Goal: Transaction & Acquisition: Purchase product/service

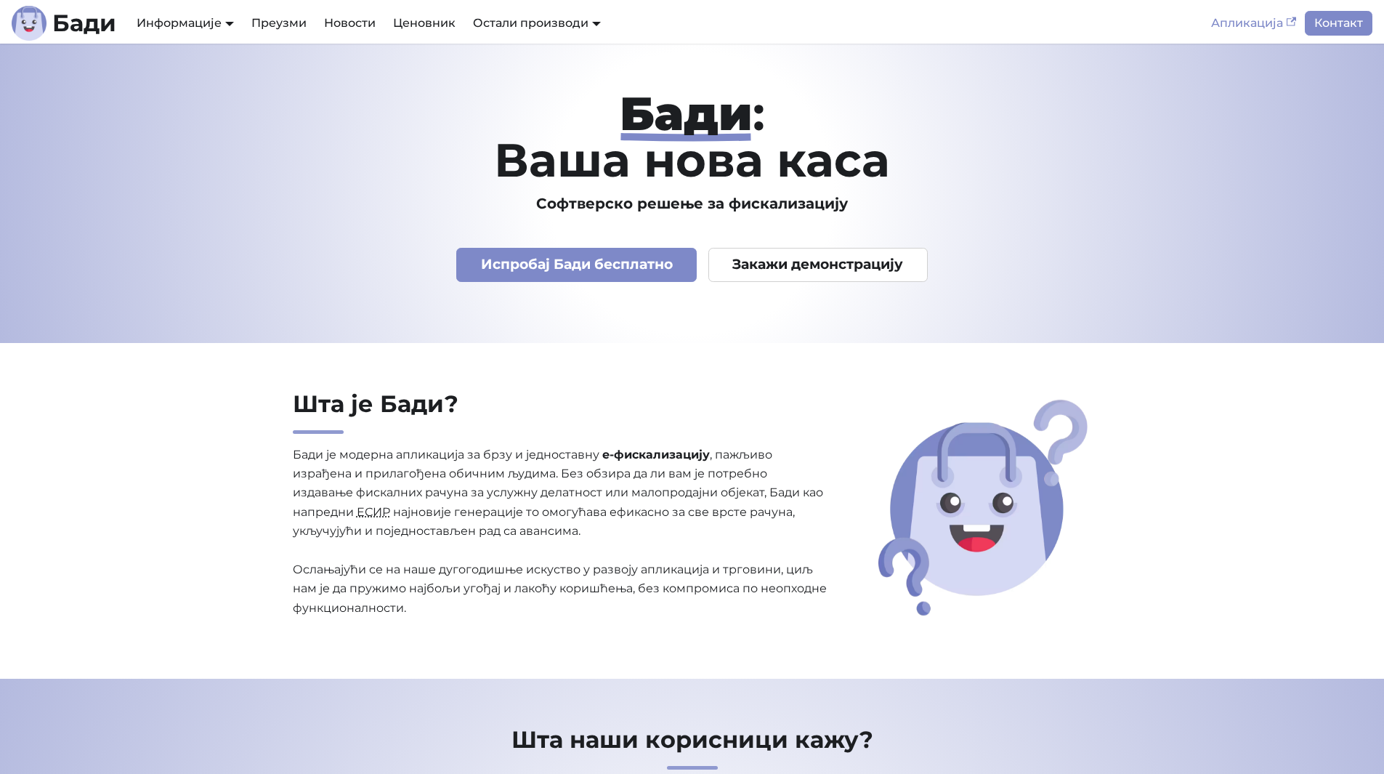
click at [1242, 20] on link "Апликација" at bounding box center [1253, 23] width 102 height 25
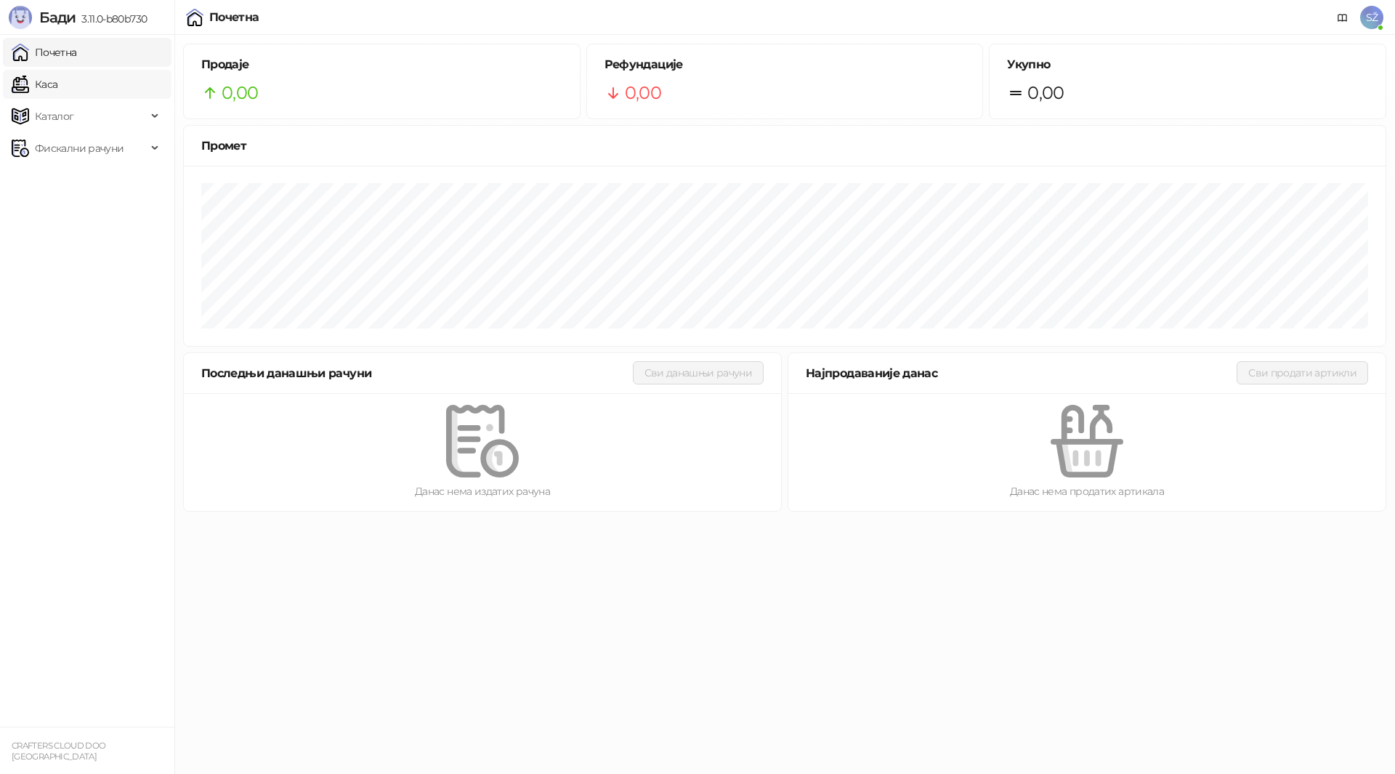
click at [57, 86] on link "Каса" at bounding box center [35, 84] width 46 height 29
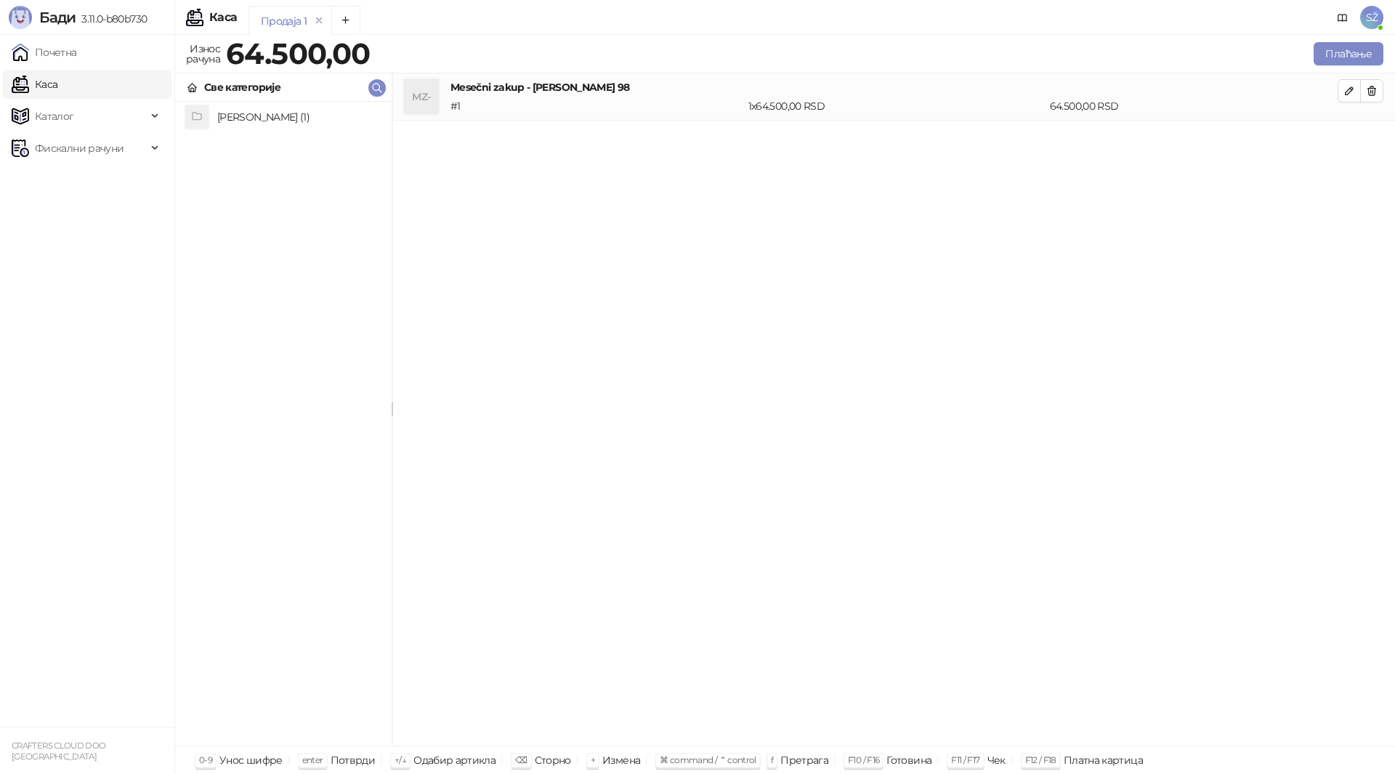
click at [267, 114] on h4 "Zakup stana (1)" at bounding box center [298, 116] width 163 height 23
click at [158, 145] on div "Фискални рачуни" at bounding box center [87, 148] width 169 height 29
click at [115, 177] on link "Издати рачуни" at bounding box center [65, 180] width 97 height 29
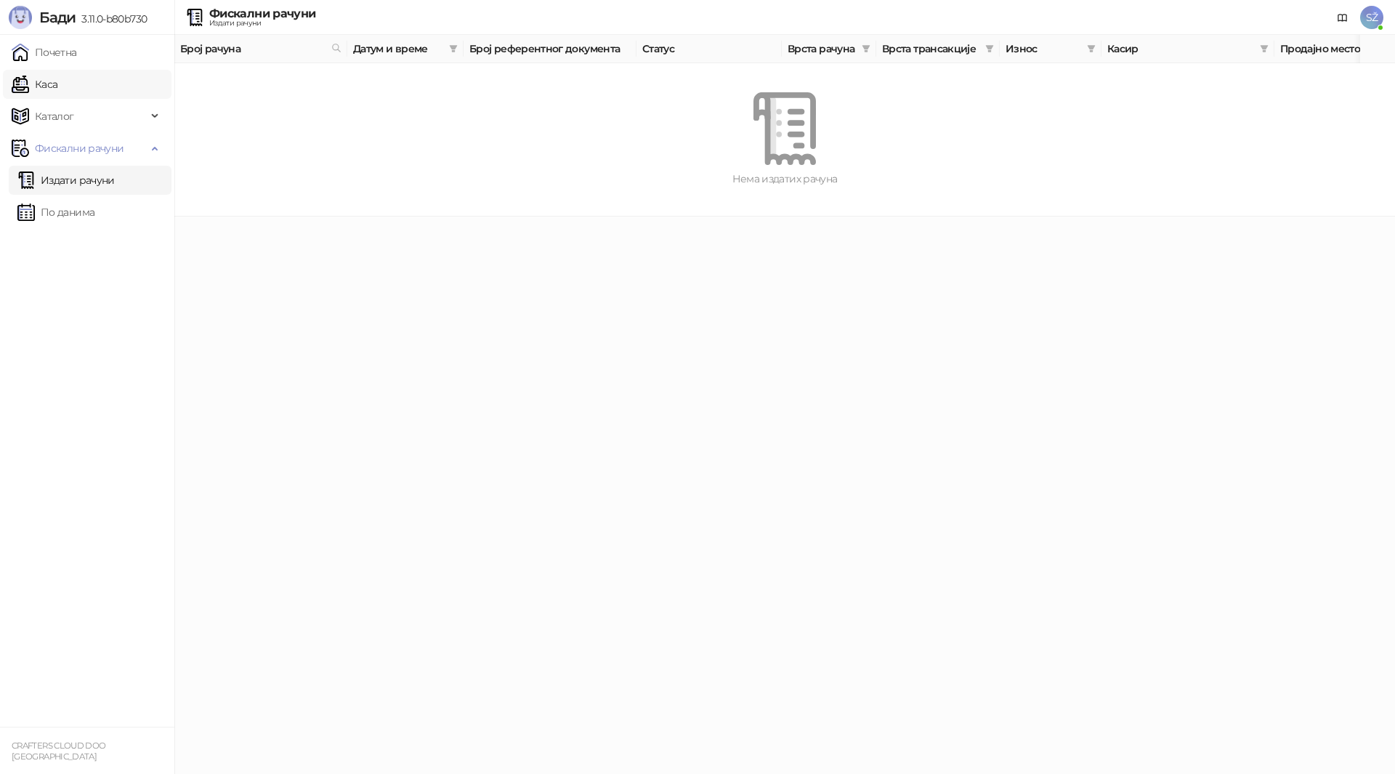
click at [57, 80] on link "Каса" at bounding box center [35, 84] width 46 height 29
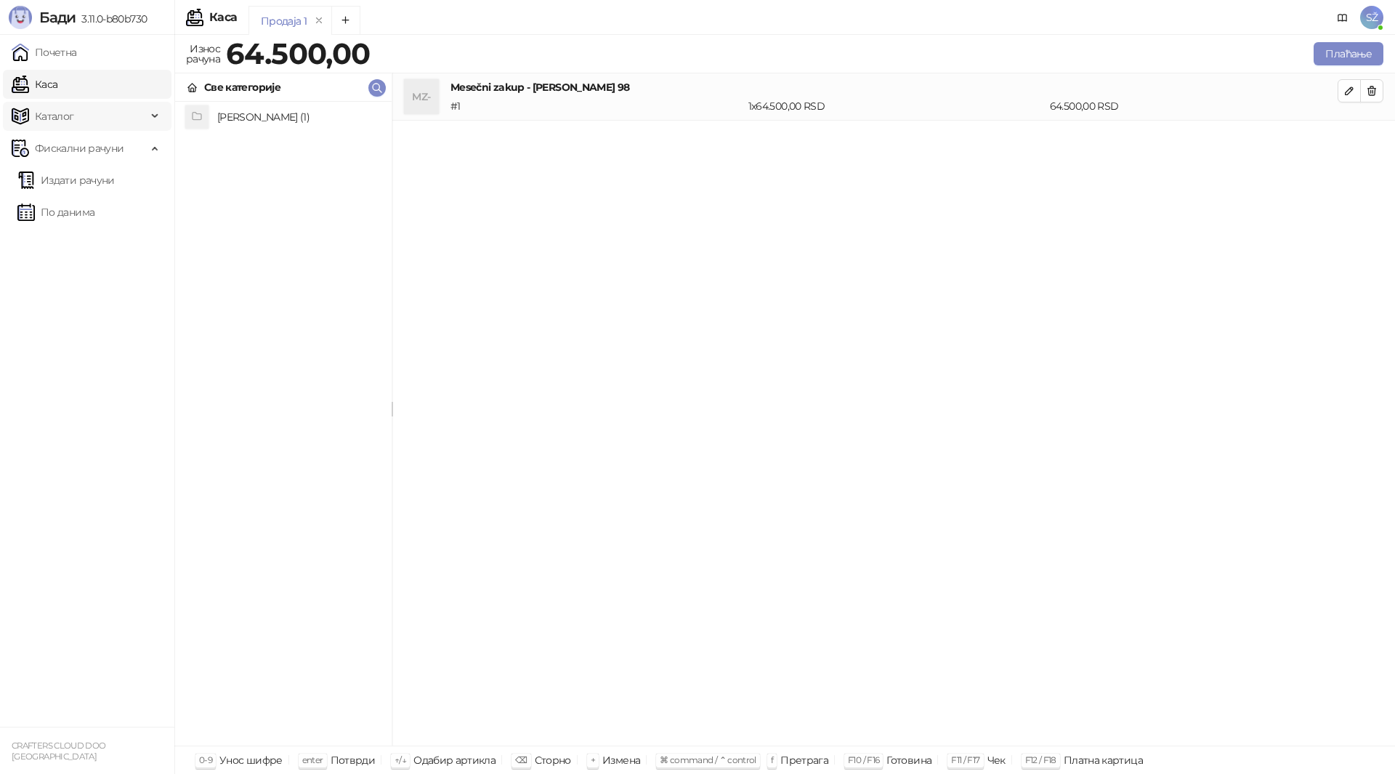
click at [158, 116] on div "Каталог" at bounding box center [87, 116] width 169 height 29
click at [157, 116] on div "Каталог" at bounding box center [87, 116] width 169 height 29
click at [77, 57] on link "Почетна" at bounding box center [44, 52] width 65 height 29
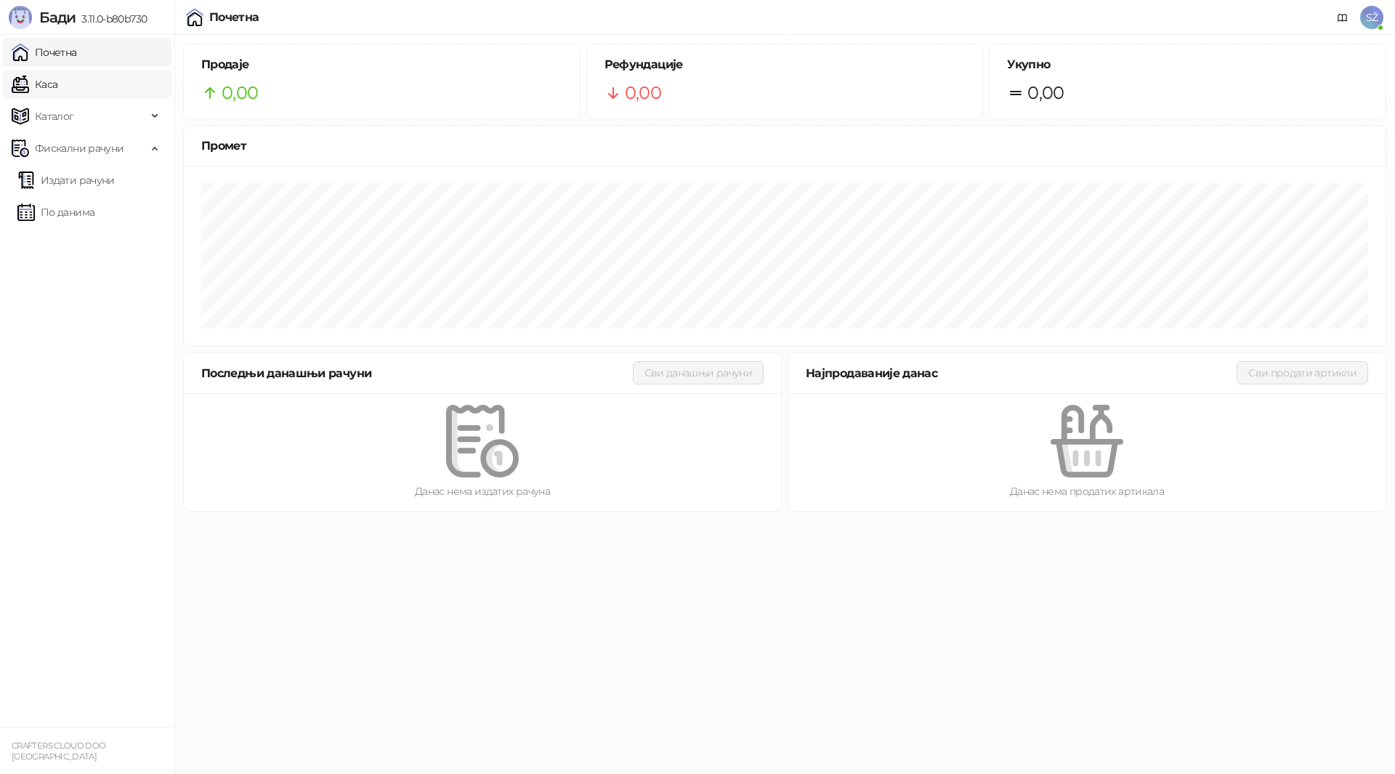
click at [57, 83] on link "Каса" at bounding box center [35, 84] width 46 height 29
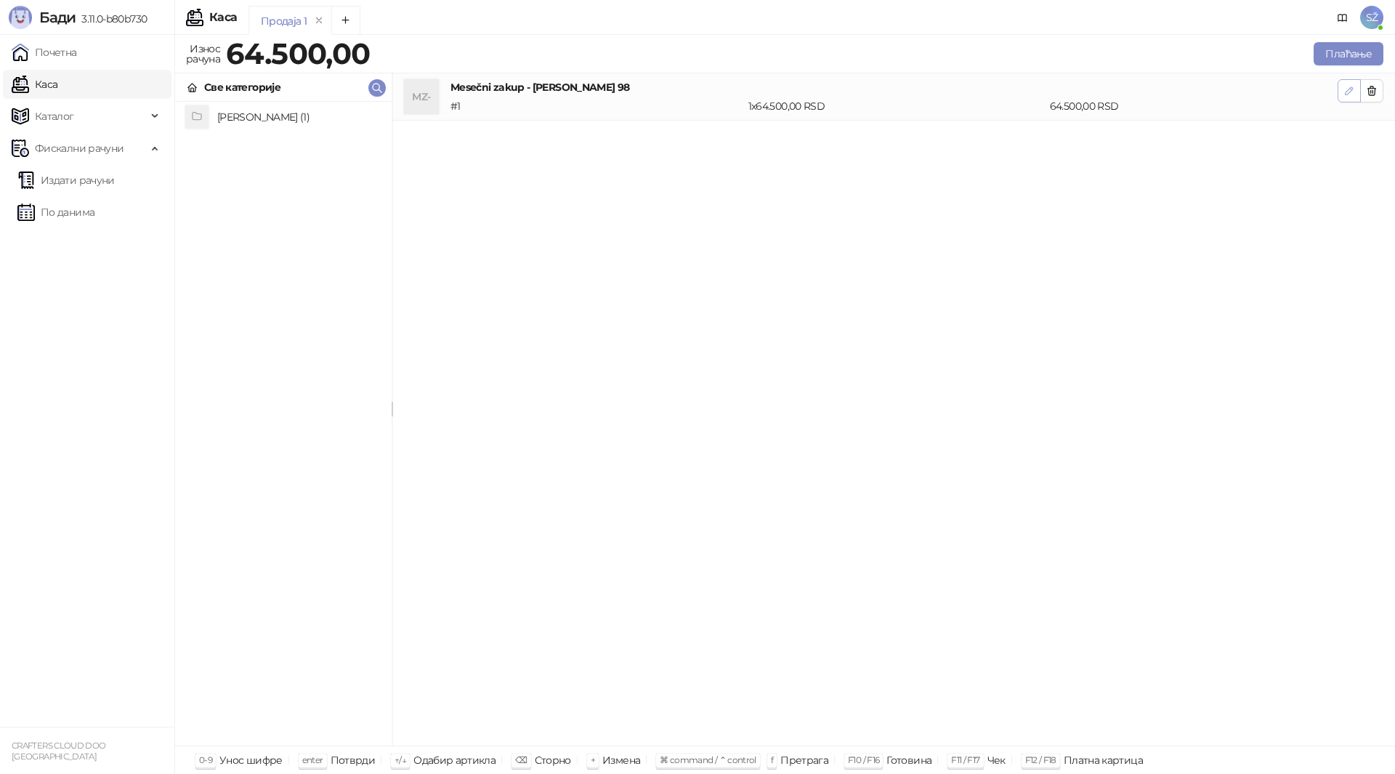
click at [1343, 87] on button "button" at bounding box center [1348, 90] width 23 height 23
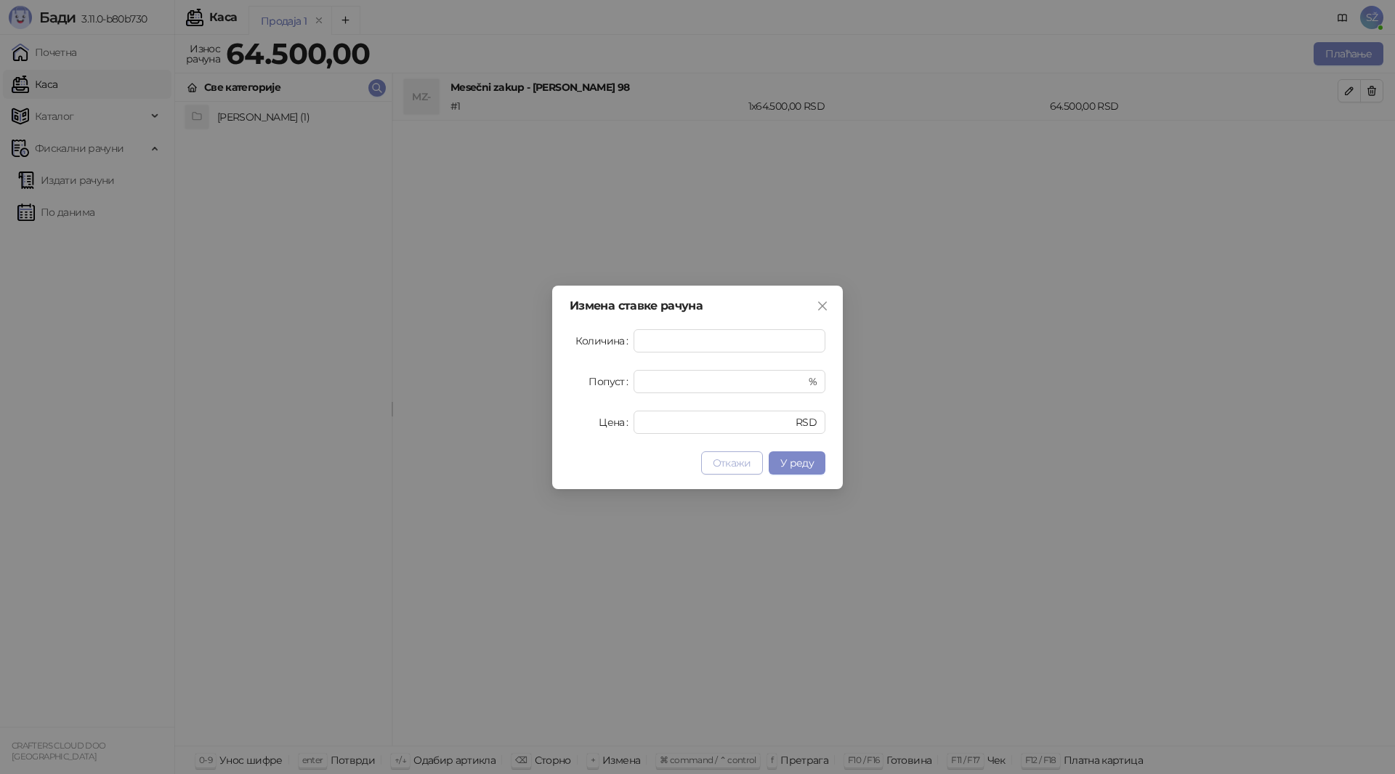
click at [735, 464] on span "Откажи" at bounding box center [732, 462] width 39 height 13
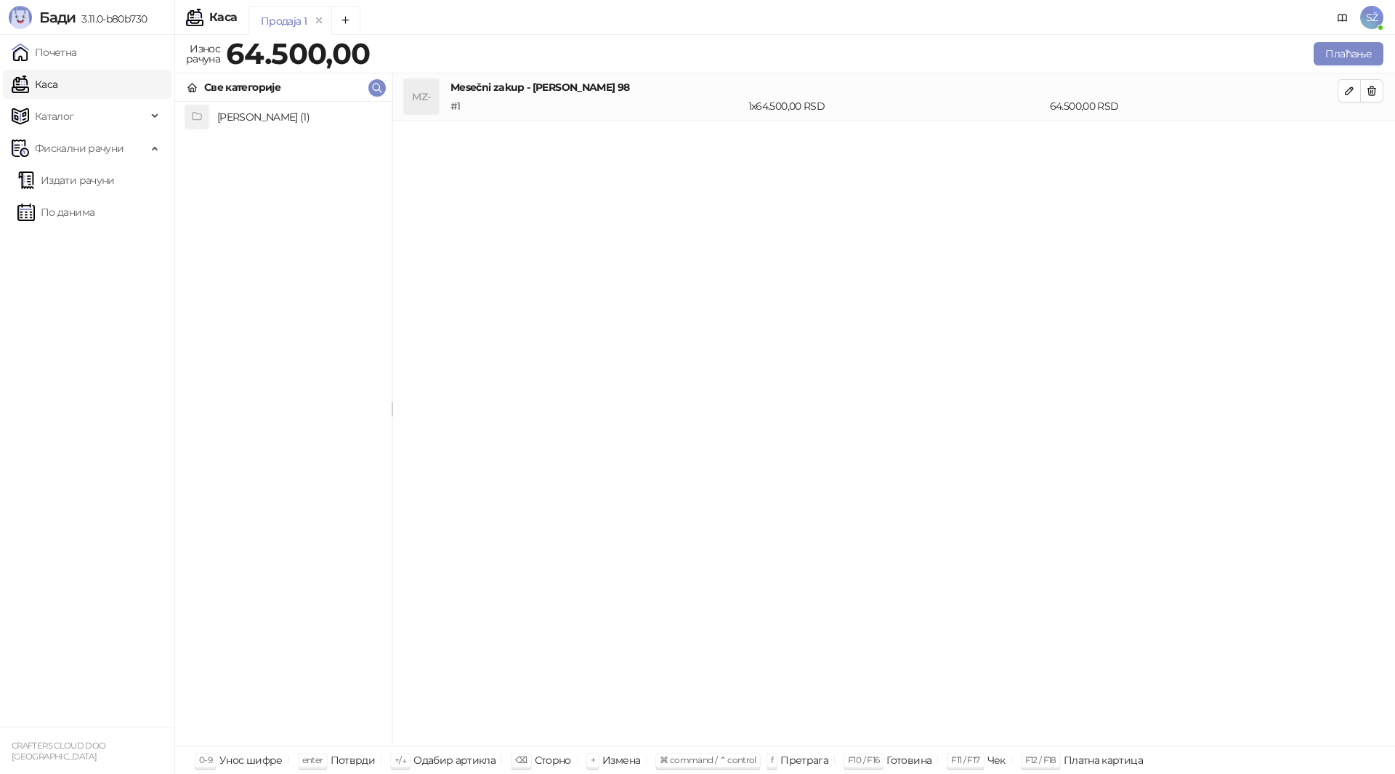
click at [243, 116] on h4 "Zakup stana (1)" at bounding box center [298, 116] width 163 height 23
click at [243, 116] on h4 "Mesečni zakup - Zorana Đinđića 98" at bounding box center [298, 116] width 163 height 23
click at [193, 89] on icon at bounding box center [192, 88] width 3 height 6
click at [1345, 90] on icon "button" at bounding box center [1349, 91] width 12 height 12
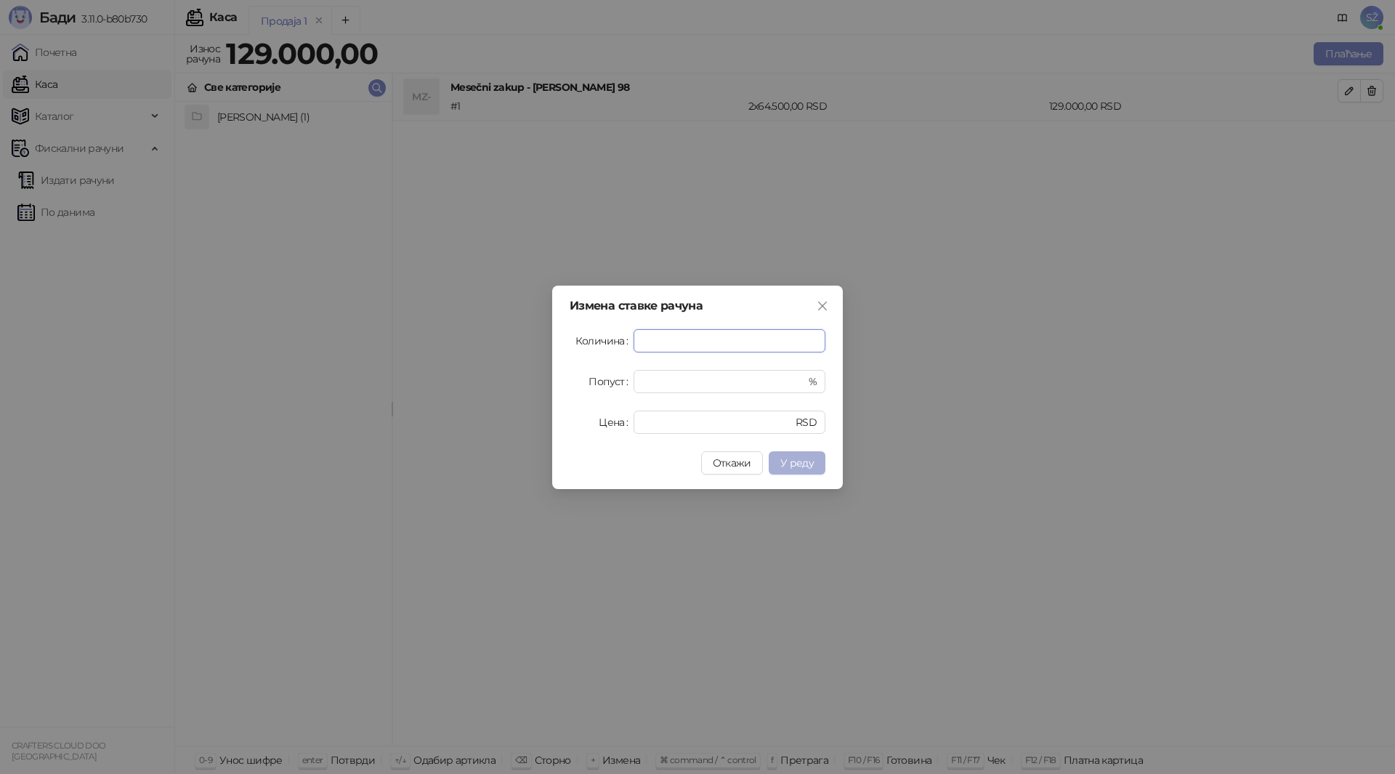
type input "*"
click at [796, 461] on span "У реду" at bounding box center [796, 462] width 33 height 13
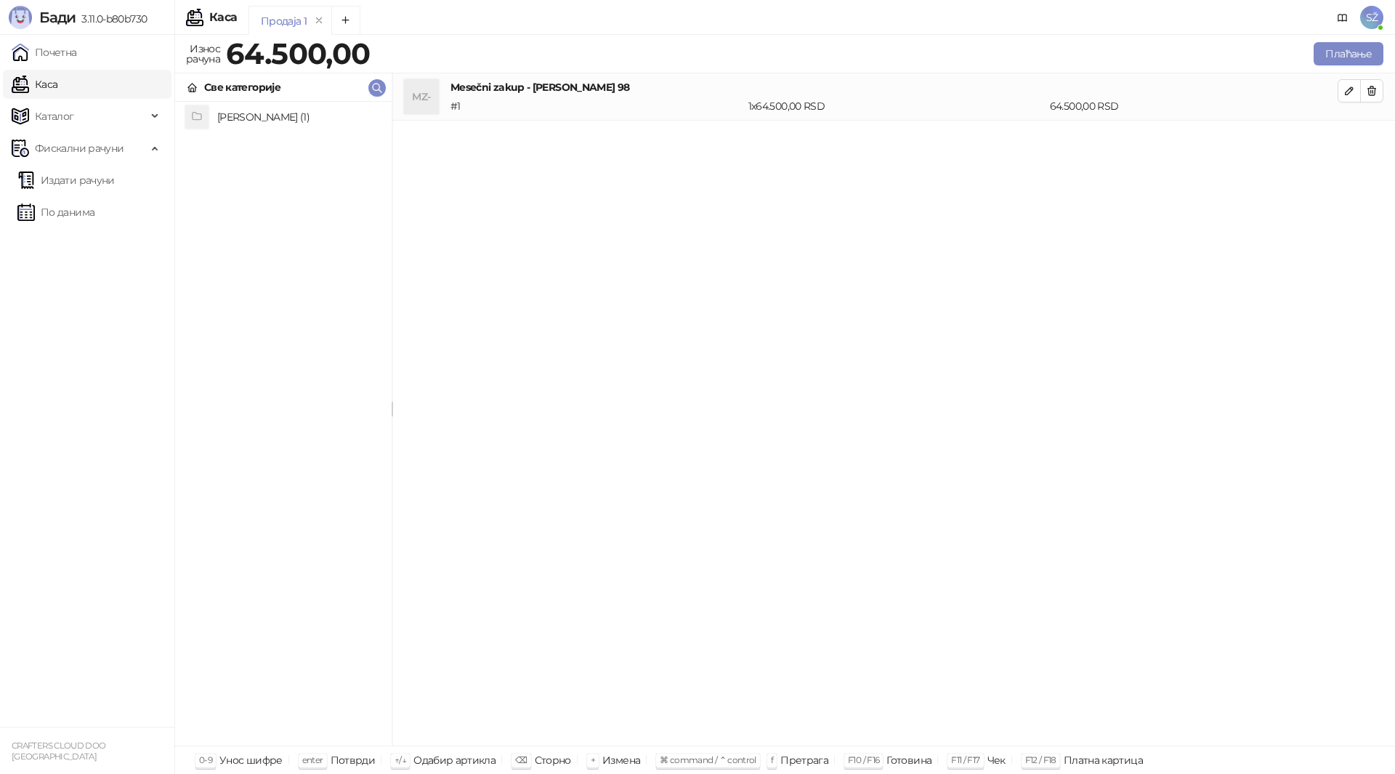
click at [480, 90] on h4 "Mesečni zakup - Zorana Đinđića 98" at bounding box center [893, 87] width 887 height 16
click at [416, 94] on div "MZ-" at bounding box center [421, 96] width 35 height 35
click at [1351, 53] on button "Плаћање" at bounding box center [1349, 53] width 70 height 23
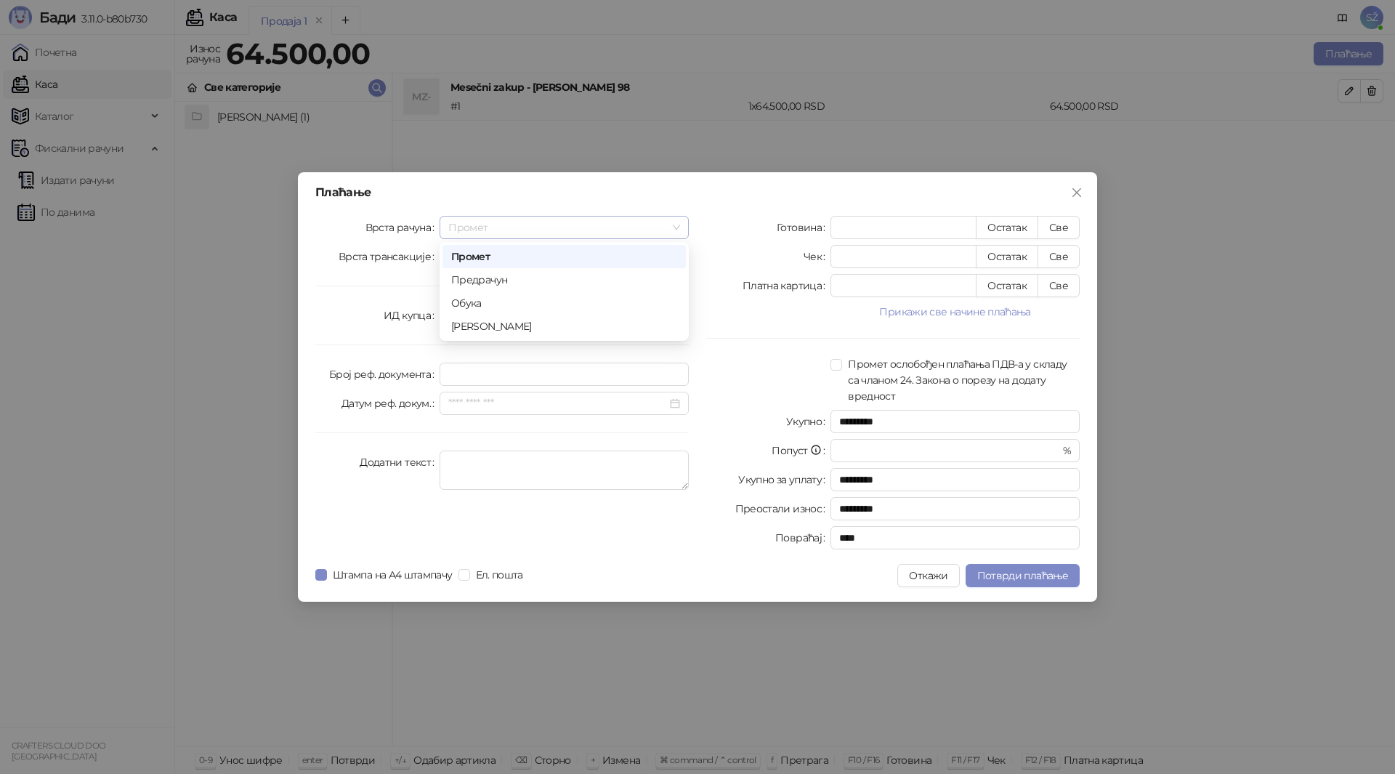
click at [518, 228] on span "Промет" at bounding box center [564, 227] width 232 height 22
click at [835, 370] on span at bounding box center [836, 365] width 12 height 12
click at [918, 578] on button "Откажи" at bounding box center [928, 575] width 62 height 23
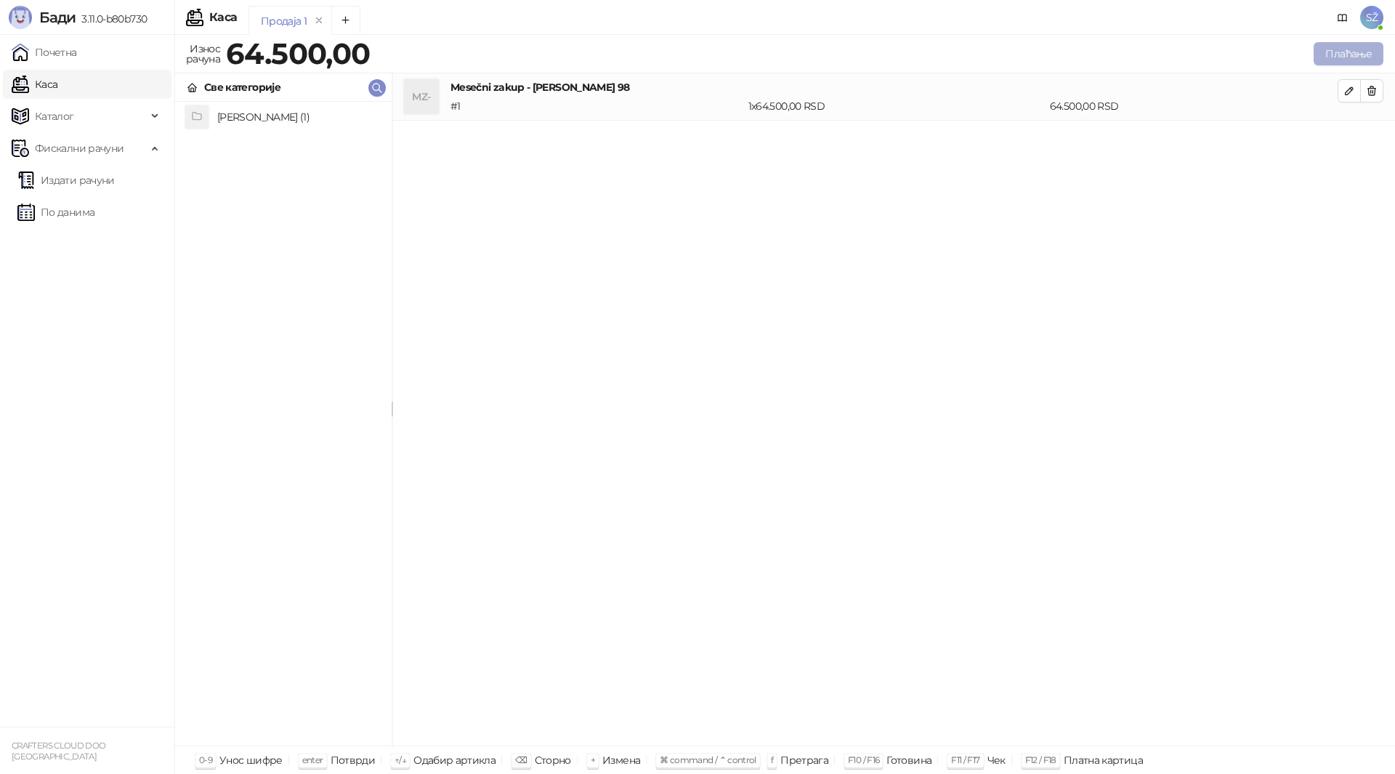
click at [1362, 54] on button "Плаћање" at bounding box center [1349, 53] width 70 height 23
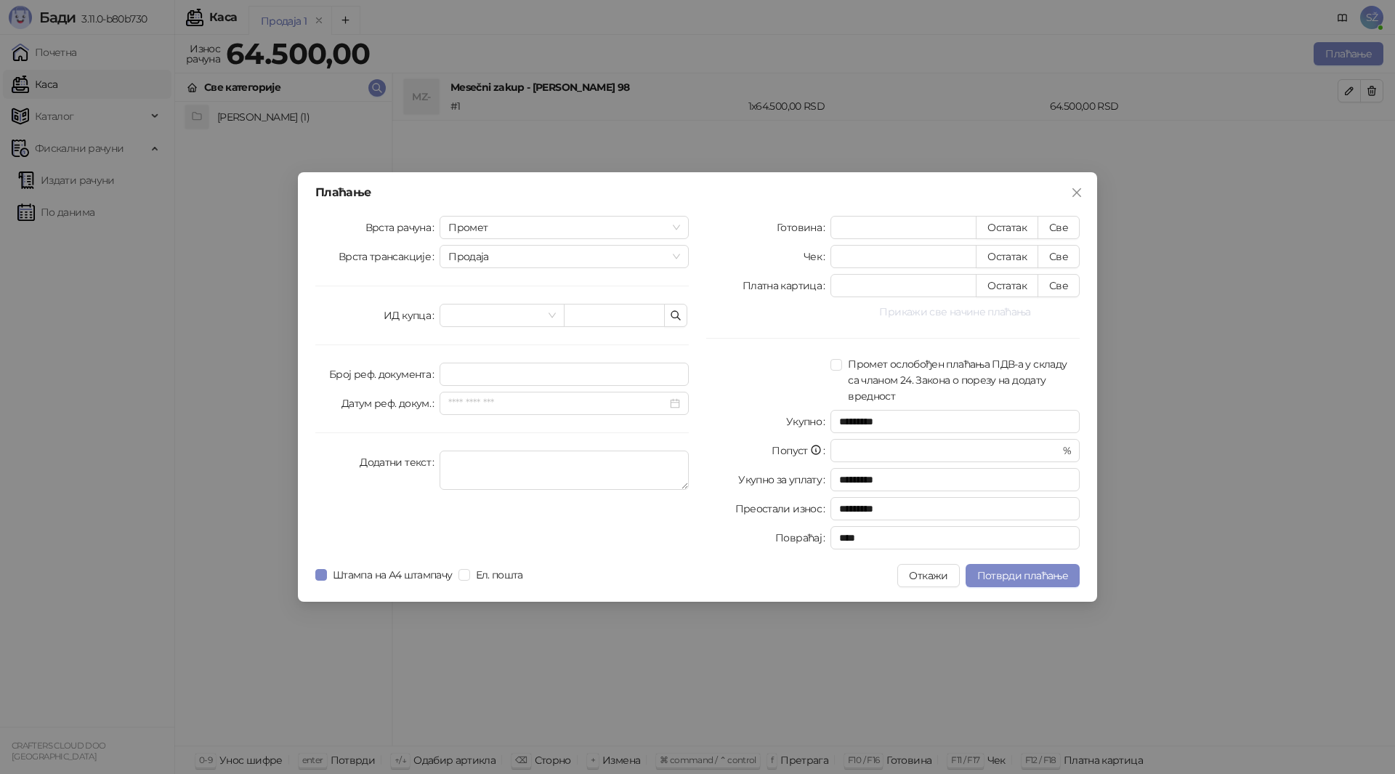
click at [934, 312] on button "Прикажи све начине плаћања" at bounding box center [954, 311] width 249 height 17
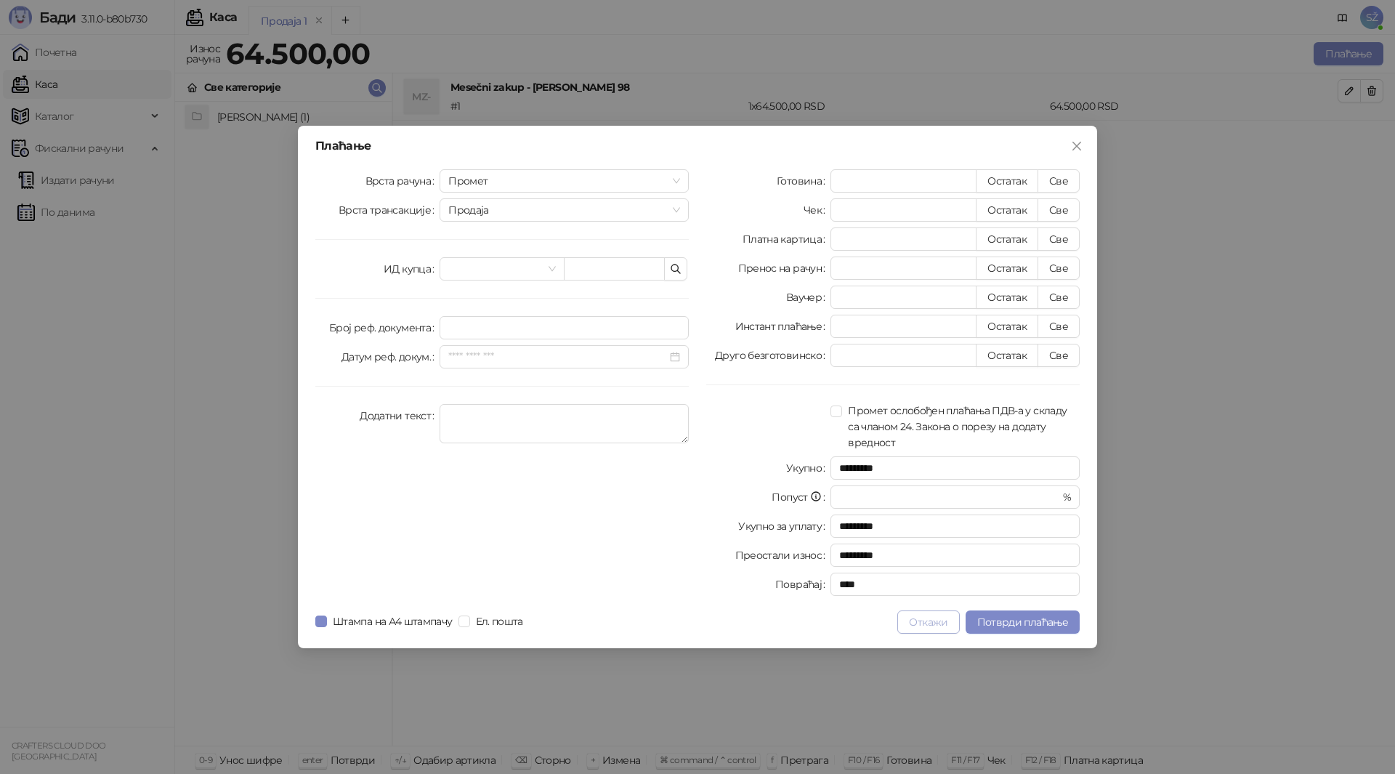
click at [926, 620] on button "Откажи" at bounding box center [928, 621] width 62 height 23
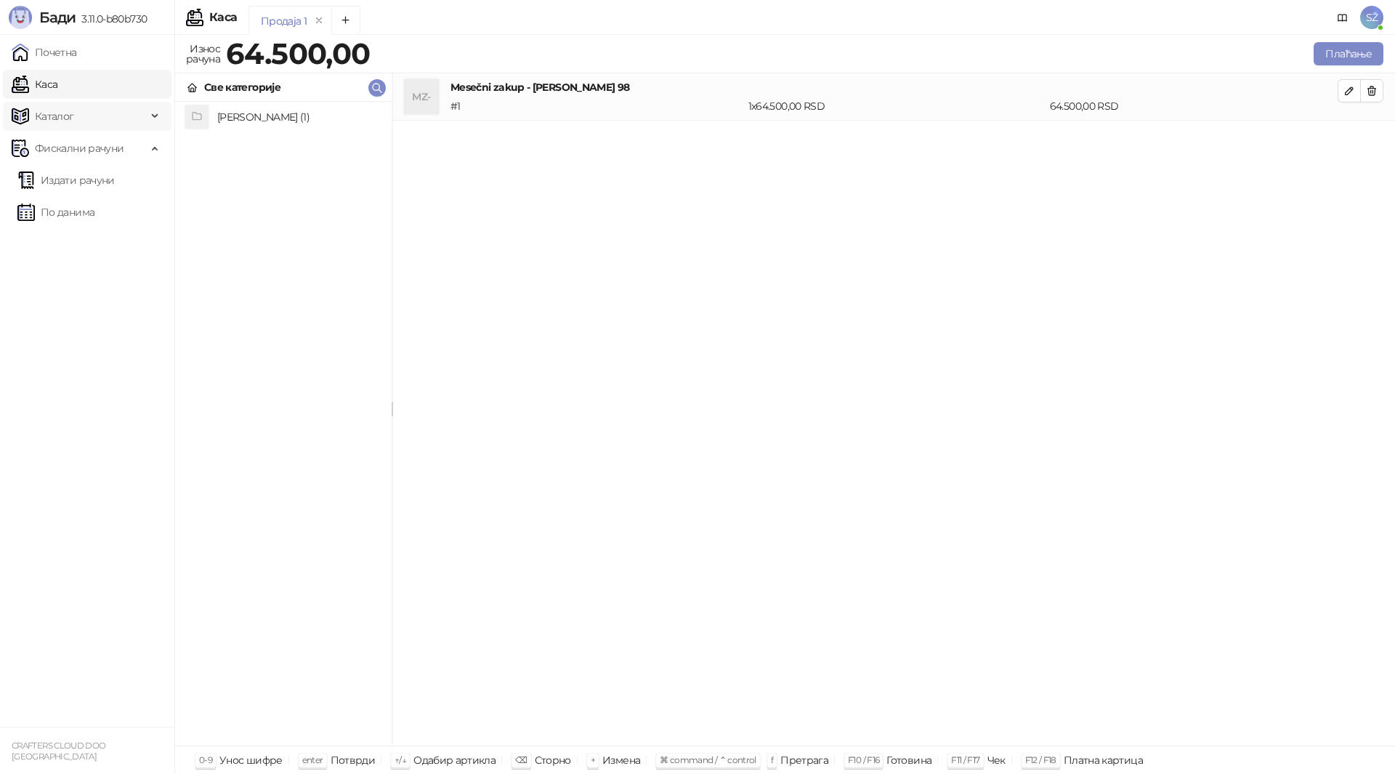
click at [159, 115] on div "Каталог" at bounding box center [87, 116] width 169 height 29
click at [77, 62] on link "Почетна" at bounding box center [44, 52] width 65 height 29
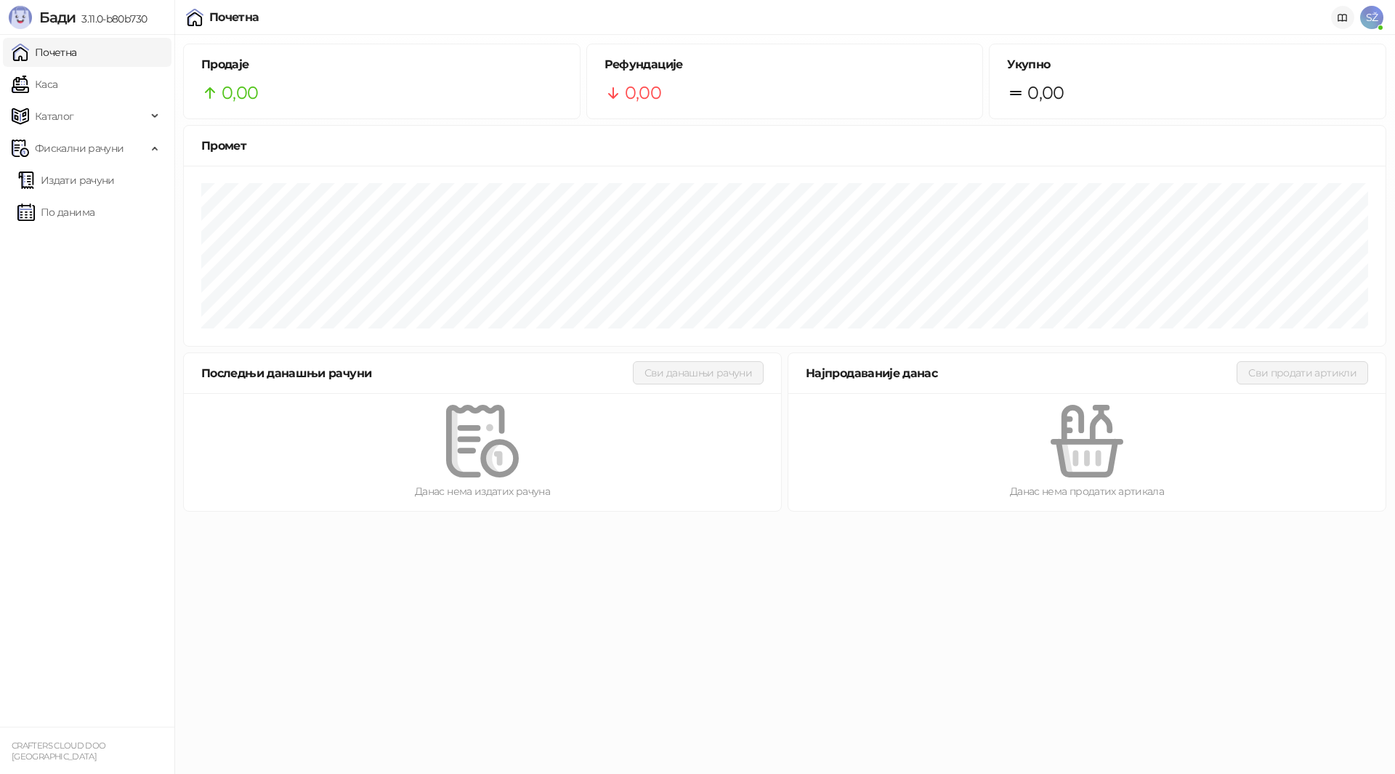
click at [1343, 18] on icon at bounding box center [1343, 18] width 12 height 12
click at [57, 78] on link "Каса" at bounding box center [35, 84] width 46 height 29
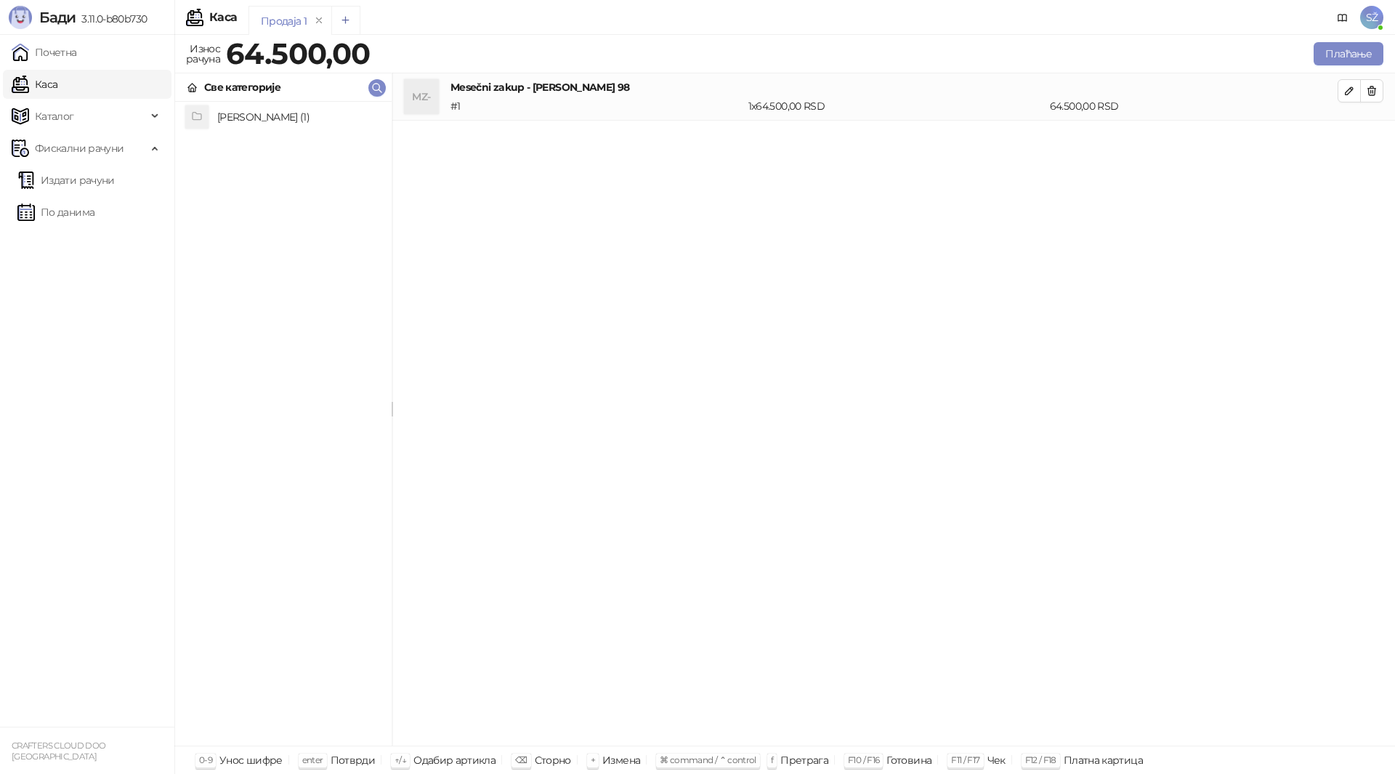
click at [349, 24] on icon "Add tab" at bounding box center [345, 20] width 11 height 11
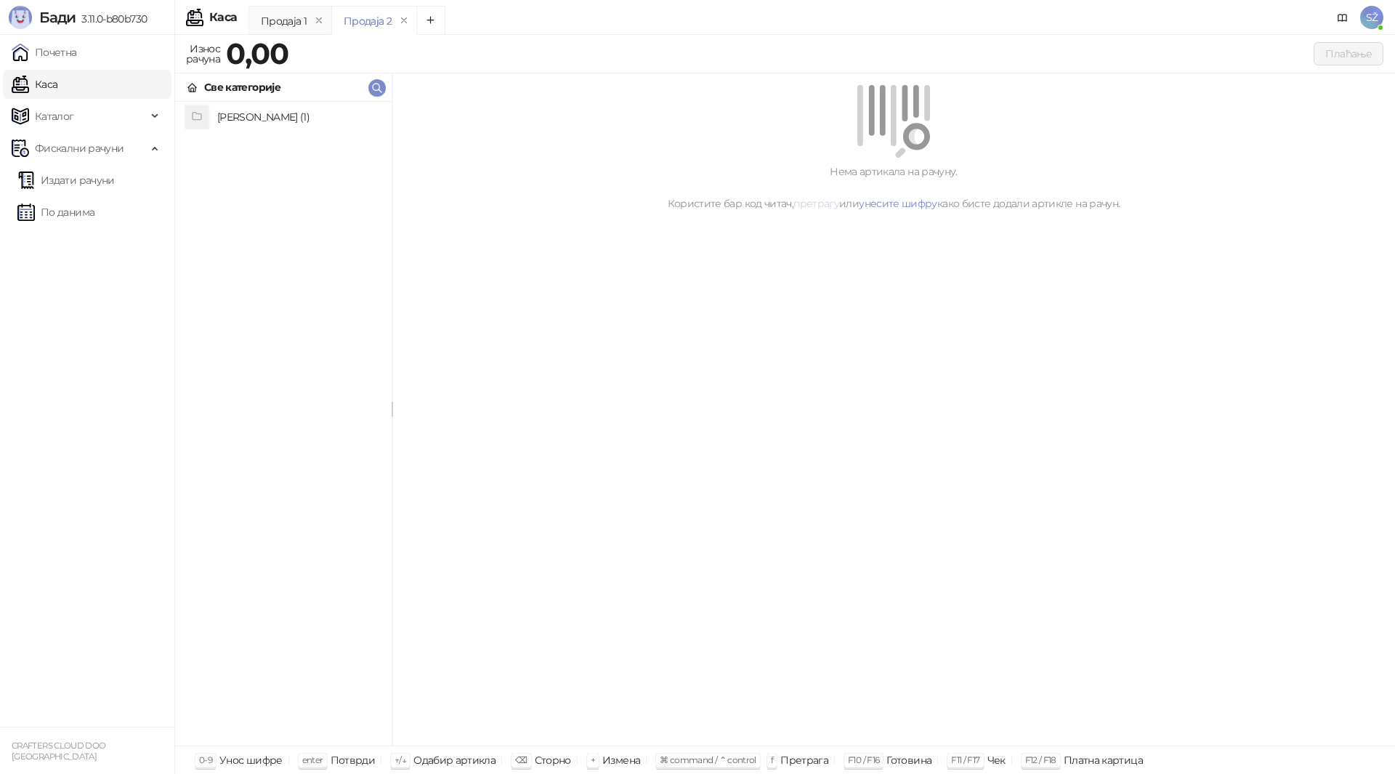
click at [816, 206] on link "претрагу" at bounding box center [816, 203] width 46 height 13
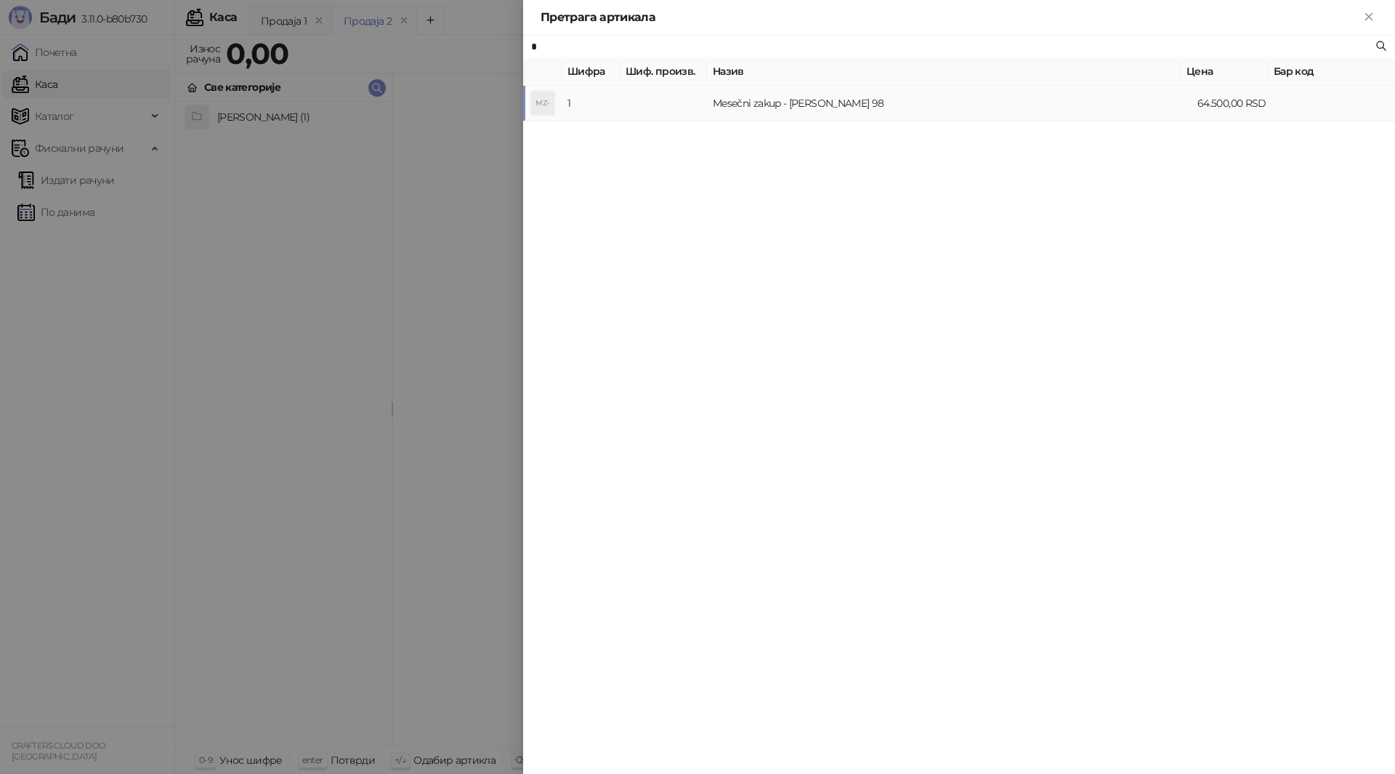
type input "*"
click at [788, 104] on td "Mesečni zakup - Zorana Đinđića 98" at bounding box center [949, 104] width 485 height 36
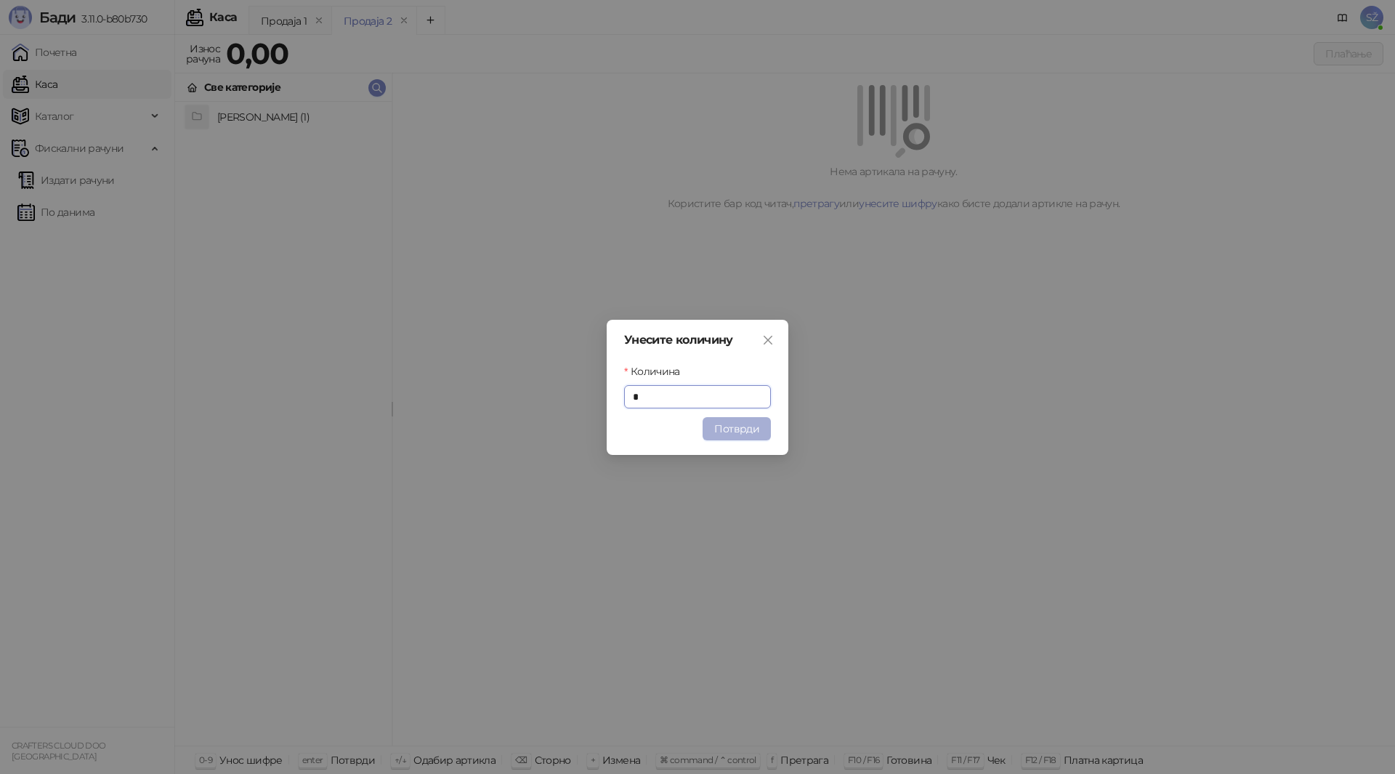
click at [740, 430] on button "Потврди" at bounding box center [737, 428] width 68 height 23
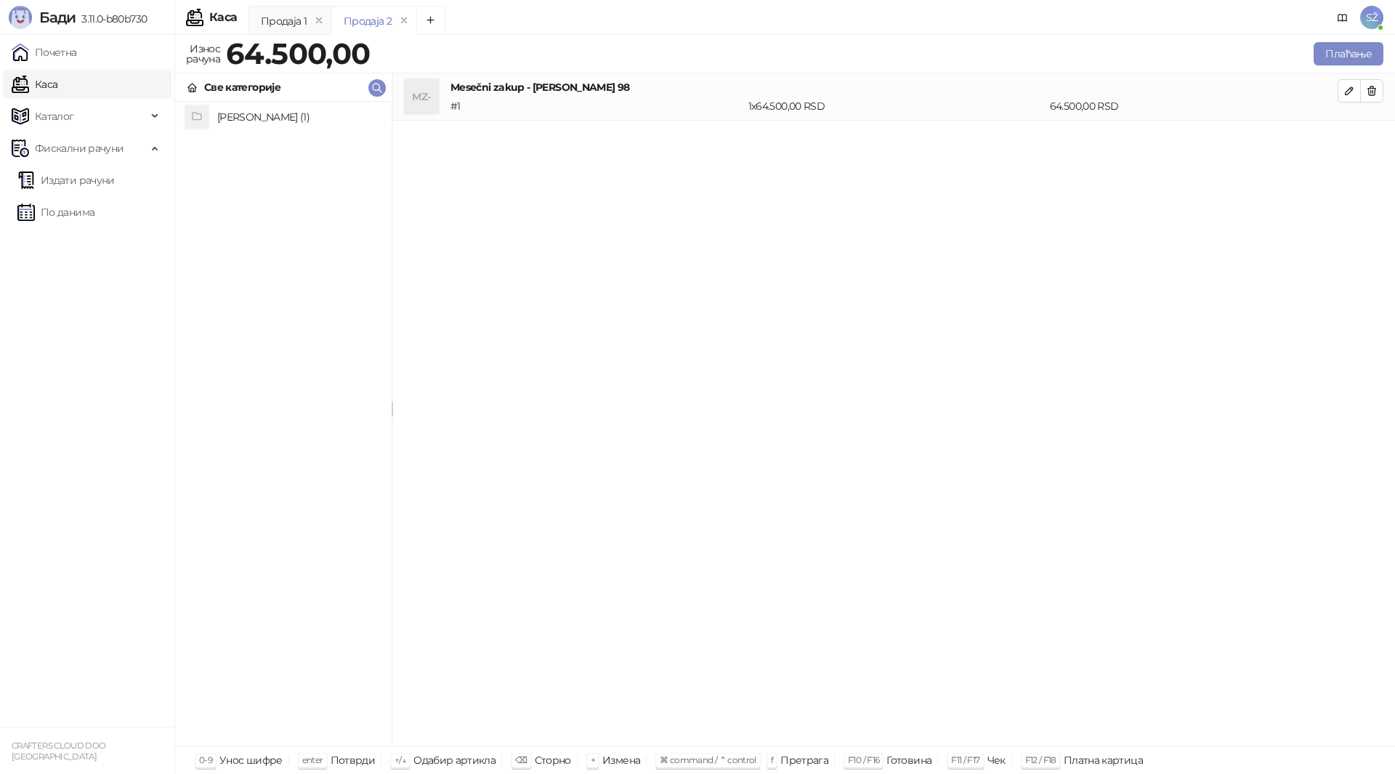
click at [240, 113] on h4 "Zakup stana (1)" at bounding box center [298, 116] width 163 height 23
click at [188, 88] on icon at bounding box center [193, 88] width 12 height 12
click at [1348, 83] on button "button" at bounding box center [1348, 90] width 23 height 23
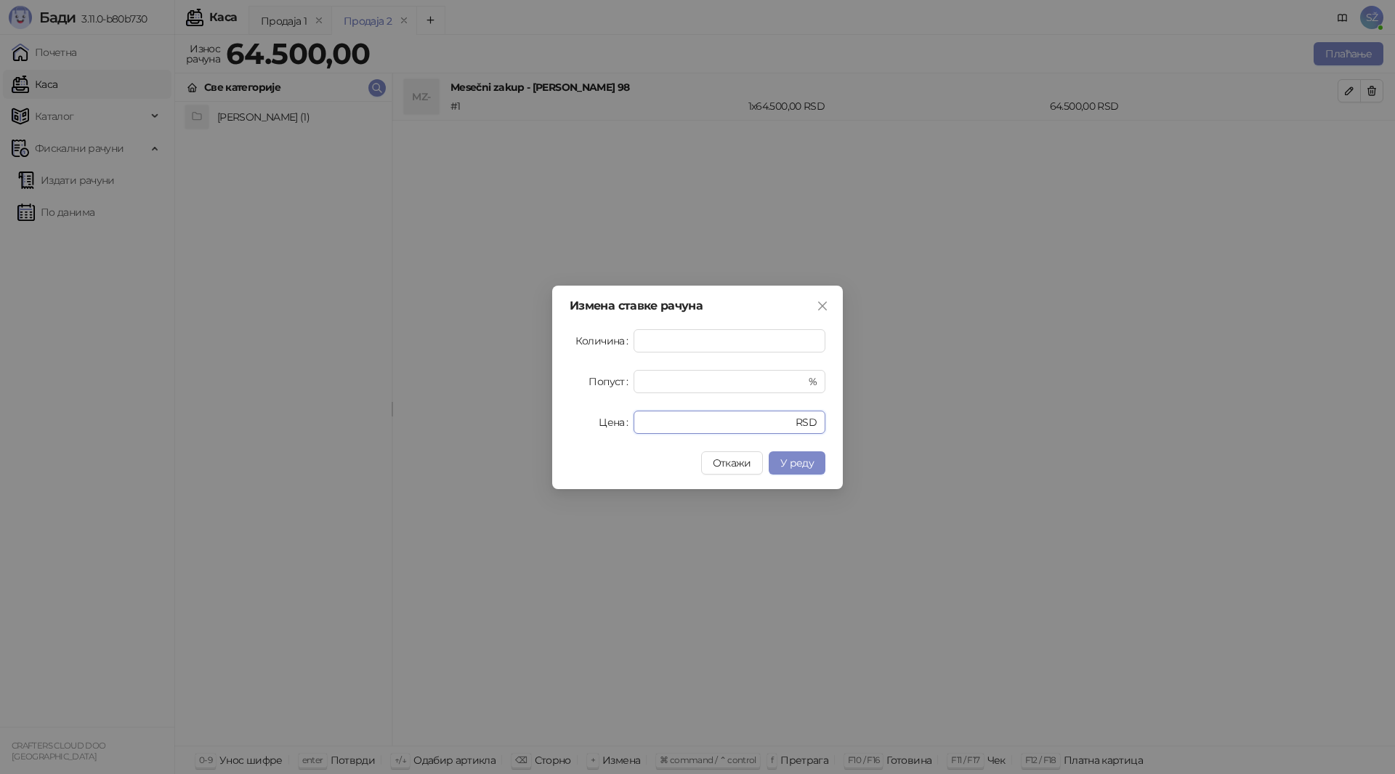
drag, startPoint x: 673, startPoint y: 420, endPoint x: 611, endPoint y: 425, distance: 62.7
click at [611, 425] on div "Цена ***** RSD" at bounding box center [698, 421] width 256 height 23
type input "*"
click at [797, 469] on span "У реду" at bounding box center [796, 462] width 33 height 13
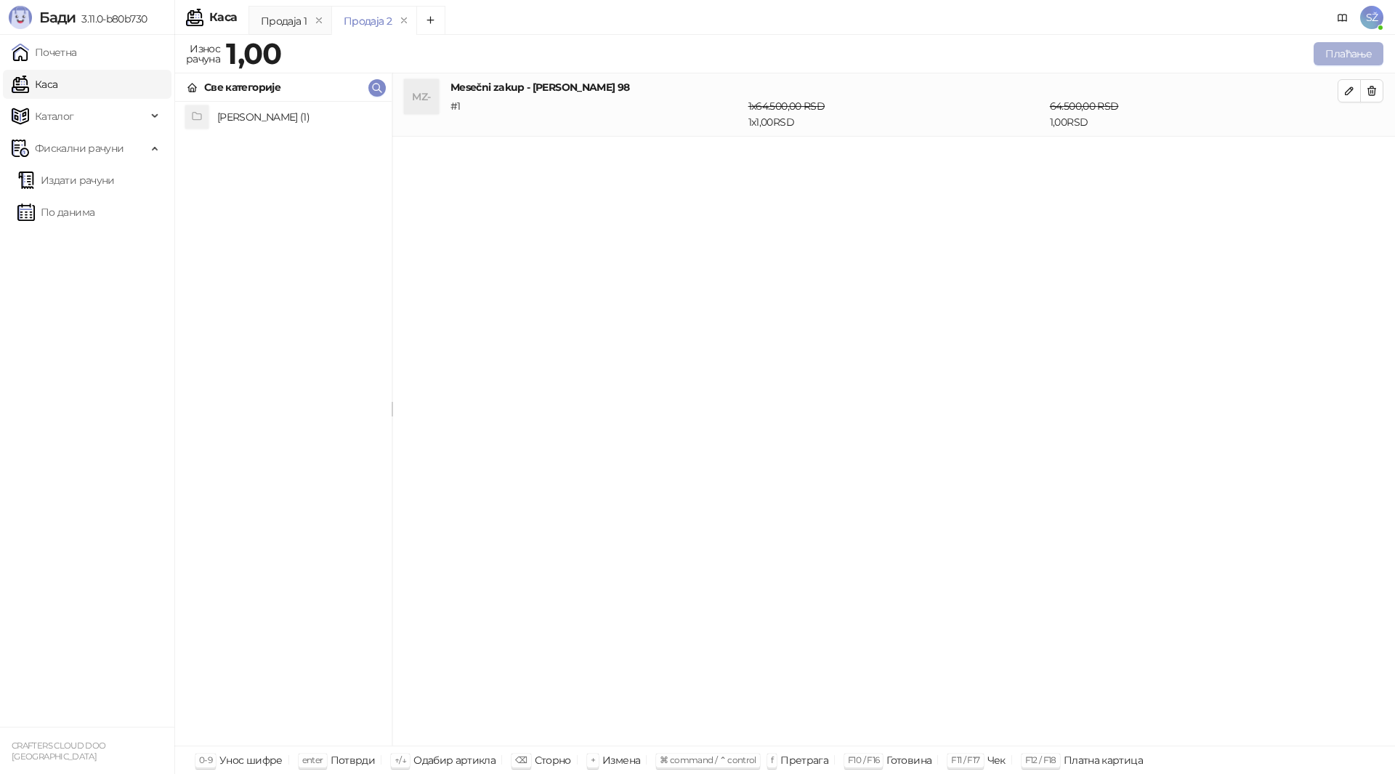
click at [1327, 54] on button "Плаћање" at bounding box center [1349, 53] width 70 height 23
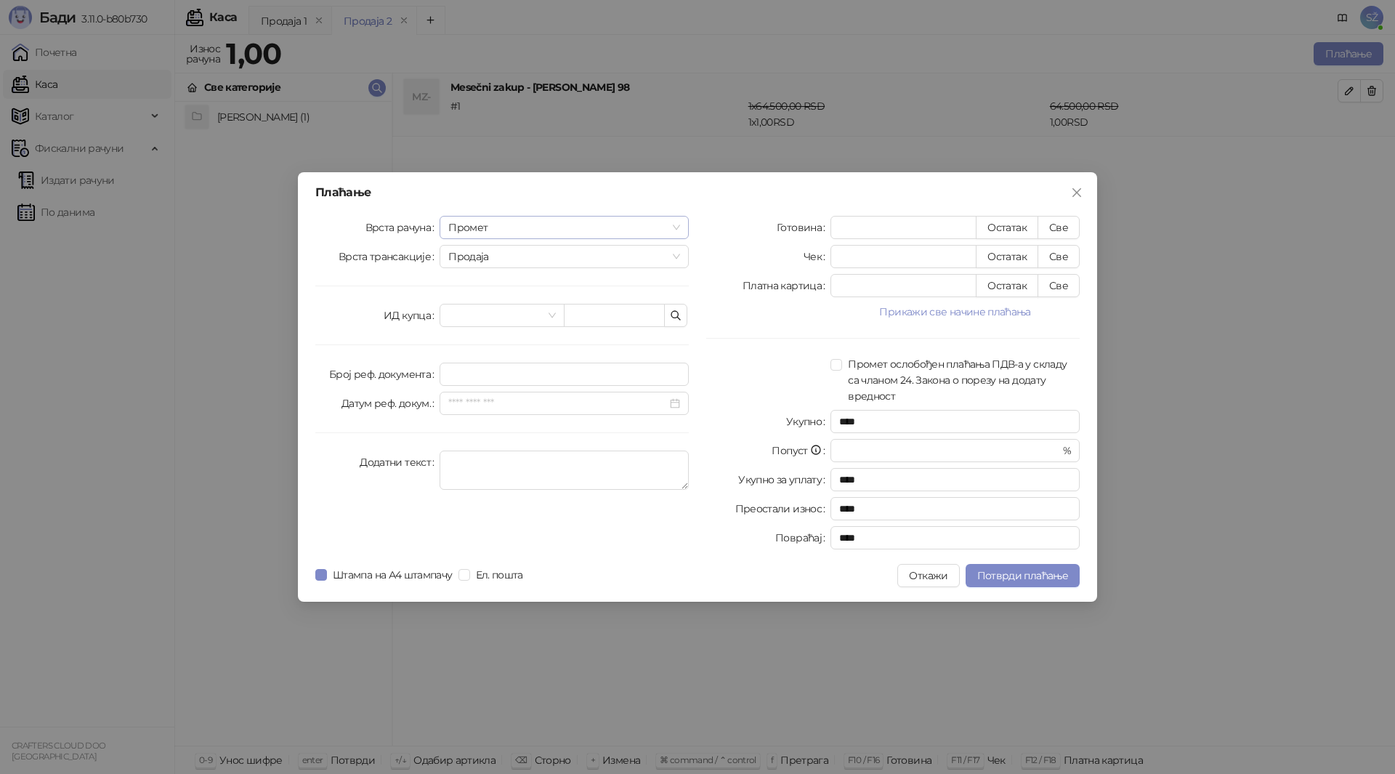
click at [501, 231] on span "Промет" at bounding box center [564, 227] width 232 height 22
click at [518, 305] on div "Обука" at bounding box center [564, 303] width 226 height 16
click at [536, 261] on span "Продаја" at bounding box center [564, 257] width 232 height 22
click at [961, 309] on button "Прикажи све начине плаћања" at bounding box center [954, 311] width 249 height 17
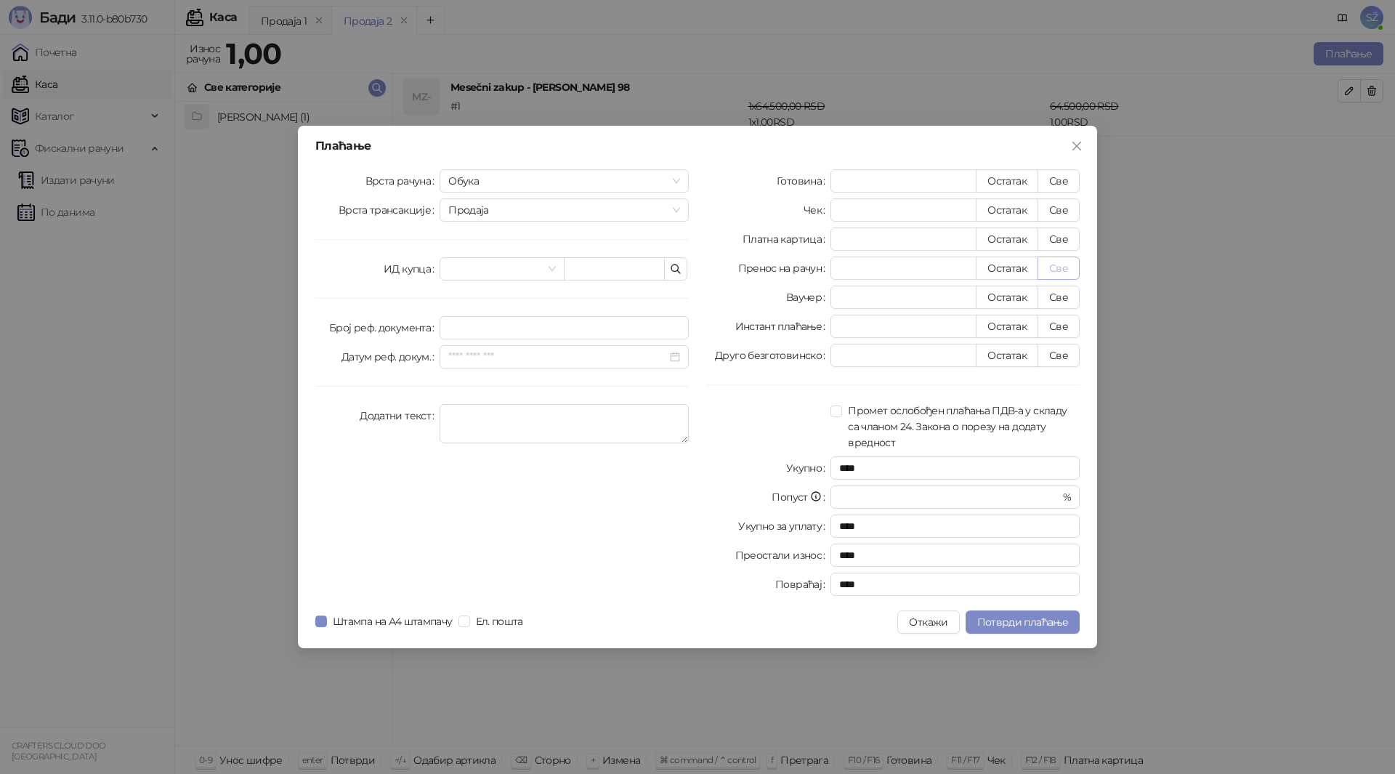
click at [1061, 264] on button "Све" at bounding box center [1058, 267] width 42 height 23
type input "*"
type input "****"
click at [498, 206] on span "Продаја" at bounding box center [564, 210] width 232 height 22
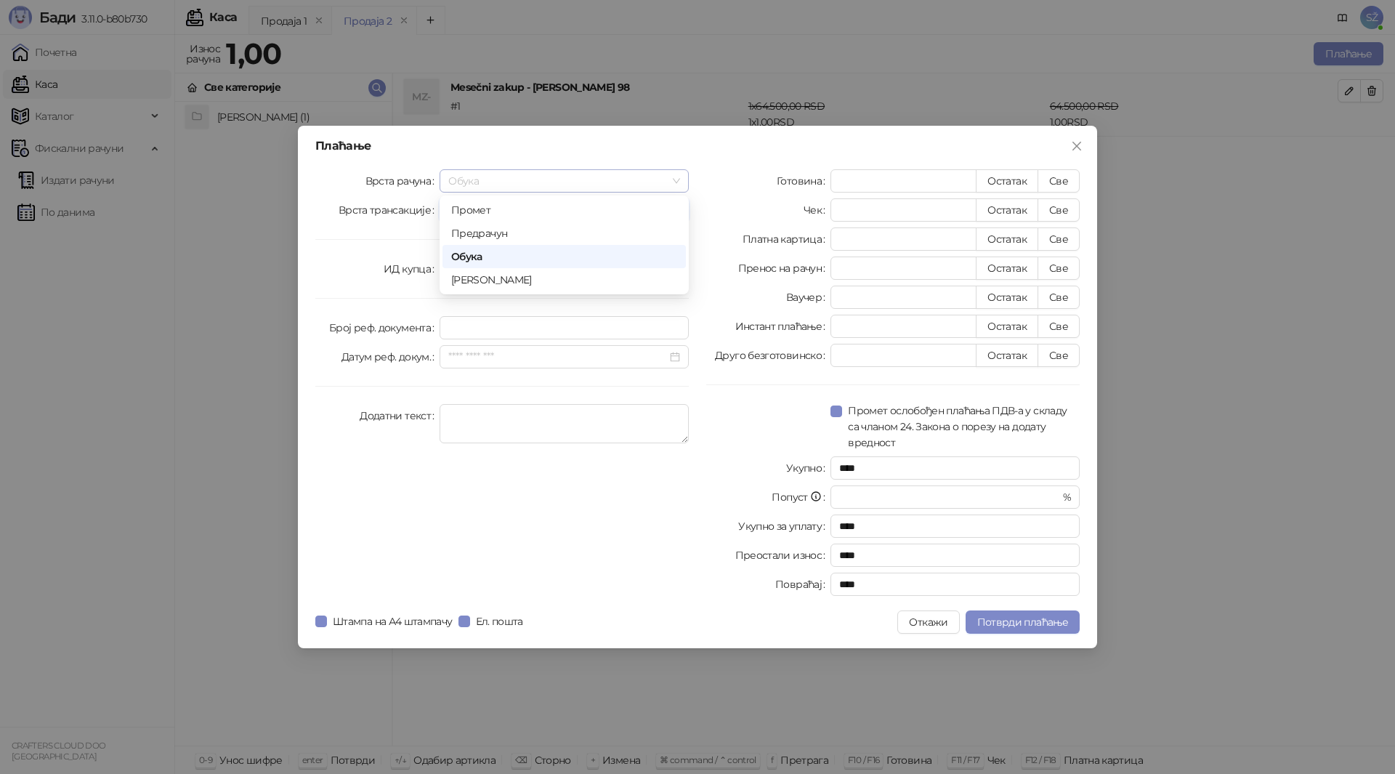
click at [565, 176] on span "Обука" at bounding box center [564, 181] width 232 height 22
click at [849, 267] on input "*" at bounding box center [903, 268] width 145 height 22
click at [990, 435] on span "Промет ослобођен плаћања ПДВ-а у складу са чланом 24. Закона о порезу на додату…" at bounding box center [961, 426] width 238 height 48
click at [582, 174] on span "Обука" at bounding box center [564, 181] width 232 height 22
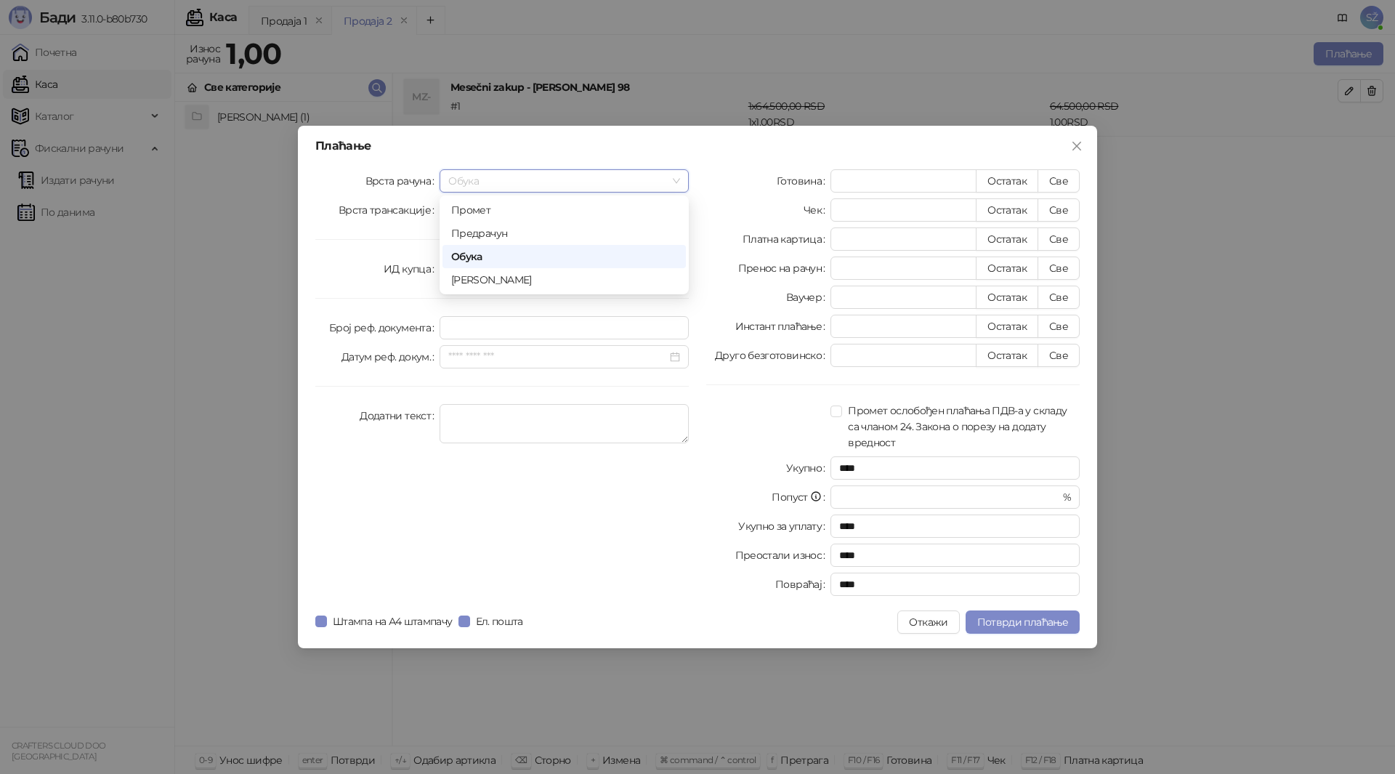
click at [582, 174] on span "Обука" at bounding box center [564, 181] width 232 height 22
click at [1067, 147] on span "Close" at bounding box center [1076, 146] width 23 height 12
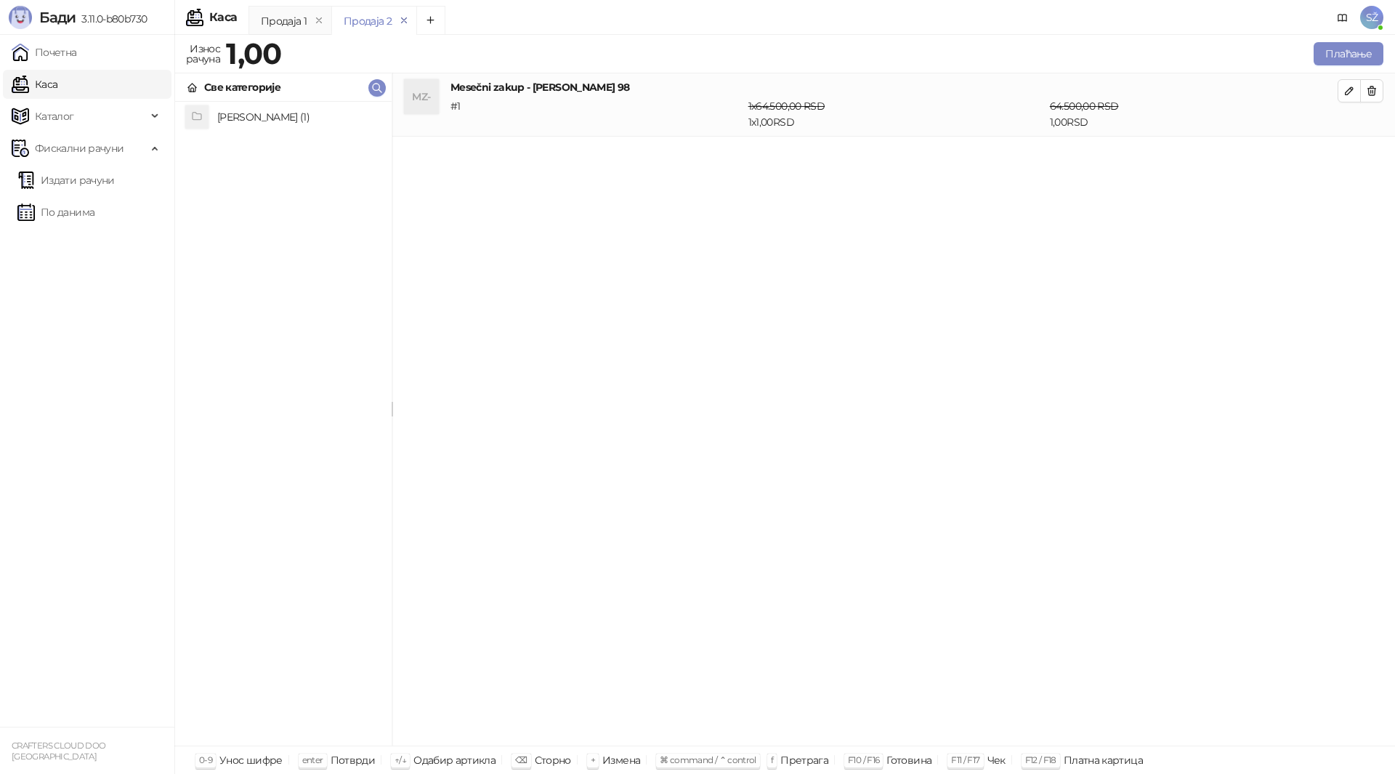
click at [400, 17] on icon "remove" at bounding box center [404, 20] width 10 height 10
click at [1370, 19] on span "SŽ" at bounding box center [1371, 17] width 23 height 23
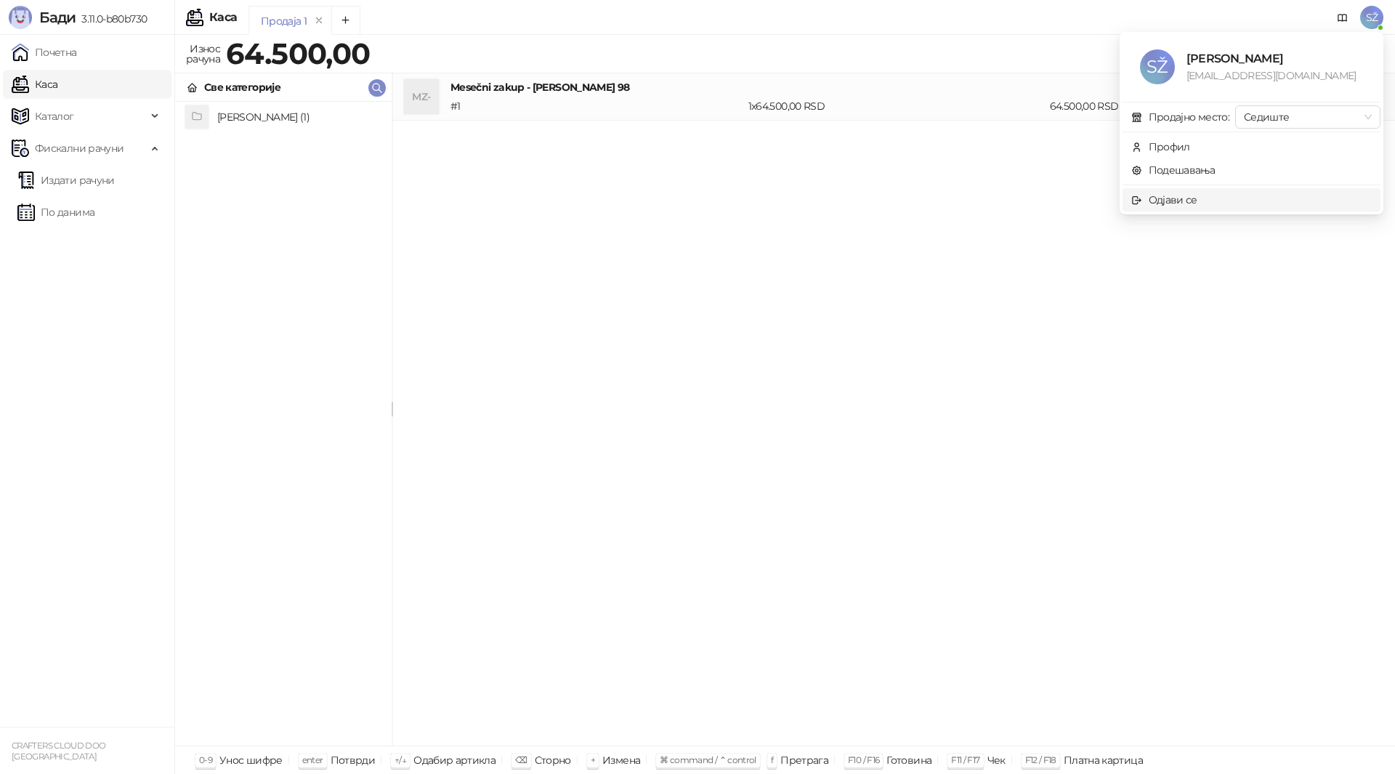
click at [1163, 197] on div "Одјави се" at bounding box center [1173, 200] width 49 height 16
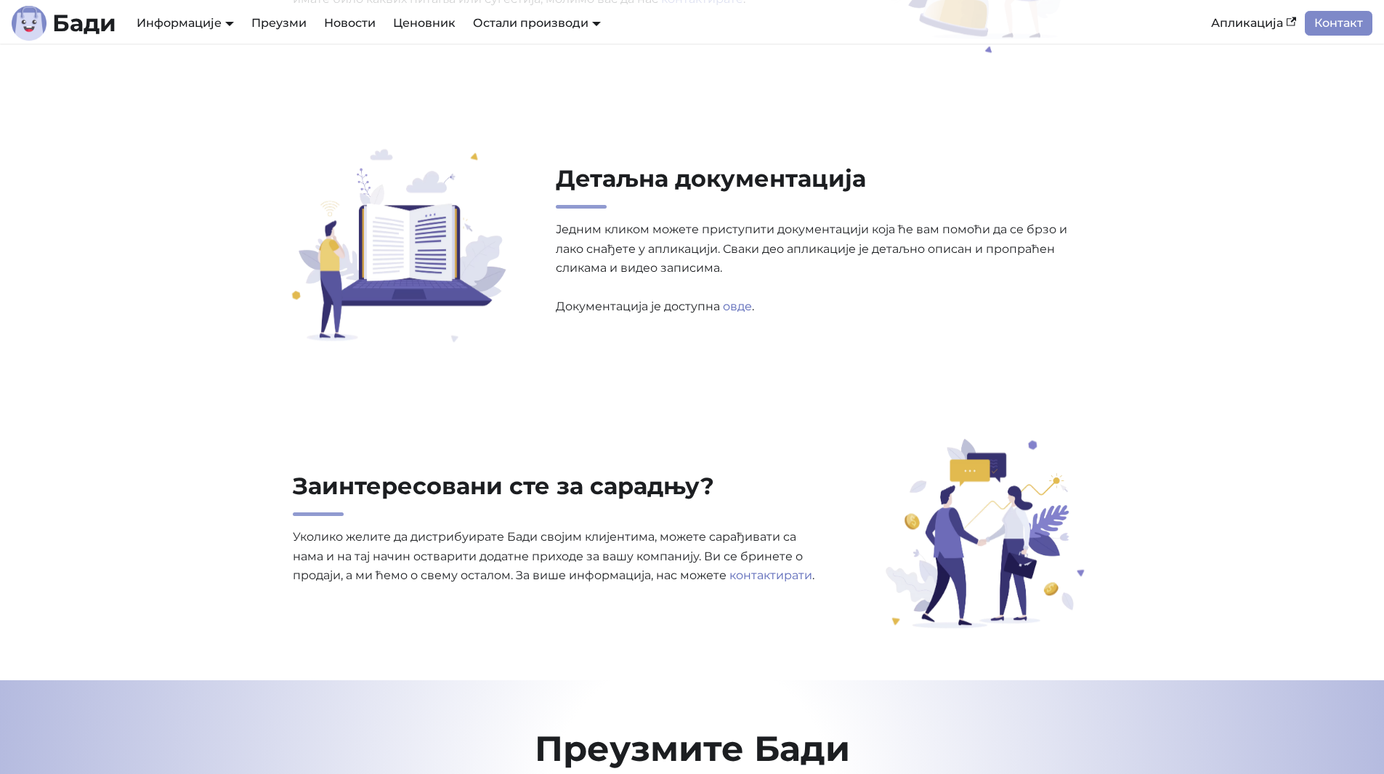
scroll to position [4722, 0]
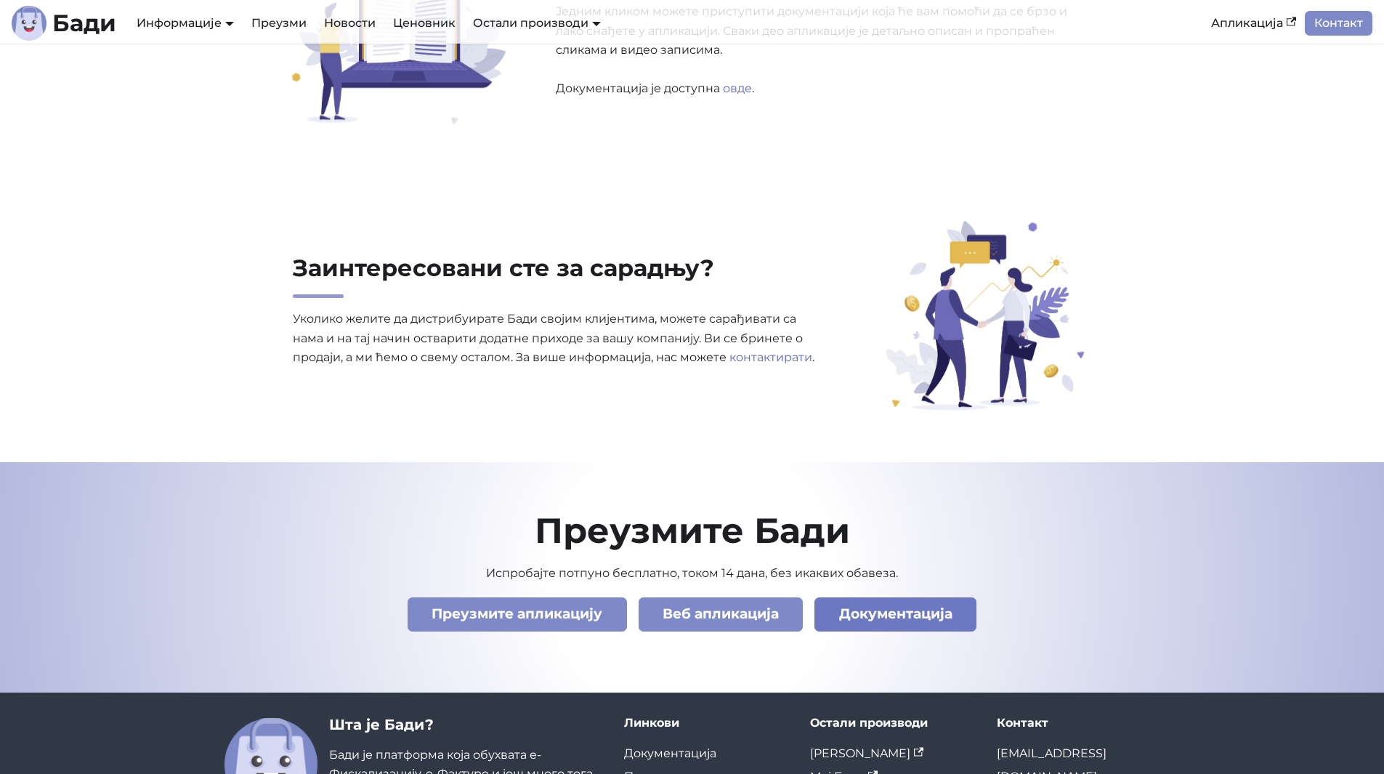
click at [896, 619] on link "Документација" at bounding box center [895, 614] width 162 height 34
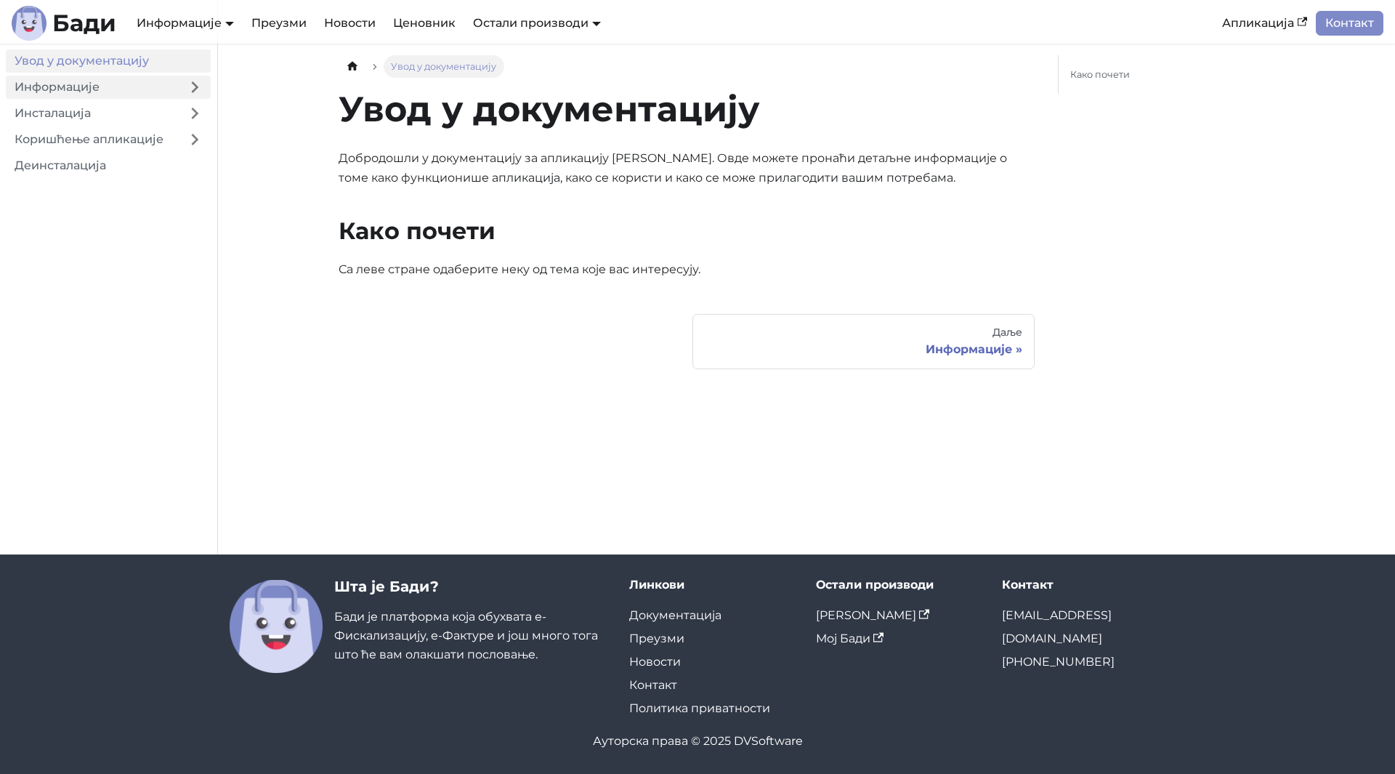
click at [104, 89] on link "Информације" at bounding box center [92, 87] width 173 height 23
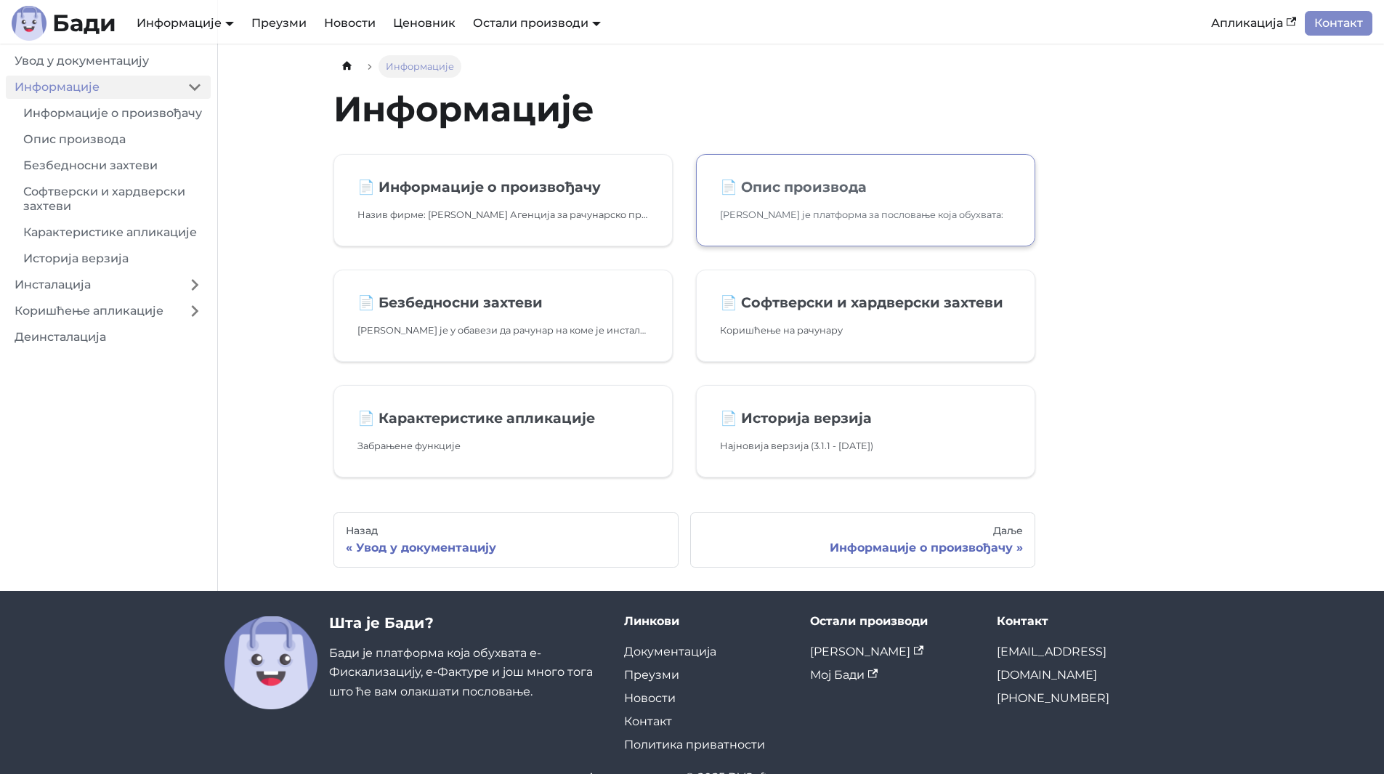
click at [846, 181] on h2 "📄️ Опис производа" at bounding box center [865, 186] width 291 height 17
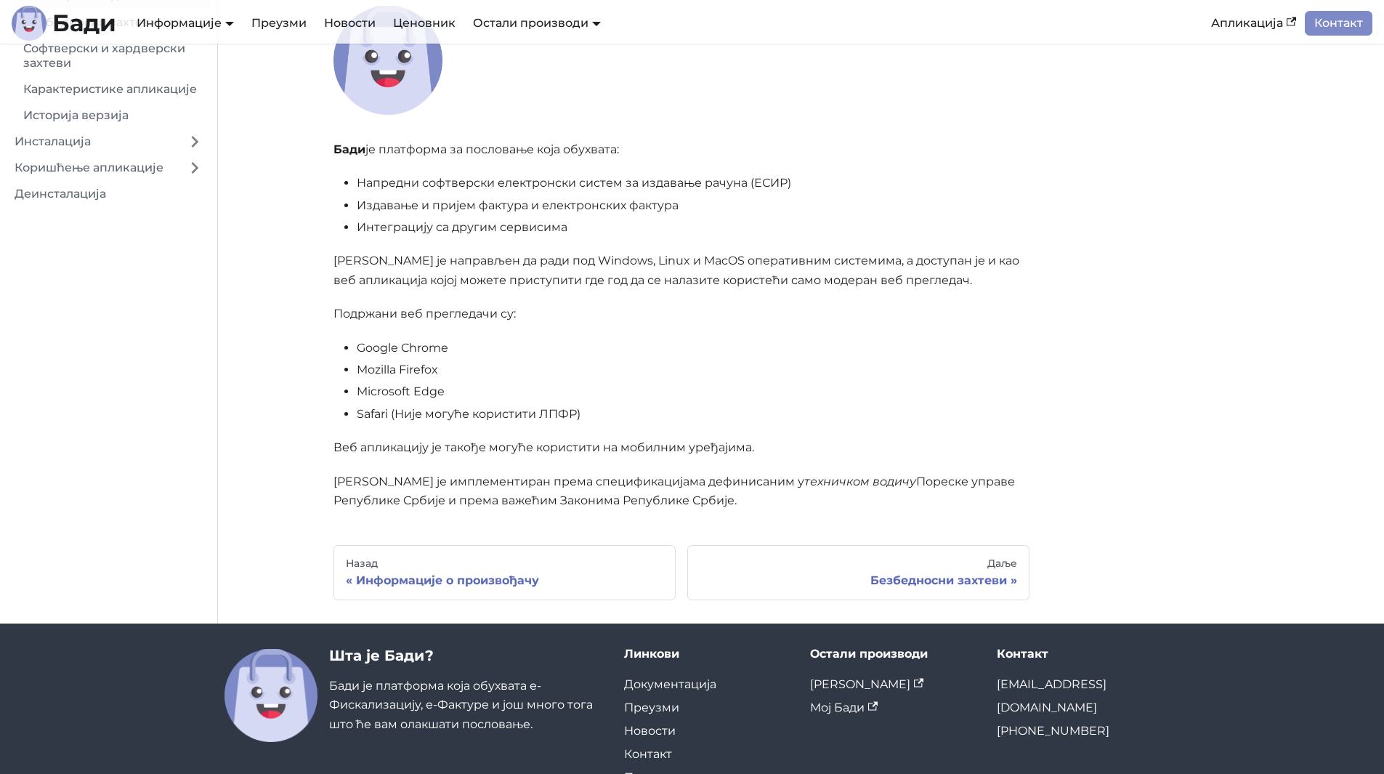
scroll to position [145, 0]
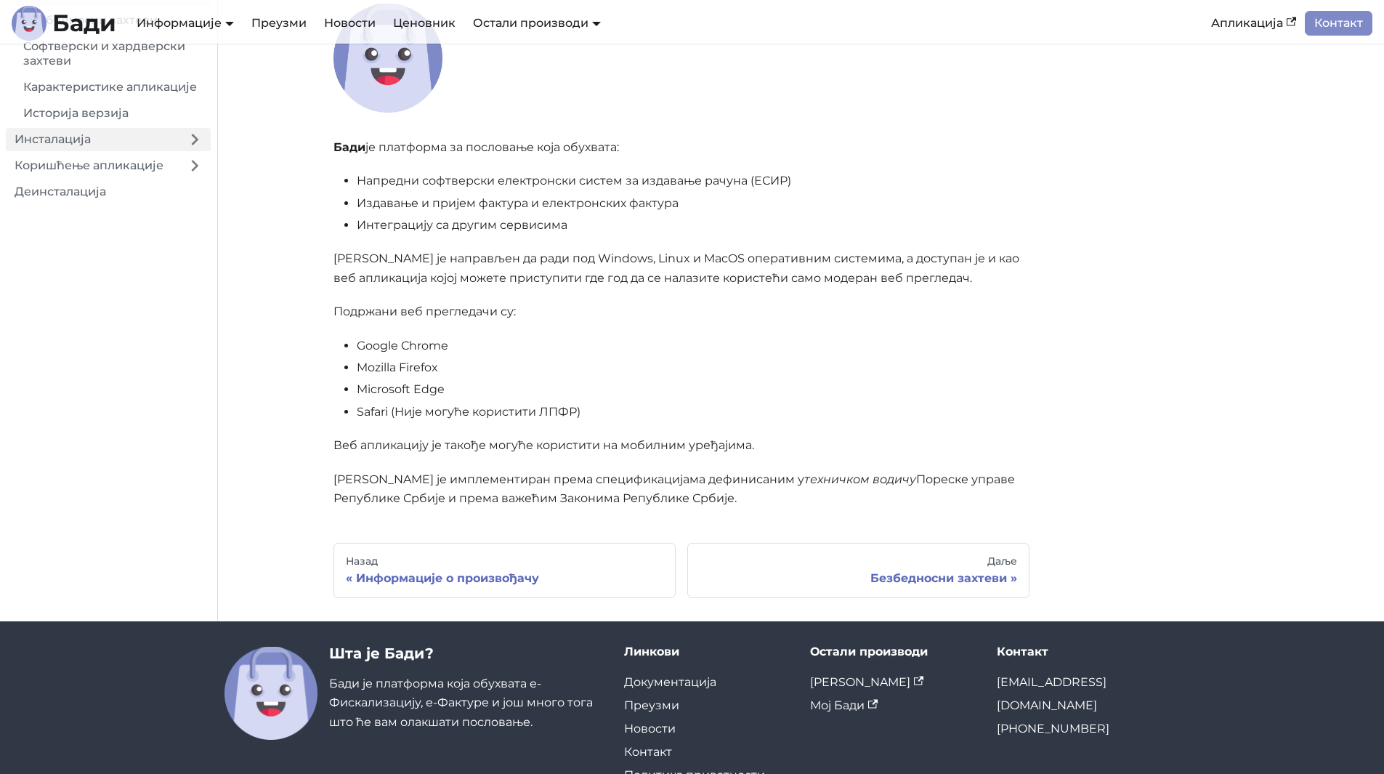
click at [60, 149] on link "Инсталација" at bounding box center [92, 139] width 173 height 23
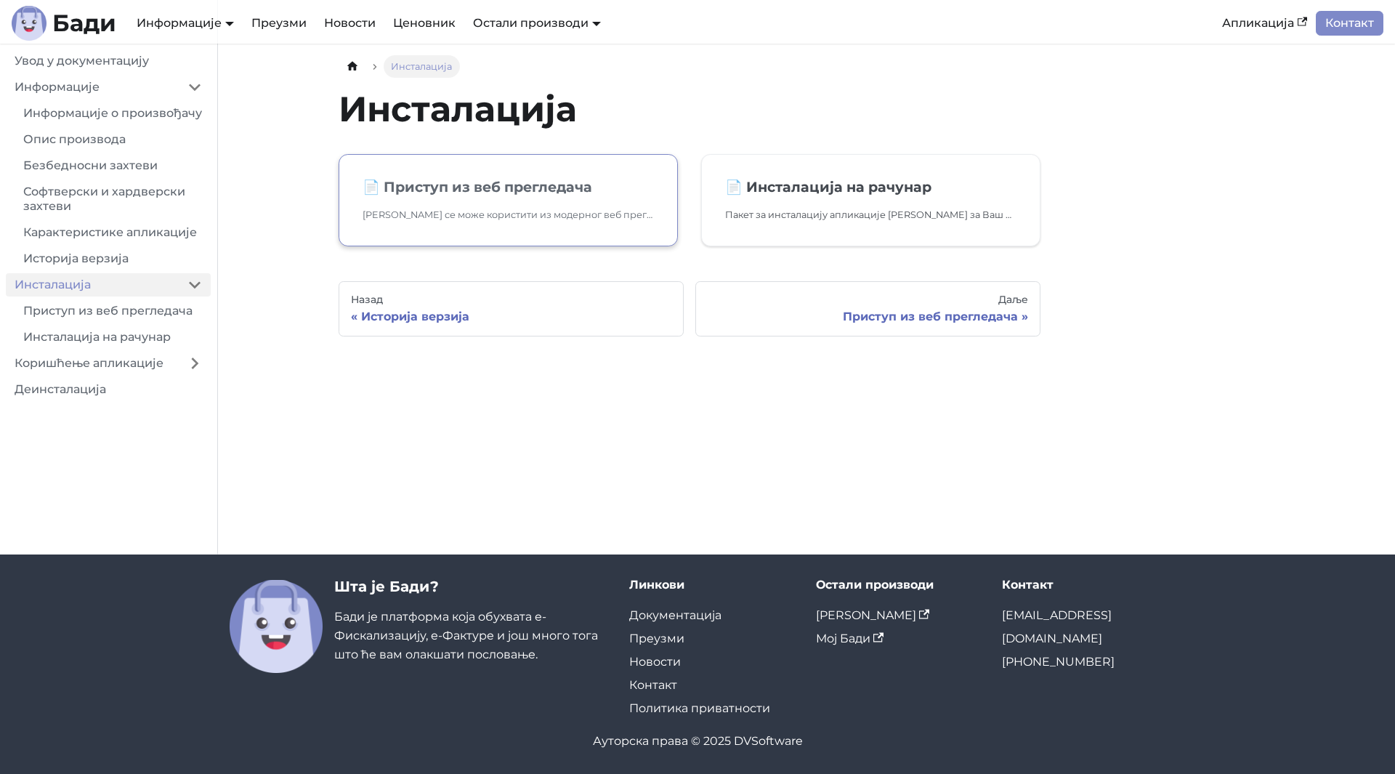
click at [479, 222] on p "Бади се може користити из модерног веб прегледача. Посетите https://badi.rs и у…" at bounding box center [508, 214] width 291 height 15
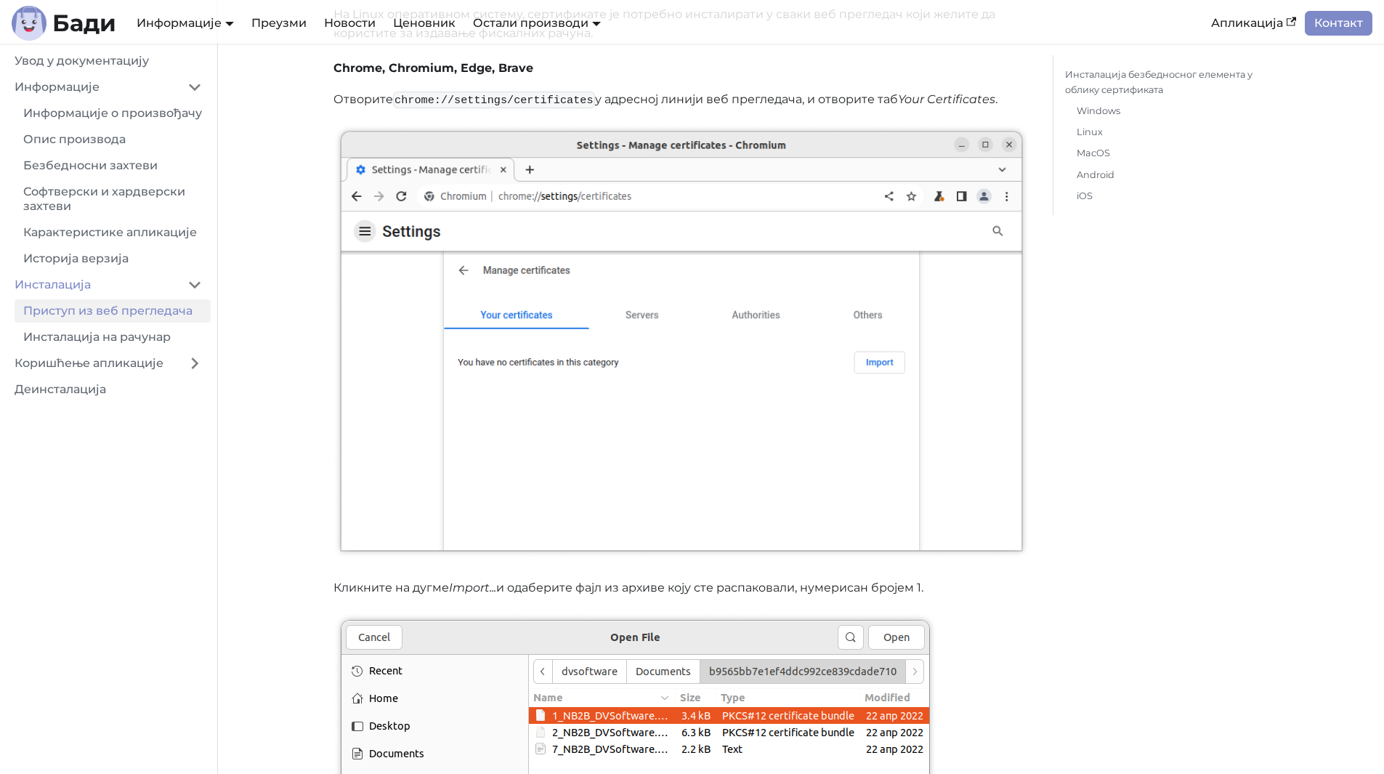
scroll to position [3269, 0]
click at [121, 375] on link "Коришћење апликације" at bounding box center [92, 363] width 173 height 23
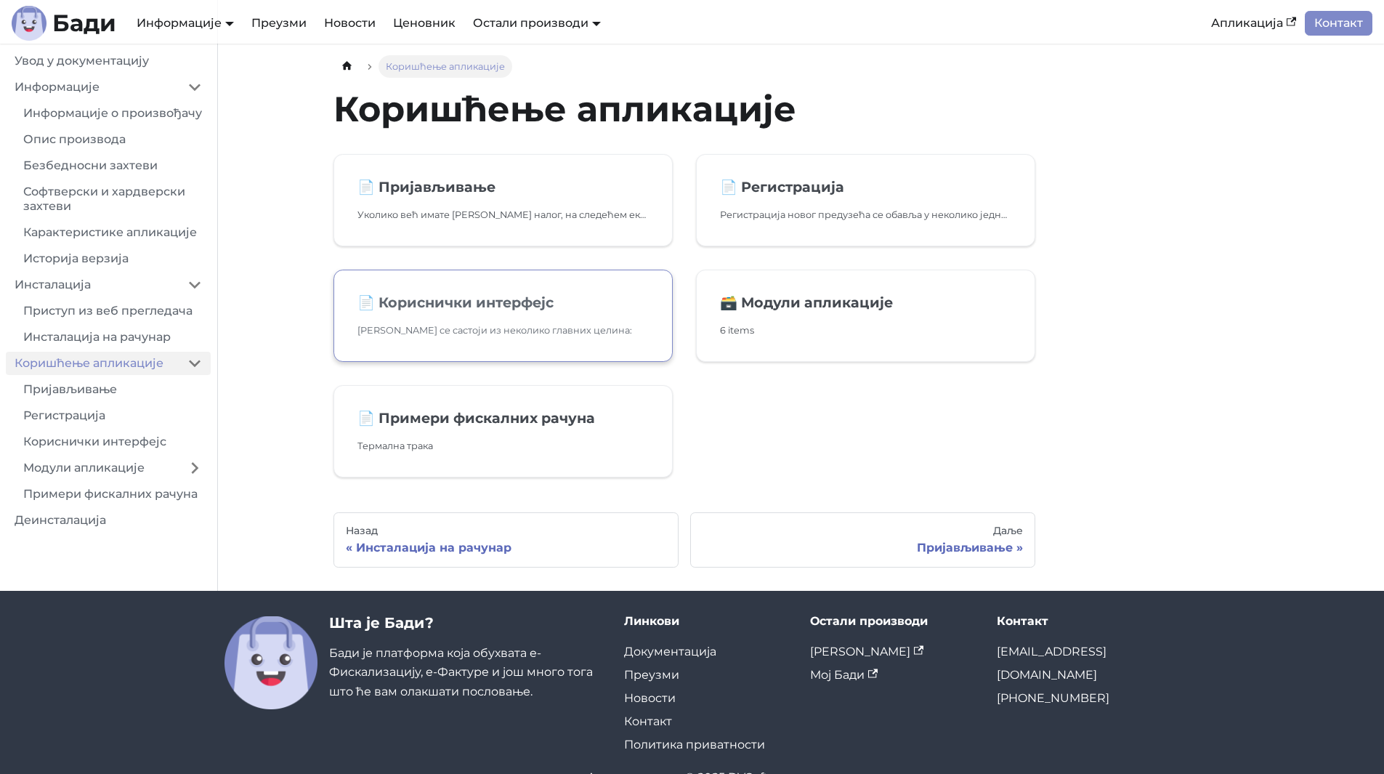
click at [514, 327] on p "Бади се састоји из неколико главних целина:" at bounding box center [502, 330] width 291 height 15
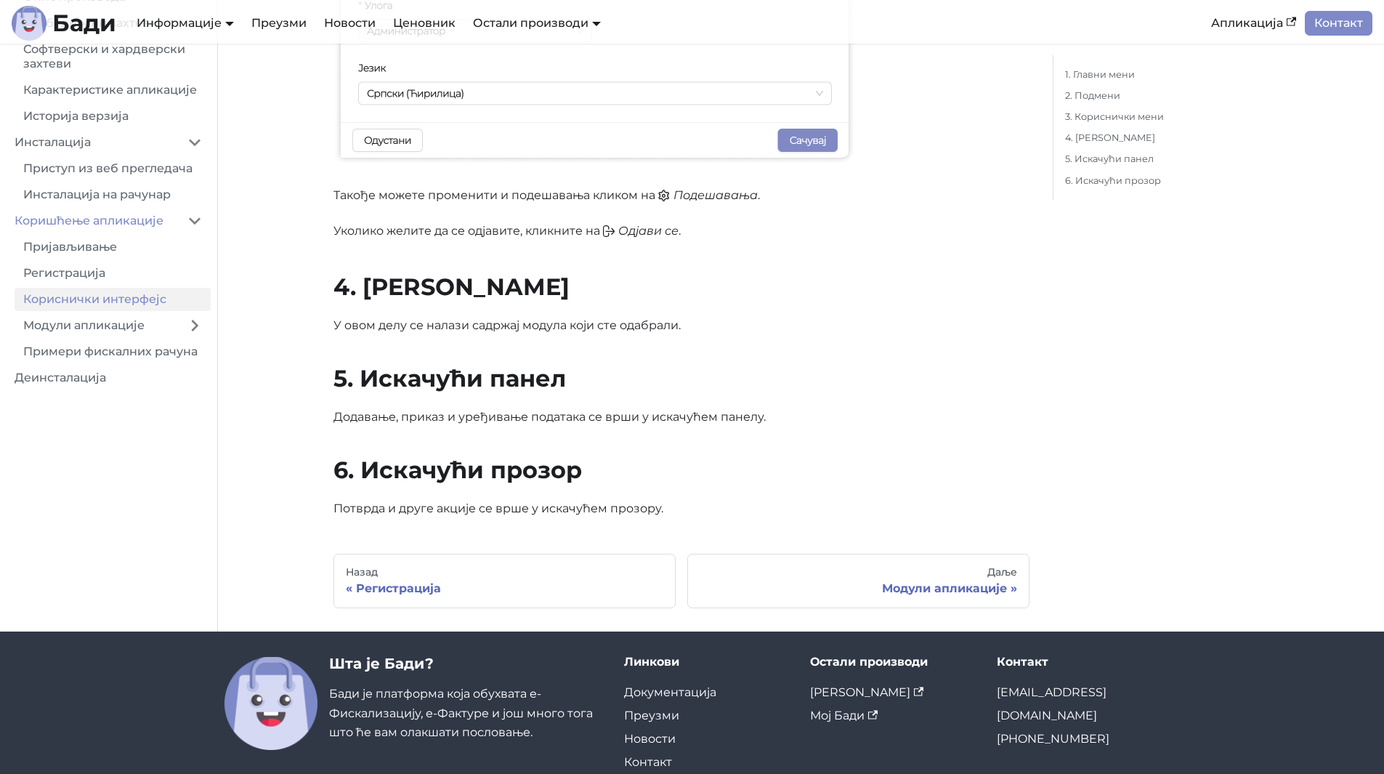
scroll to position [1235, 0]
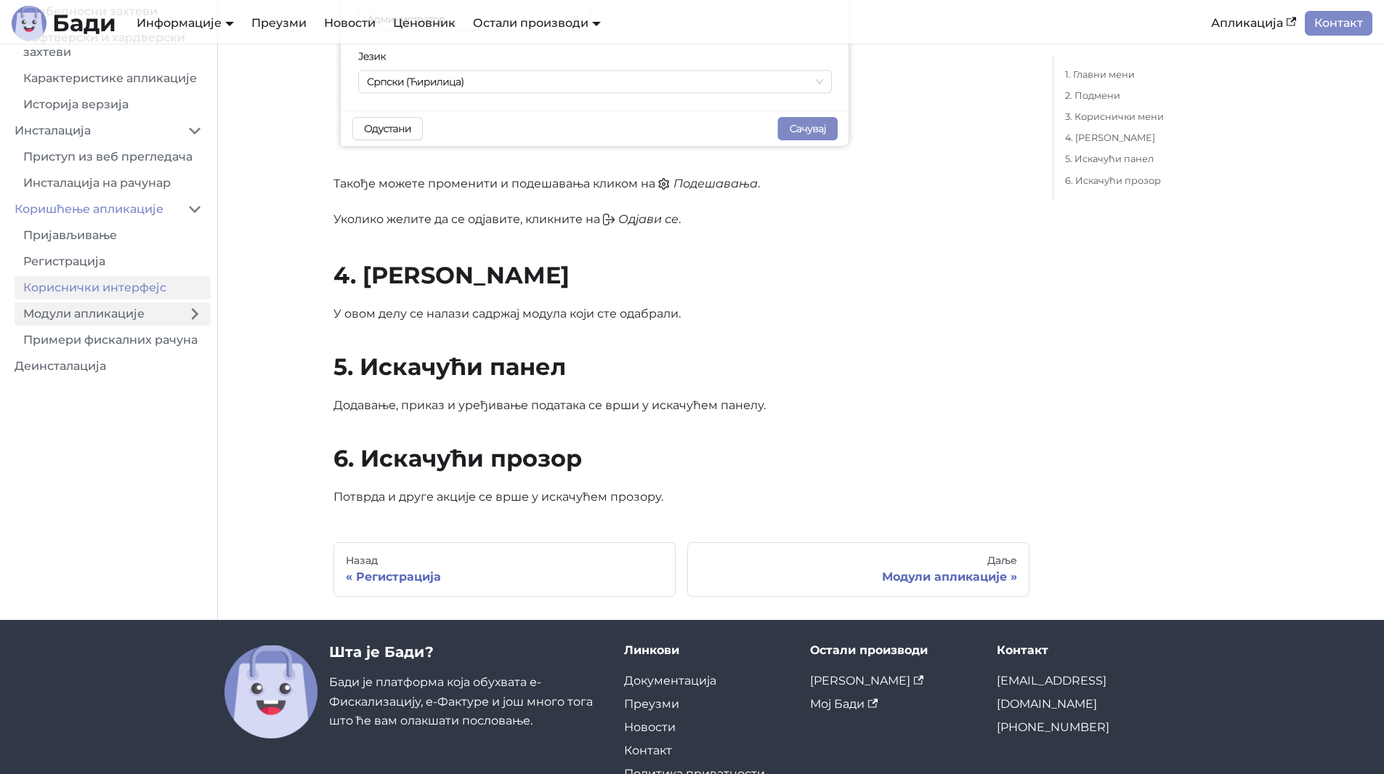
click at [99, 323] on link "Модули апликације" at bounding box center [97, 313] width 164 height 23
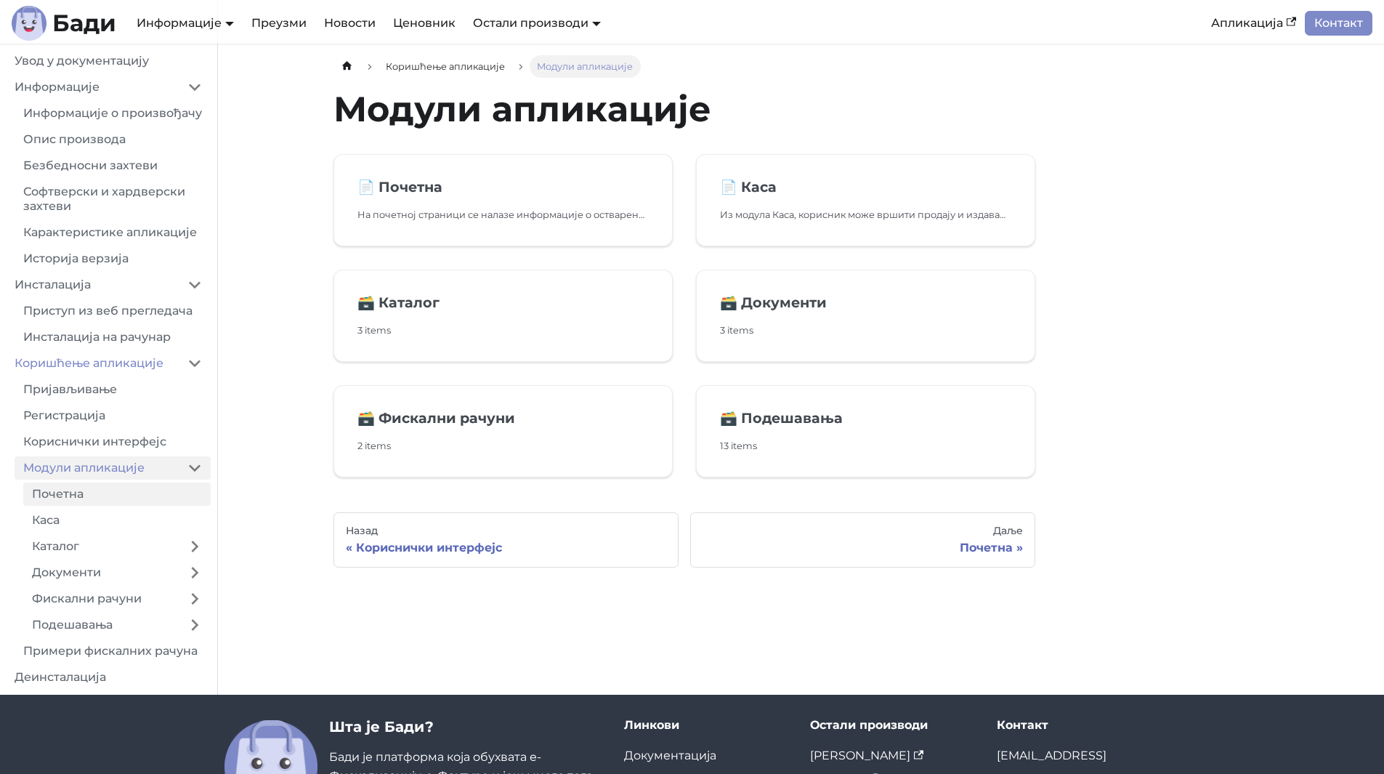
click at [81, 506] on link "Почетна" at bounding box center [116, 493] width 187 height 23
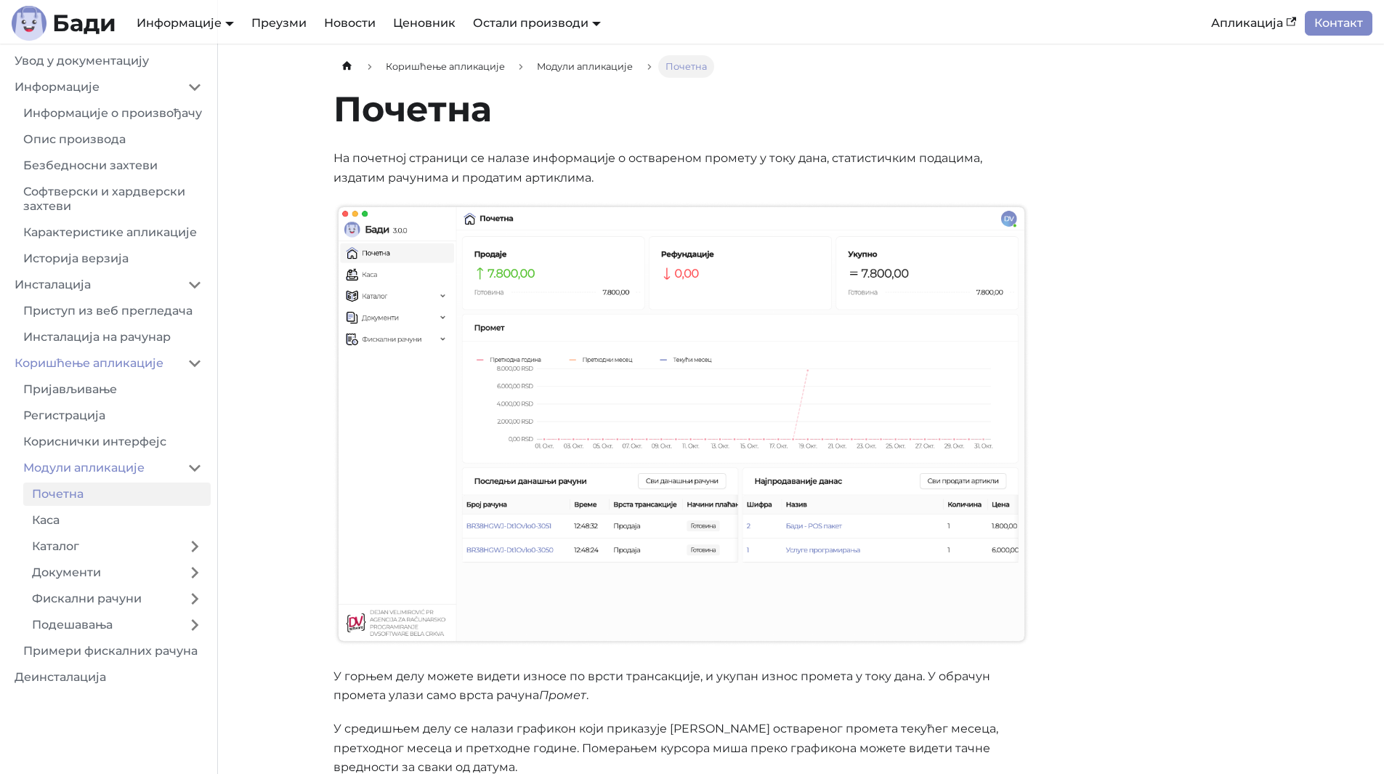
scroll to position [73, 0]
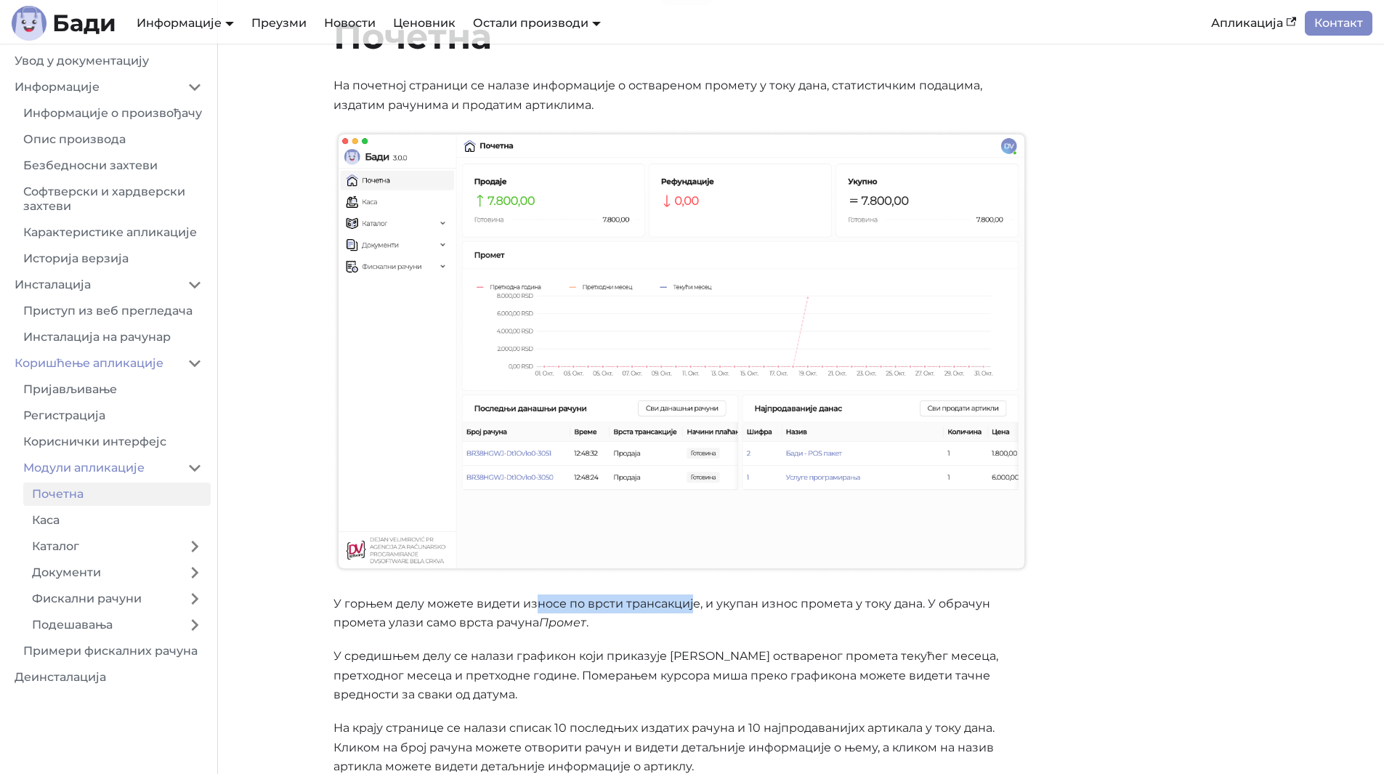
drag, startPoint x: 682, startPoint y: 610, endPoint x: 693, endPoint y: 610, distance: 10.9
click at [693, 610] on p "У горњем делу можете видети износе по врсти трансакције, и укупан износ промета…" at bounding box center [681, 613] width 696 height 39
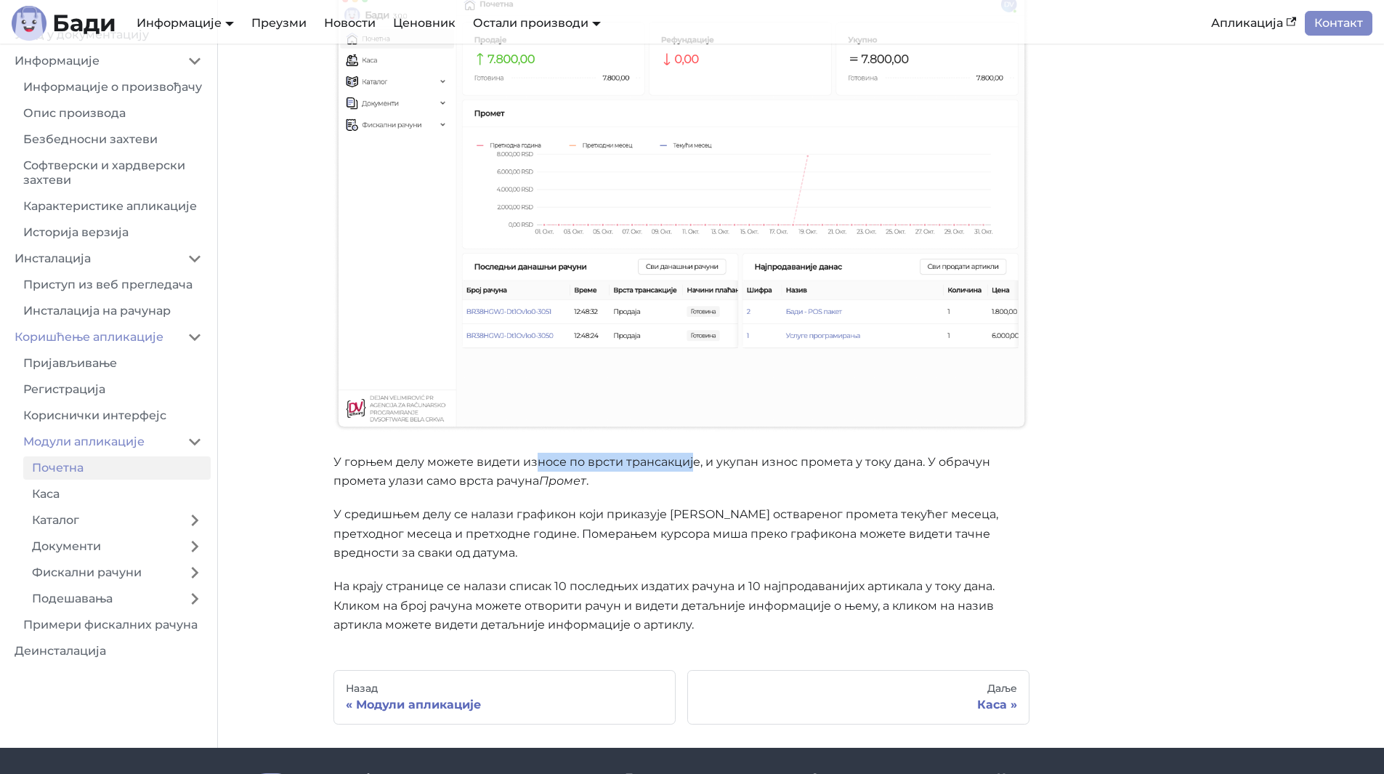
scroll to position [218, 0]
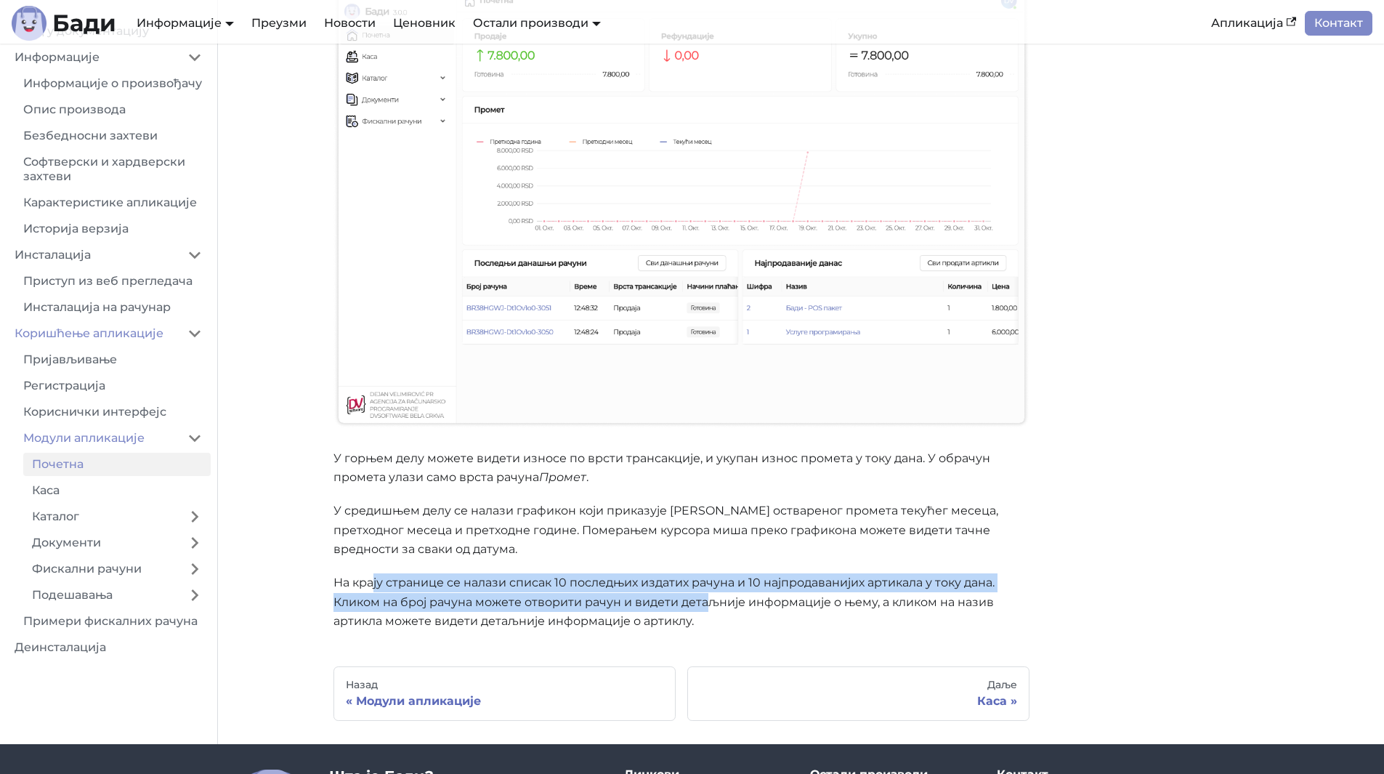
drag, startPoint x: 375, startPoint y: 574, endPoint x: 708, endPoint y: 608, distance: 335.2
click at [708, 608] on p "На крају странице се налази списак 10 последњих издатих рачуна и 10 најпродаван…" at bounding box center [681, 601] width 696 height 57
click at [91, 502] on link "Каса" at bounding box center [116, 490] width 187 height 23
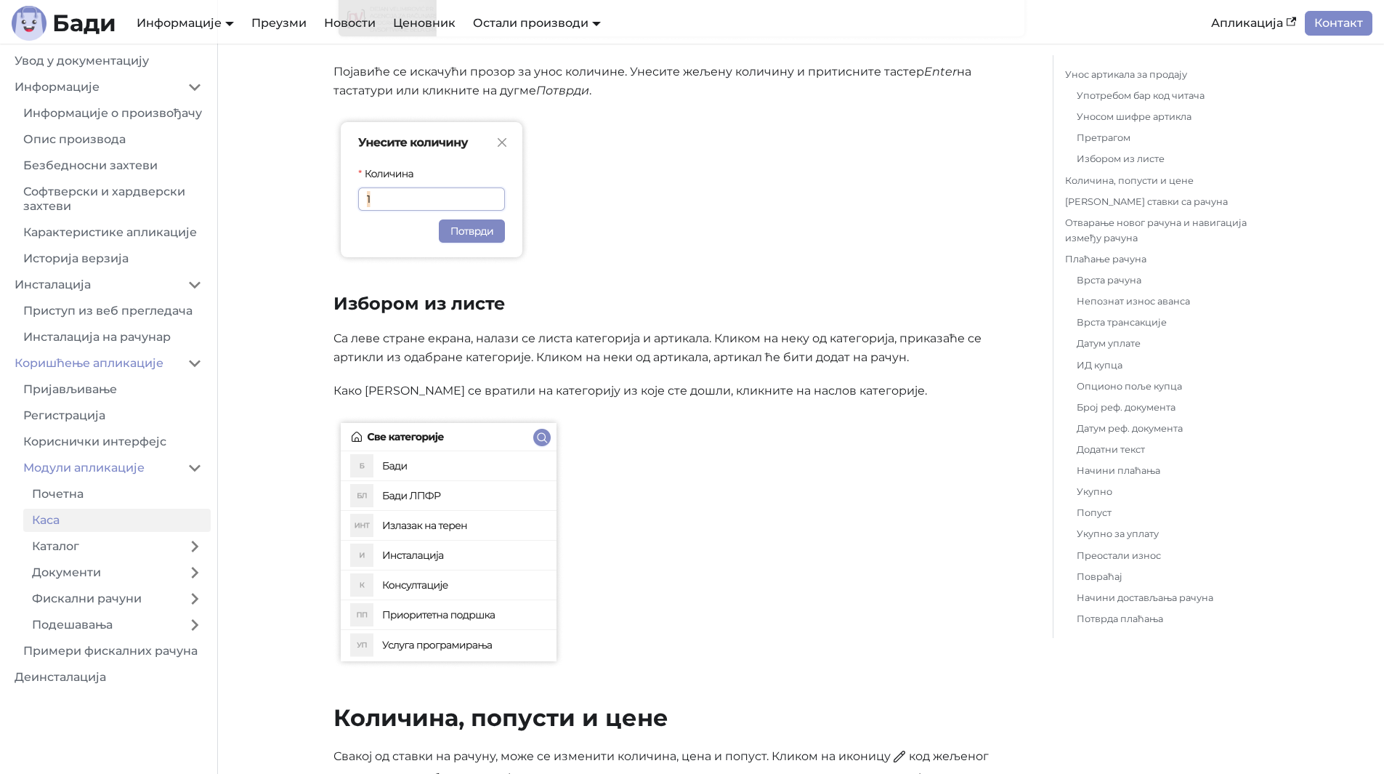
scroll to position [2107, 0]
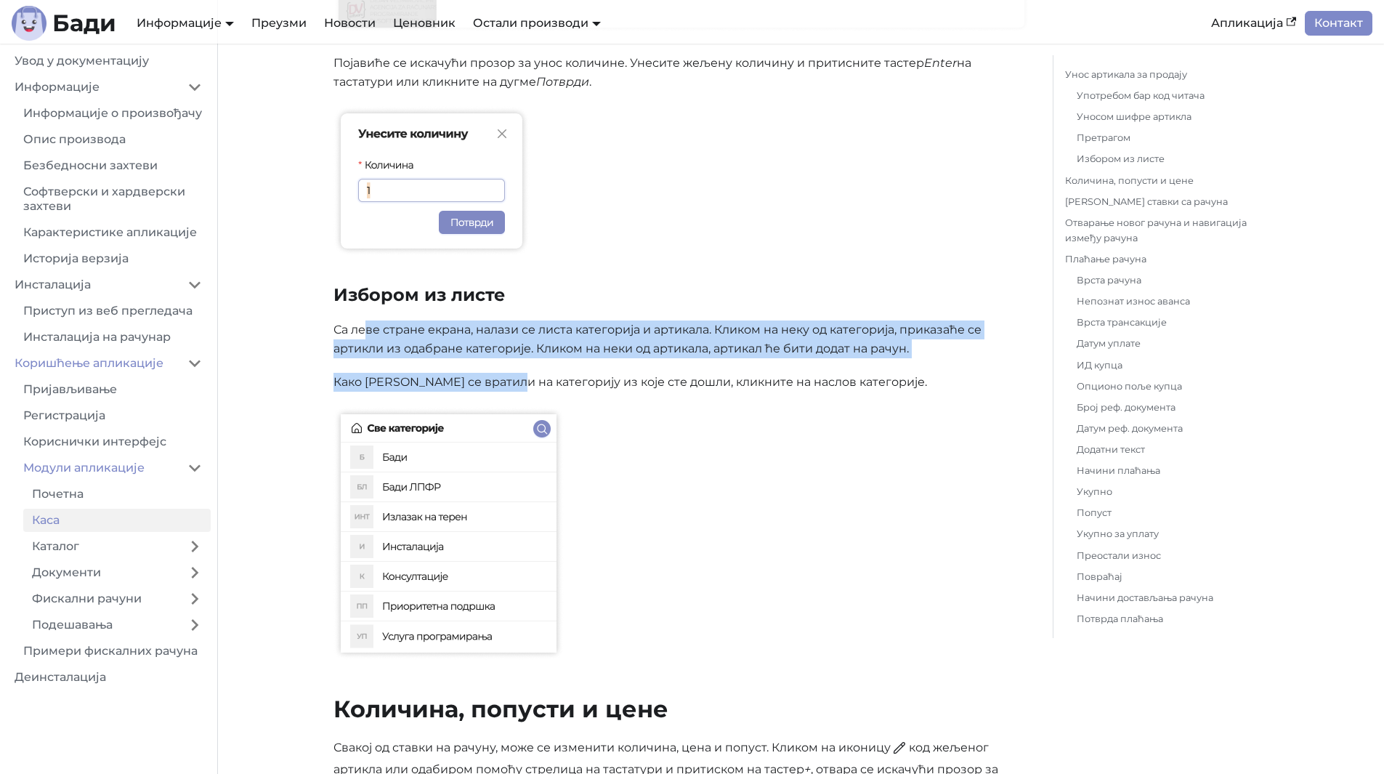
drag, startPoint x: 366, startPoint y: 328, endPoint x: 511, endPoint y: 363, distance: 148.7
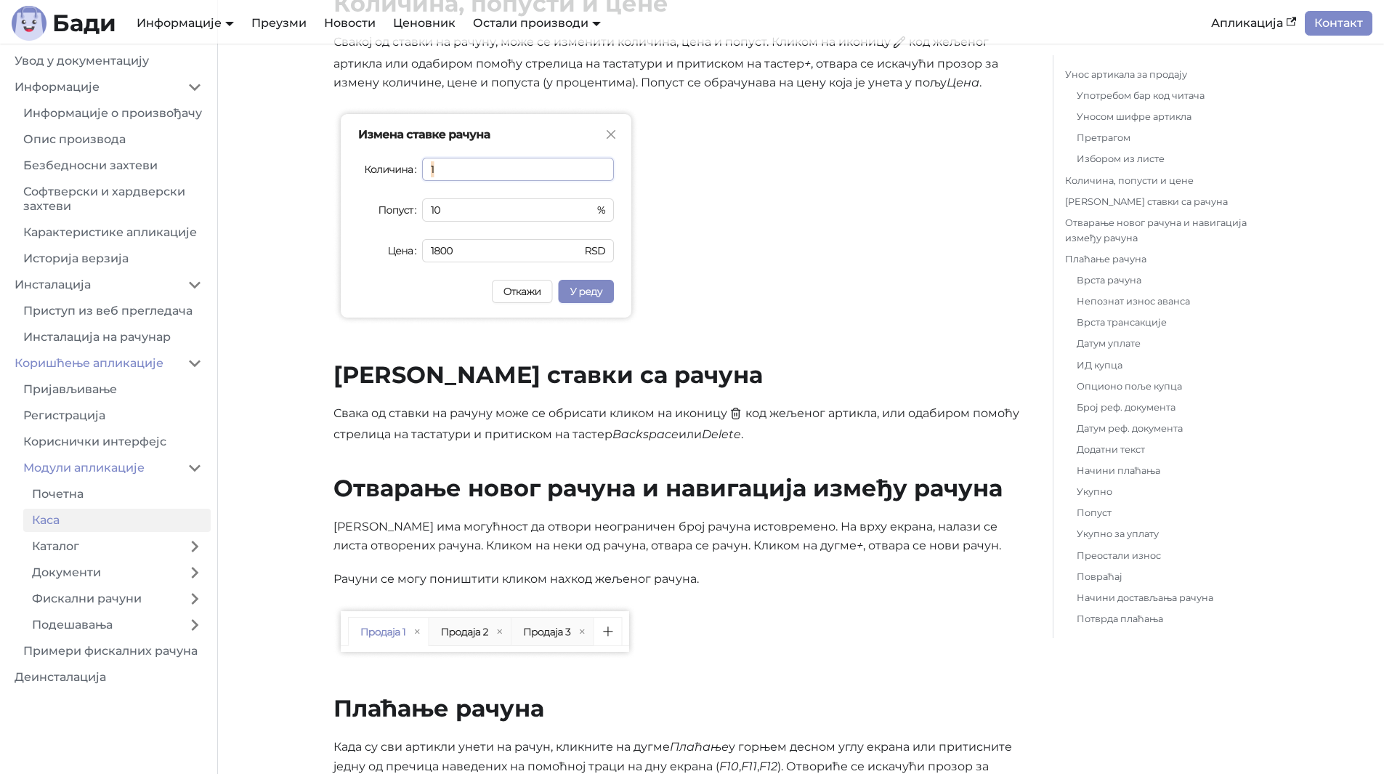
scroll to position [2906, 0]
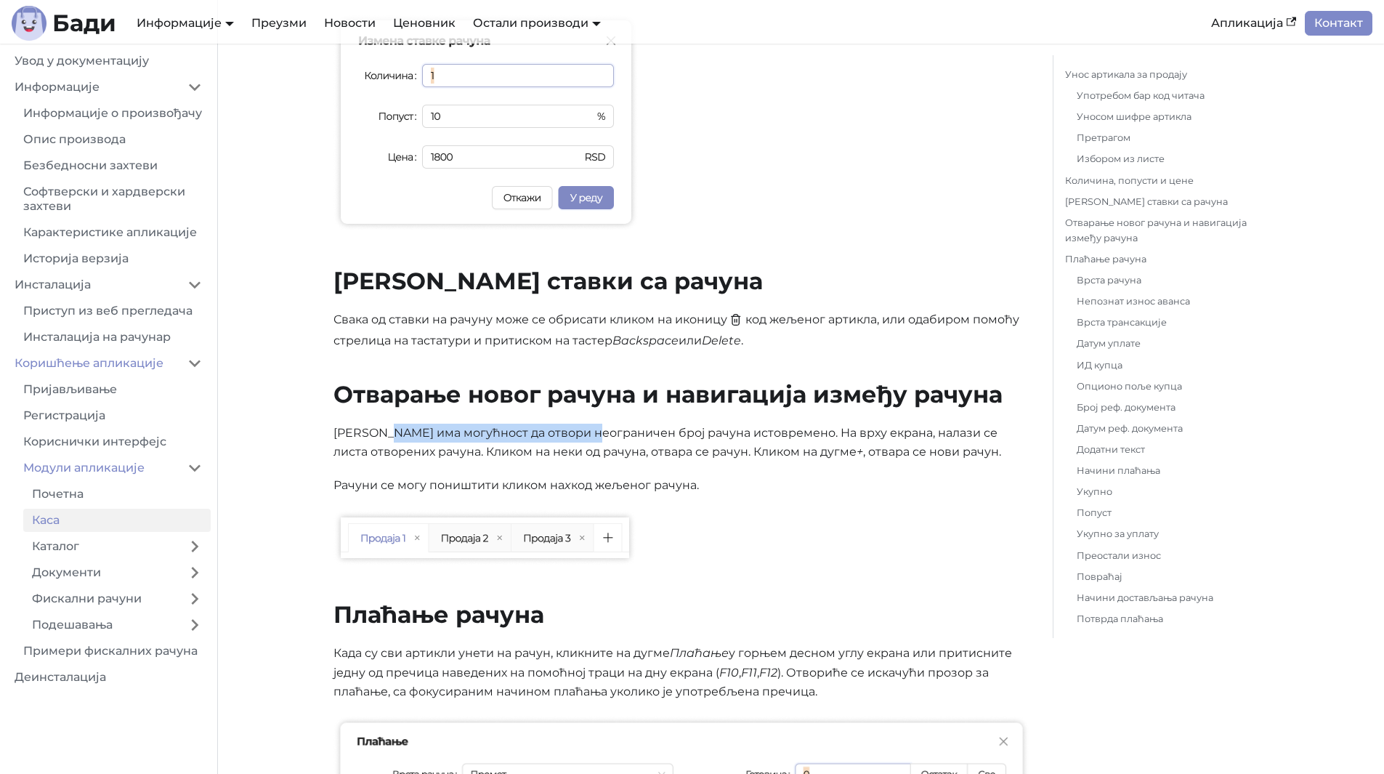
drag, startPoint x: 393, startPoint y: 441, endPoint x: 606, endPoint y: 445, distance: 212.9
click at [605, 444] on p "Касир има могућност да отвори неограничен број рачуна истовремено. На врху екра…" at bounding box center [681, 443] width 696 height 39
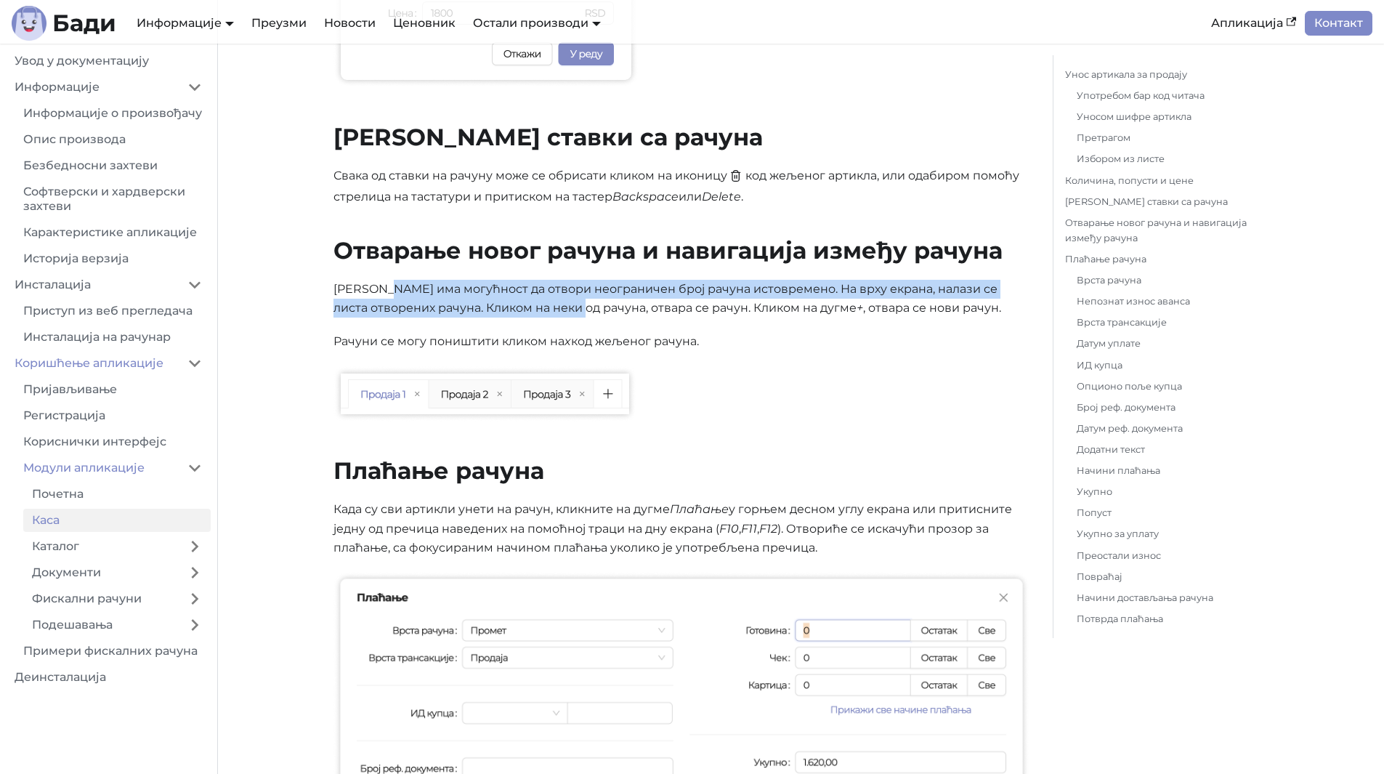
scroll to position [3051, 0]
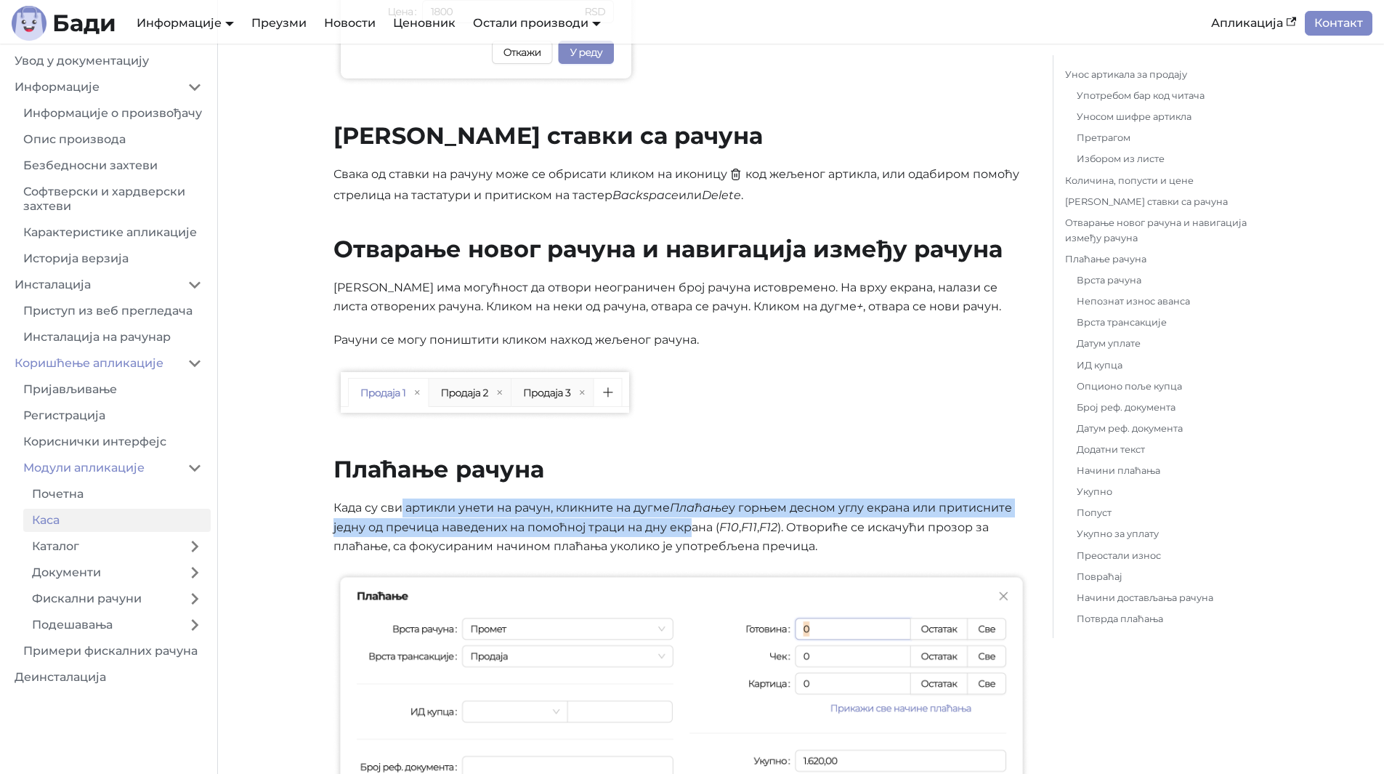
drag, startPoint x: 399, startPoint y: 506, endPoint x: 688, endPoint y: 531, distance: 290.2
click at [688, 531] on p "Када су сви артикли унети на рачун, кликните на дугме Плаћање у горњем десном у…" at bounding box center [681, 526] width 696 height 57
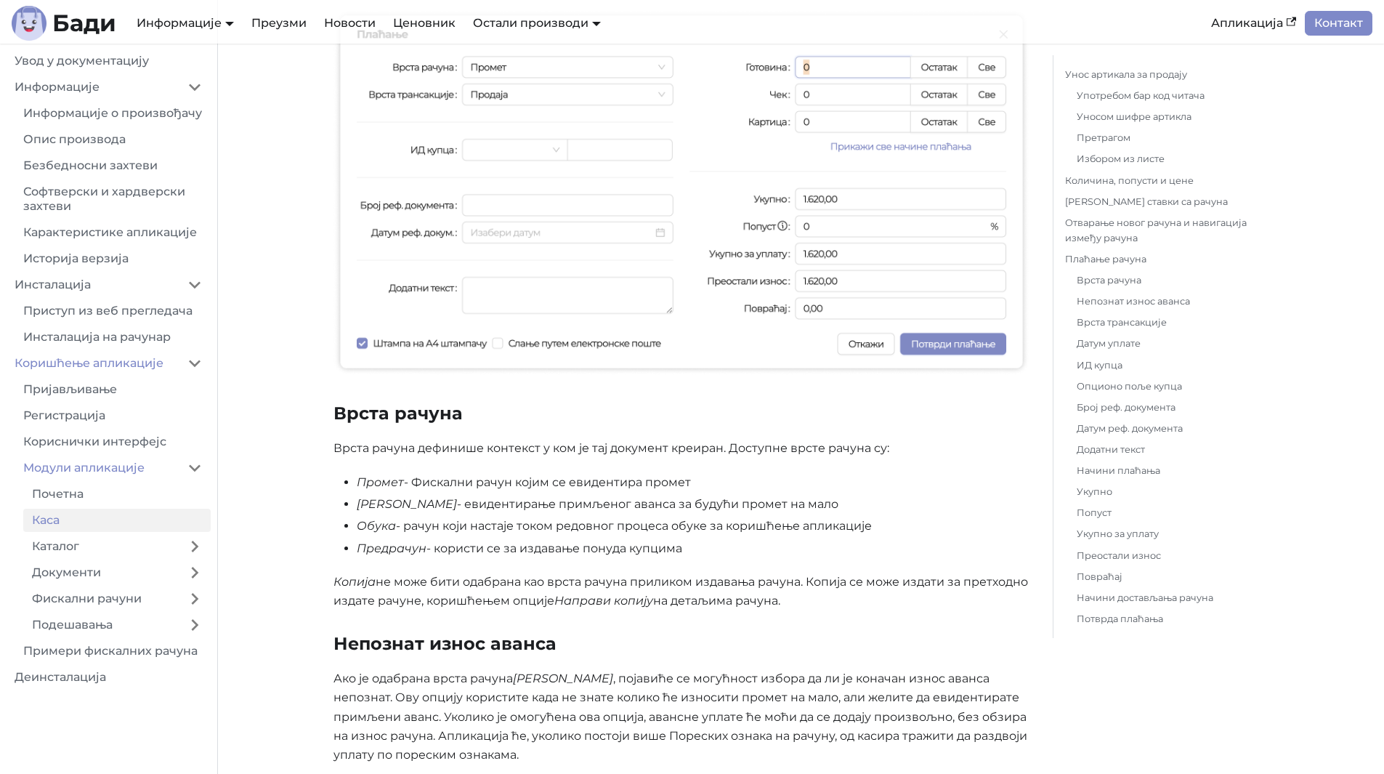
scroll to position [3632, 0]
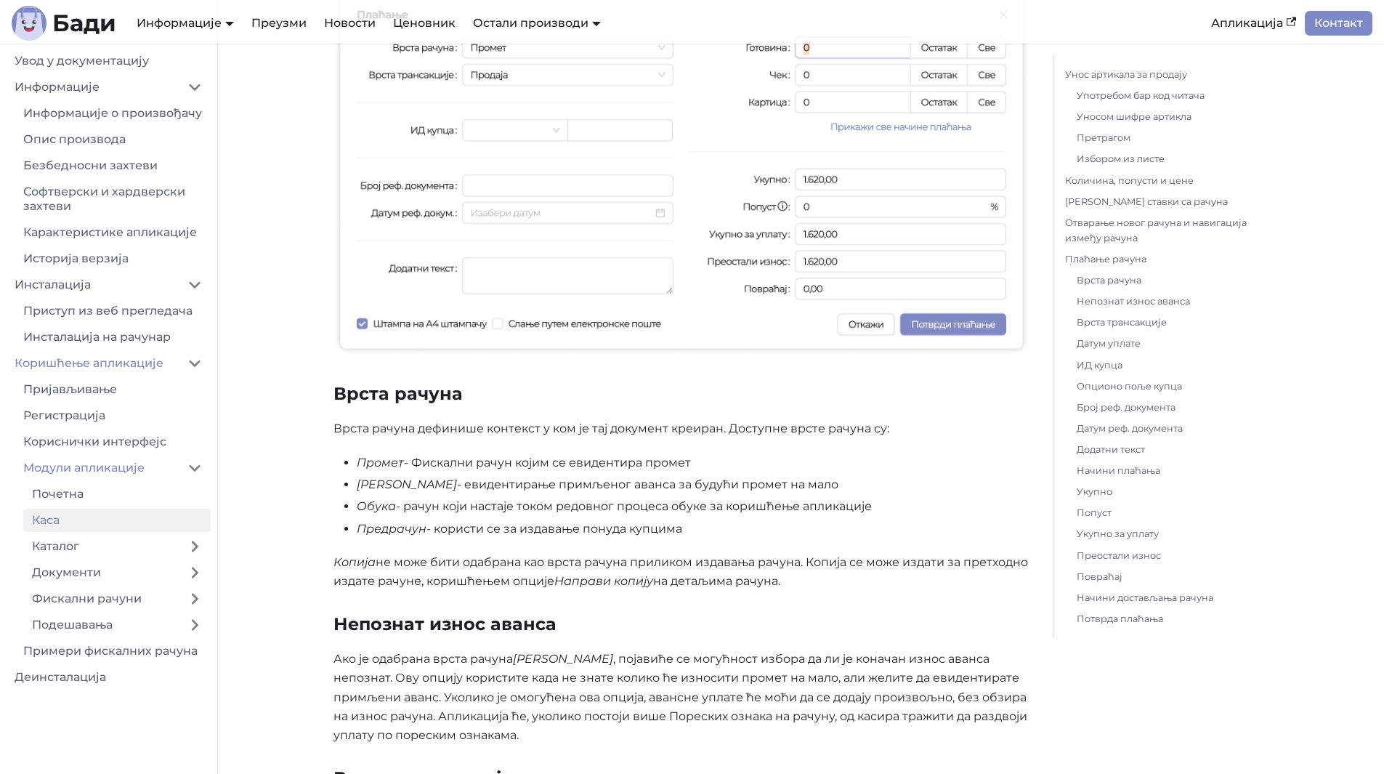
drag, startPoint x: 408, startPoint y: 510, endPoint x: 890, endPoint y: 503, distance: 481.7
click at [890, 503] on li "Обука - рачун који настаје током редовног процеса обуке за коришћење апликације" at bounding box center [693, 506] width 673 height 19
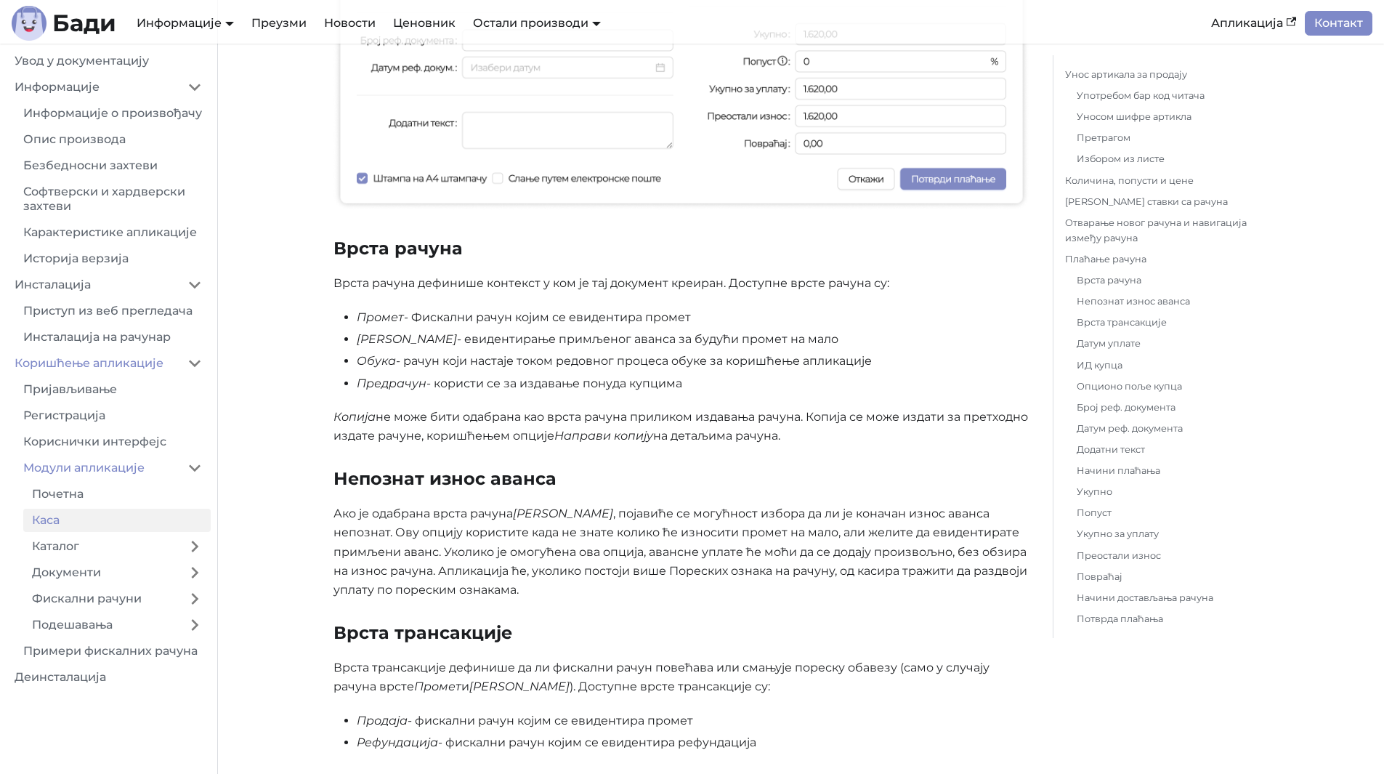
scroll to position [3850, 0]
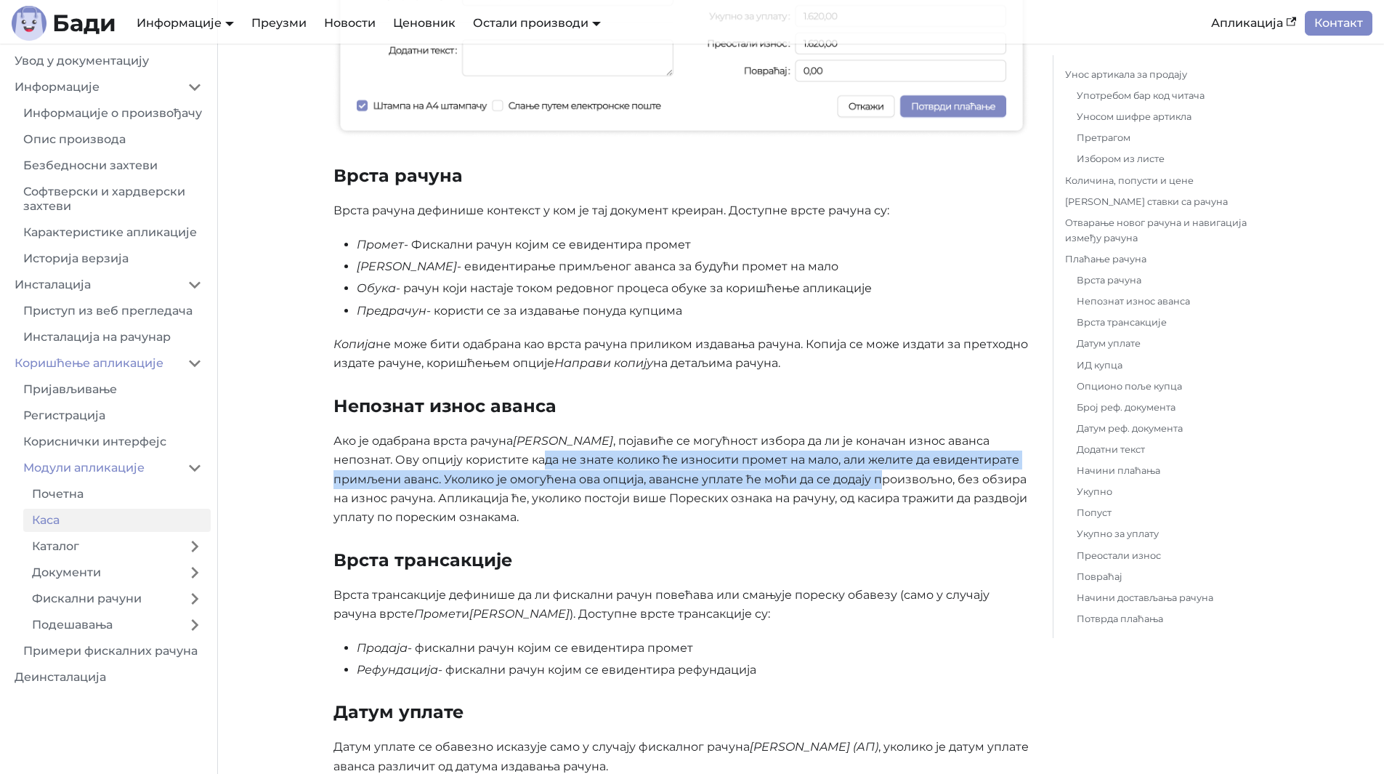
drag, startPoint x: 459, startPoint y: 457, endPoint x: 811, endPoint y: 483, distance: 353.3
click at [811, 483] on p "Ако је одабрана врста рачуна Аванс , појавиће се могућност избора да ли је кона…" at bounding box center [681, 480] width 696 height 96
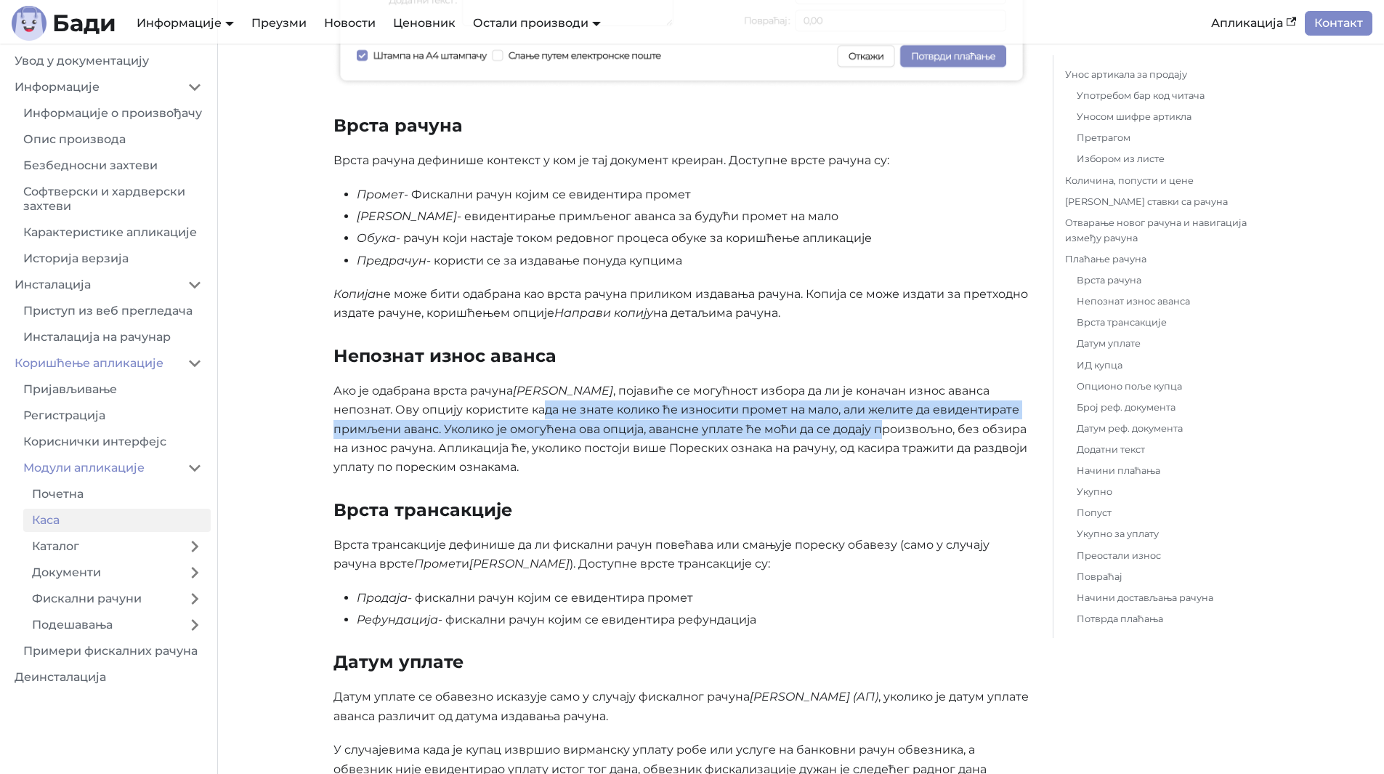
scroll to position [3923, 0]
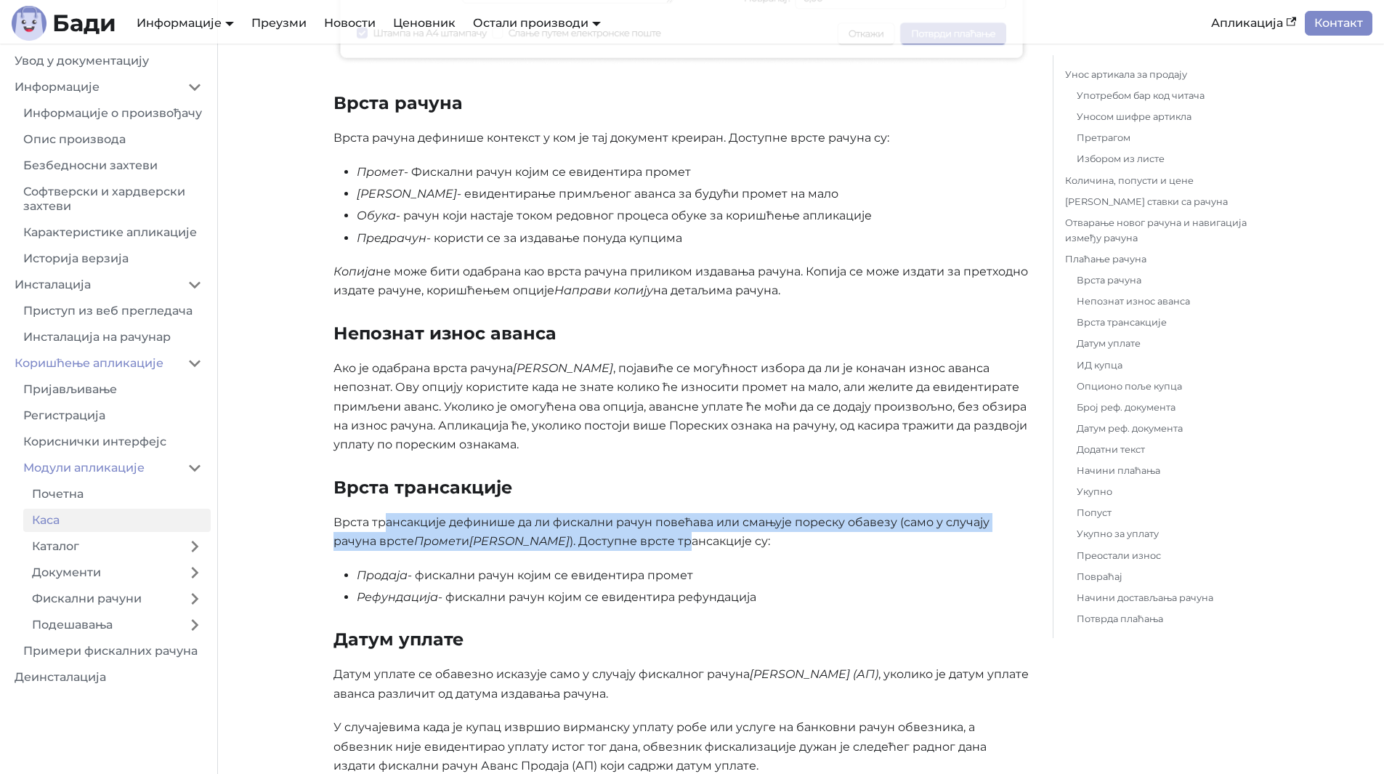
drag, startPoint x: 386, startPoint y: 530, endPoint x: 642, endPoint y: 540, distance: 255.9
click at [642, 540] on p "Врста трансакције дефинише да ли фискални рачун повећава или смањује пореску об…" at bounding box center [681, 532] width 696 height 39
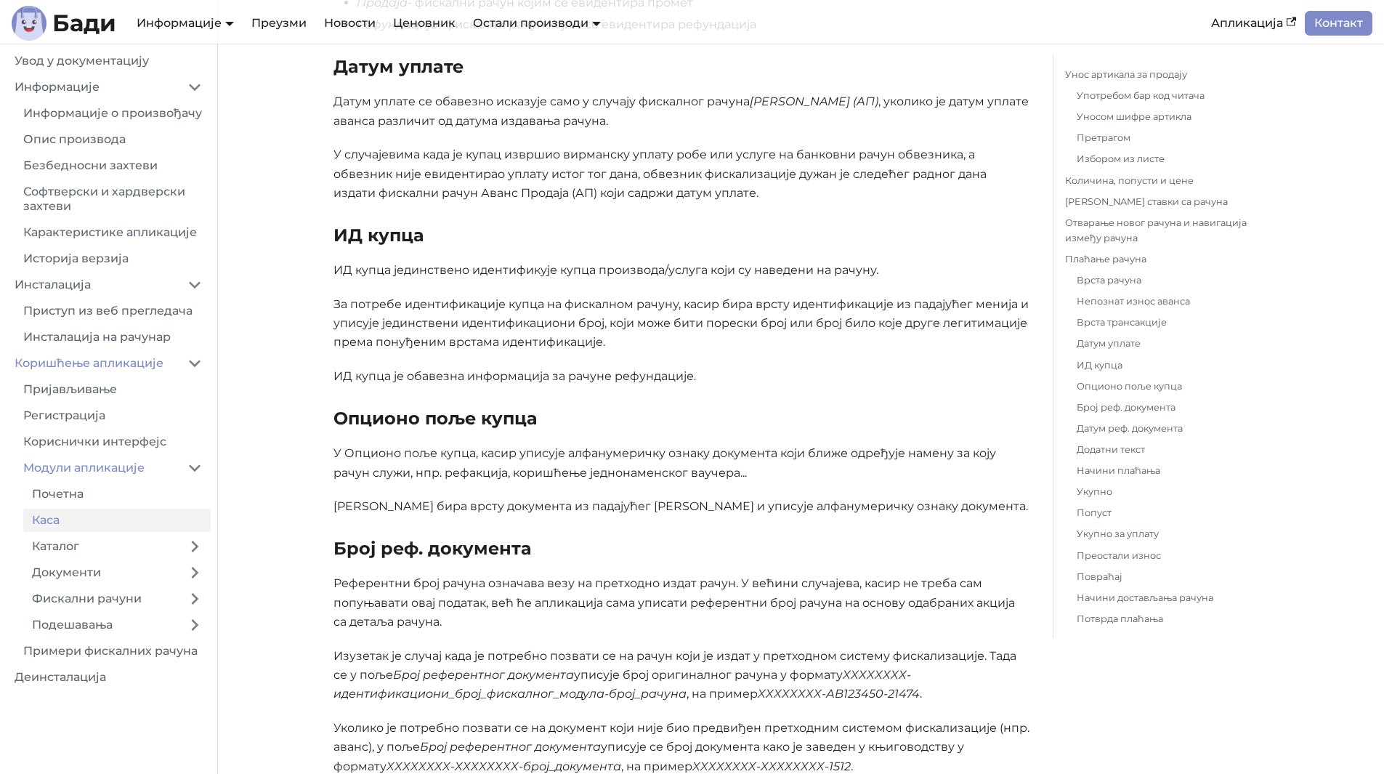
scroll to position [4504, 0]
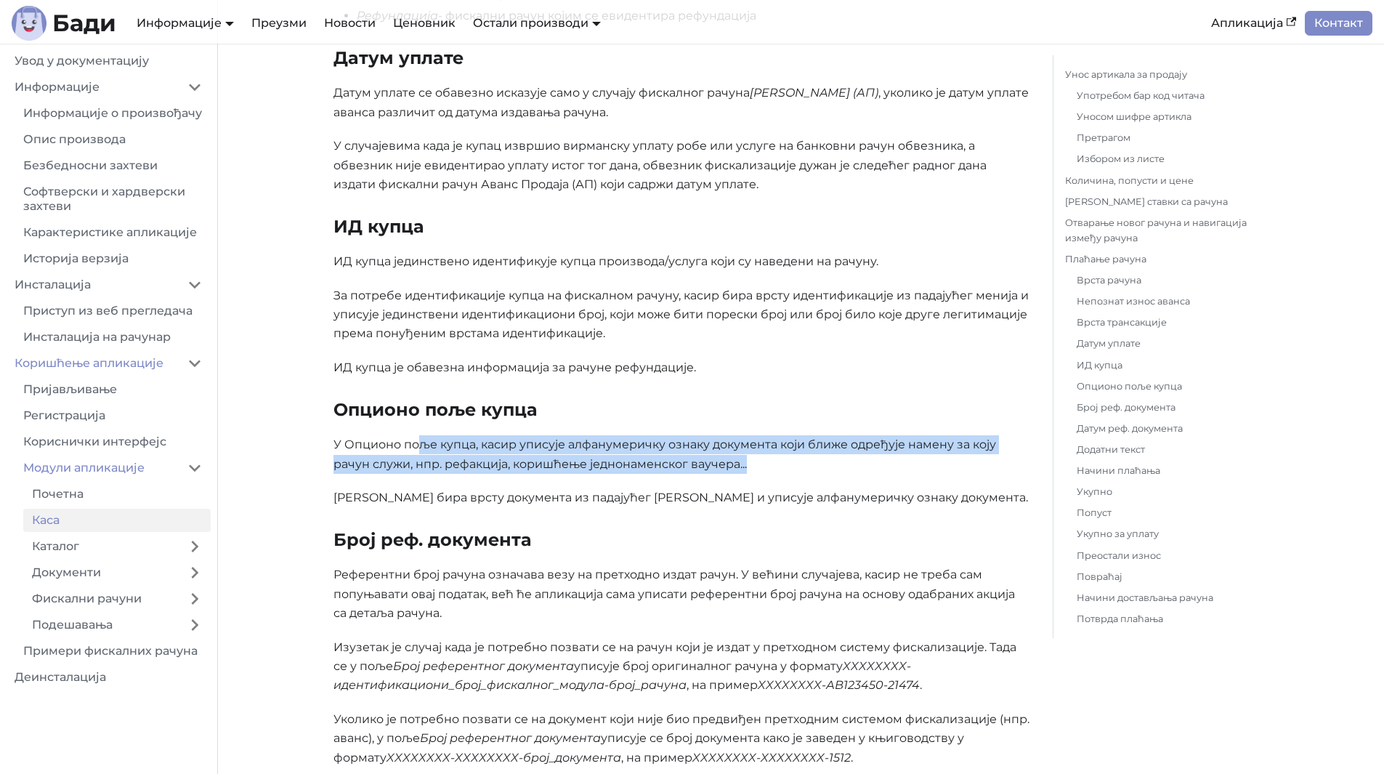
drag, startPoint x: 421, startPoint y: 442, endPoint x: 847, endPoint y: 458, distance: 426.8
click at [841, 458] on p "У Опционо поље купца, касир уписује алфанумеричку ознаку документа који ближе о…" at bounding box center [681, 454] width 696 height 39
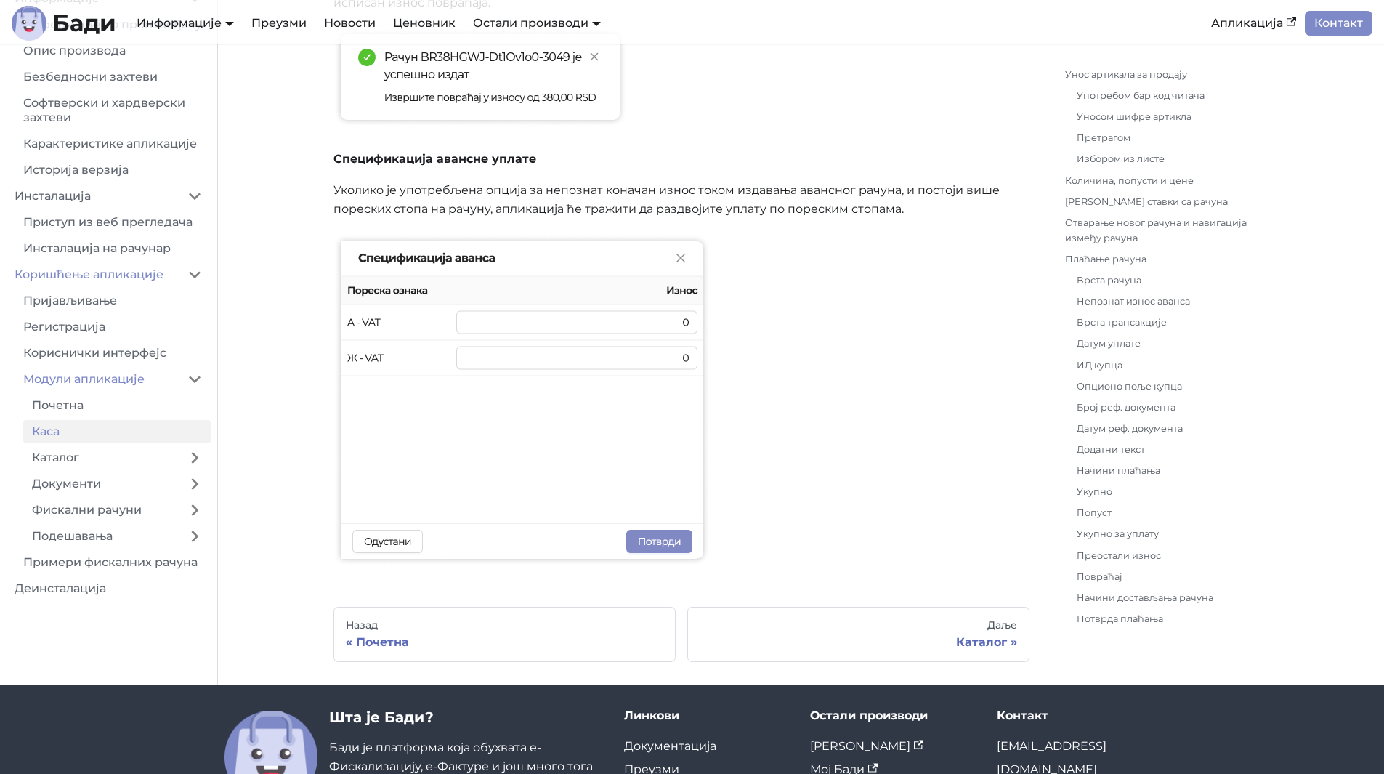
scroll to position [6829, 0]
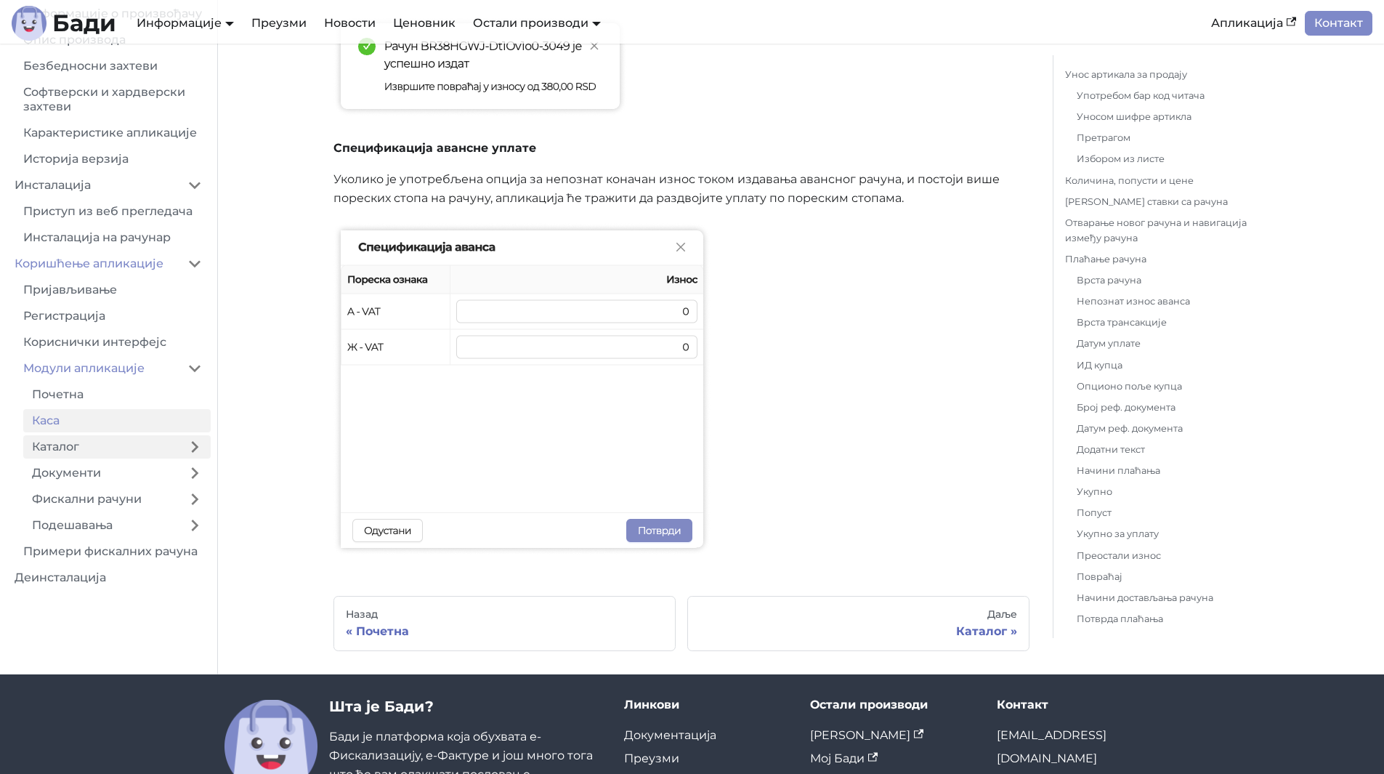
click at [137, 458] on link "Каталог" at bounding box center [100, 446] width 155 height 23
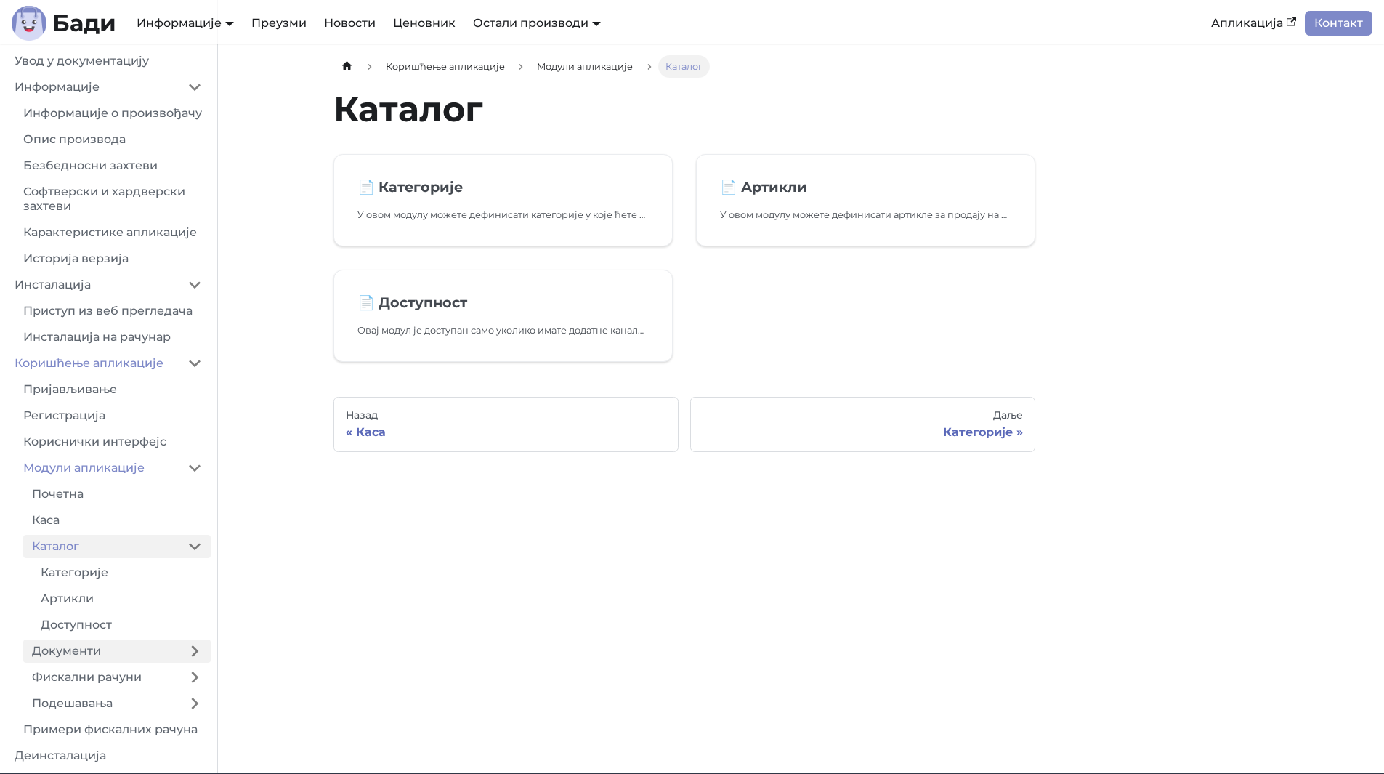
click at [110, 663] on link "Документи" at bounding box center [100, 650] width 155 height 23
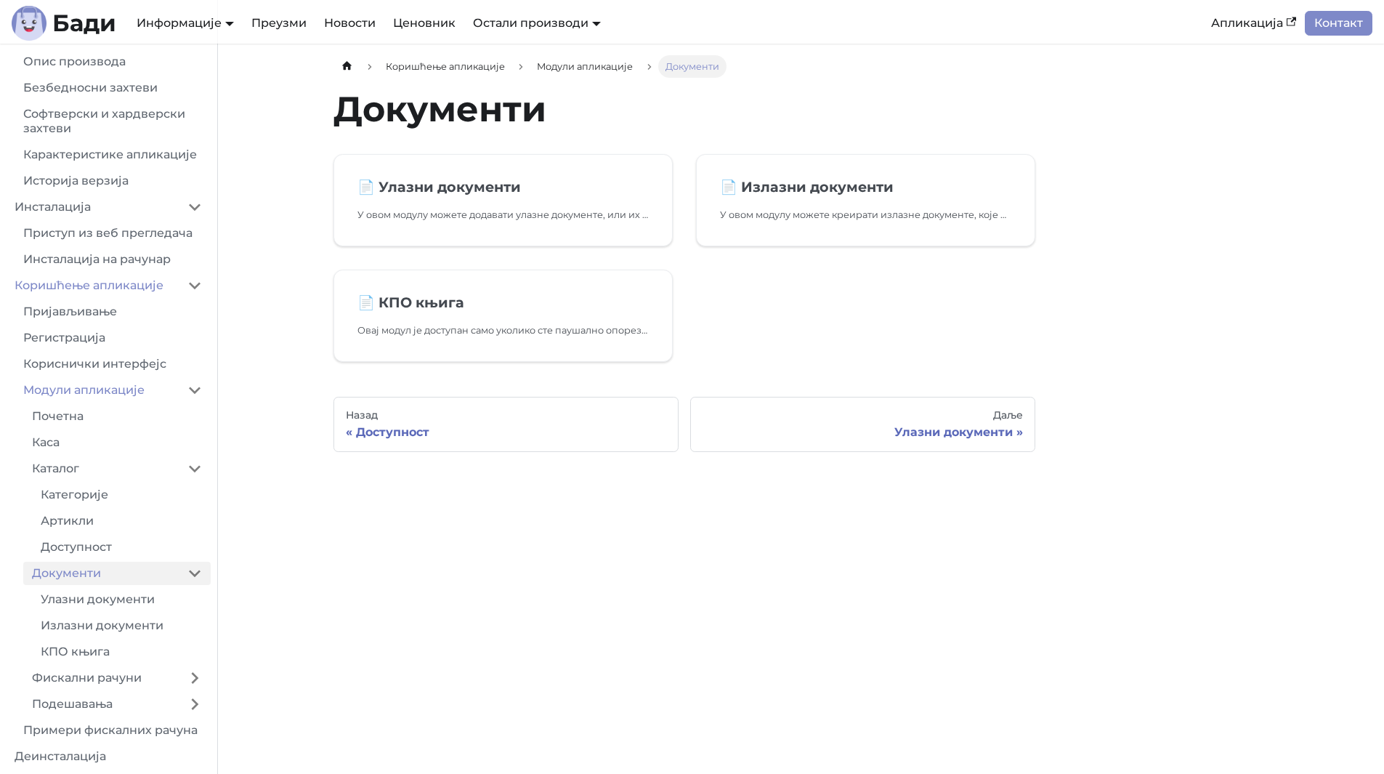
scroll to position [92, 0]
click at [120, 607] on link "Улазни документи" at bounding box center [121, 599] width 179 height 23
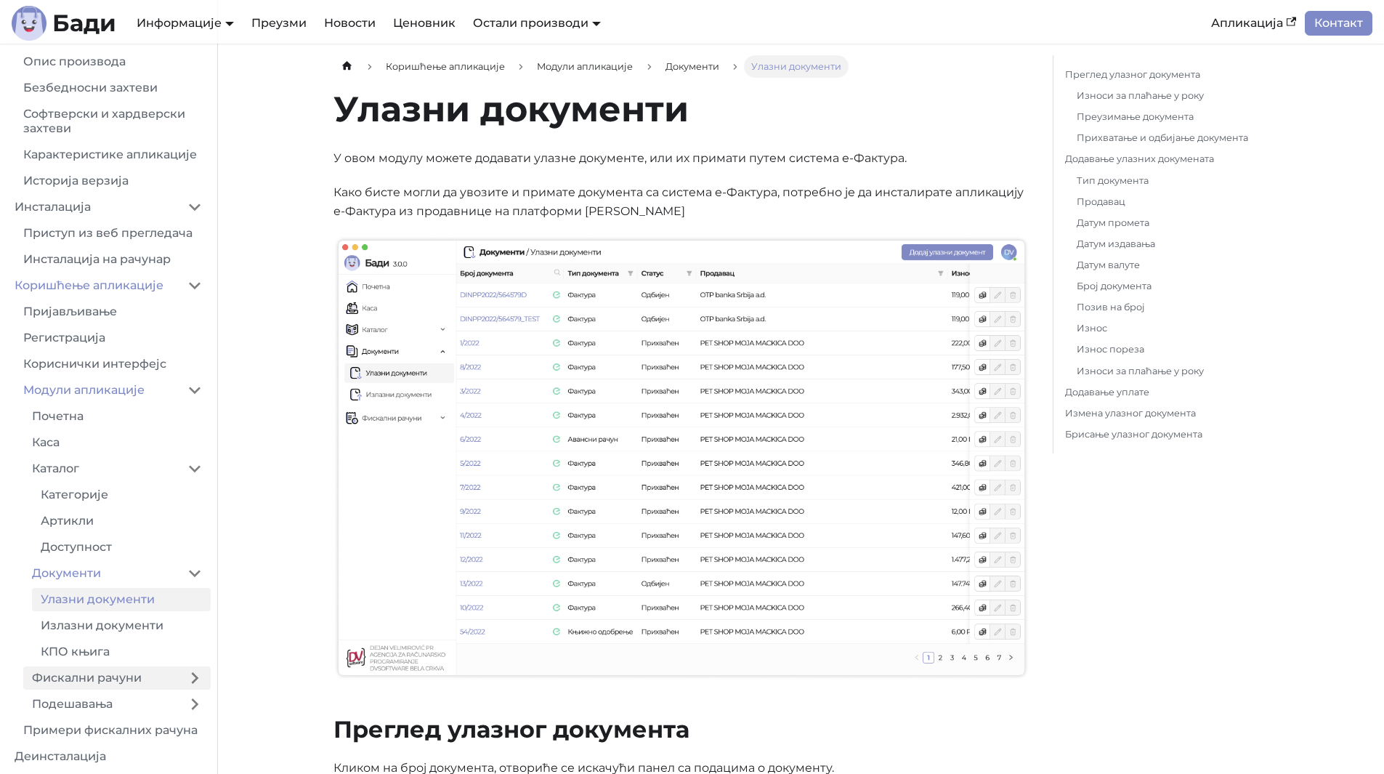
click at [149, 674] on link "Фискални рачуни" at bounding box center [100, 677] width 155 height 23
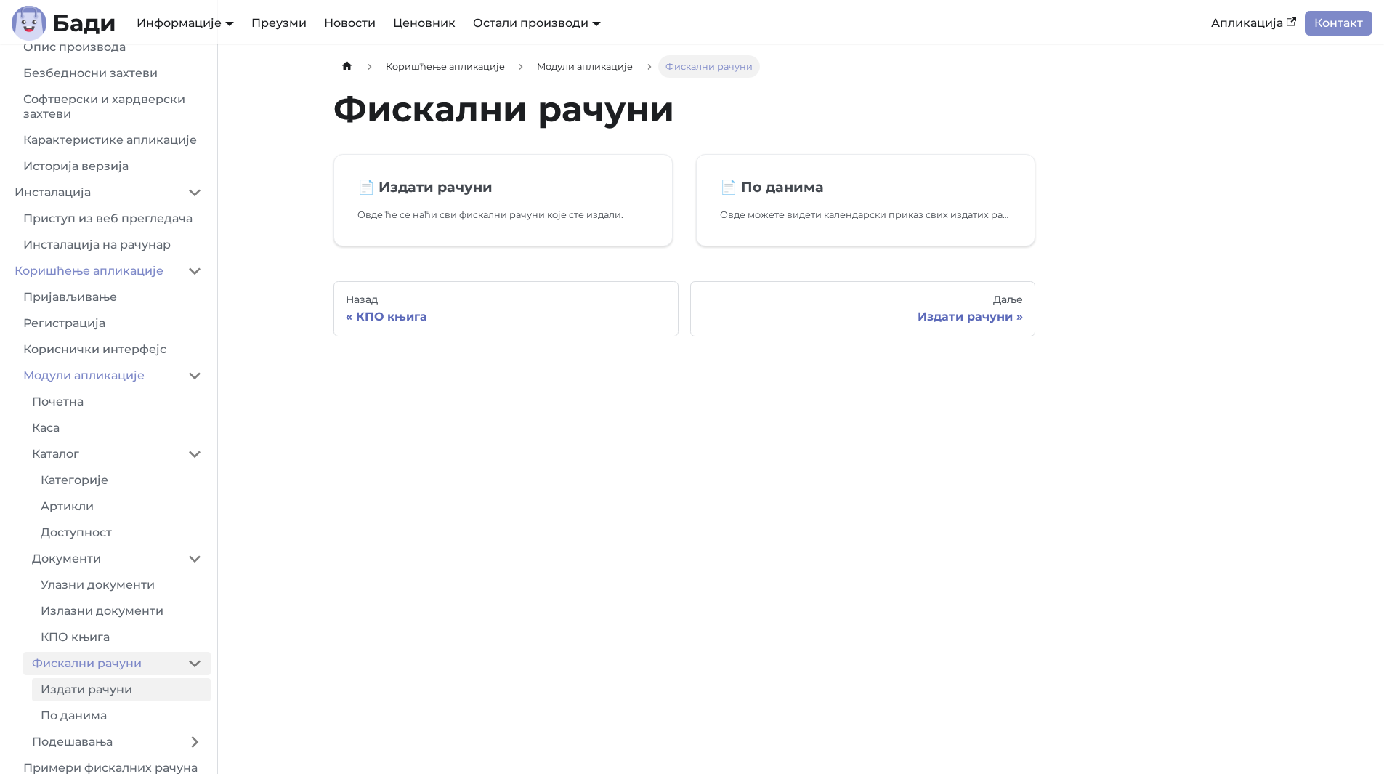
click at [131, 697] on link "Издати рачуни" at bounding box center [121, 689] width 179 height 23
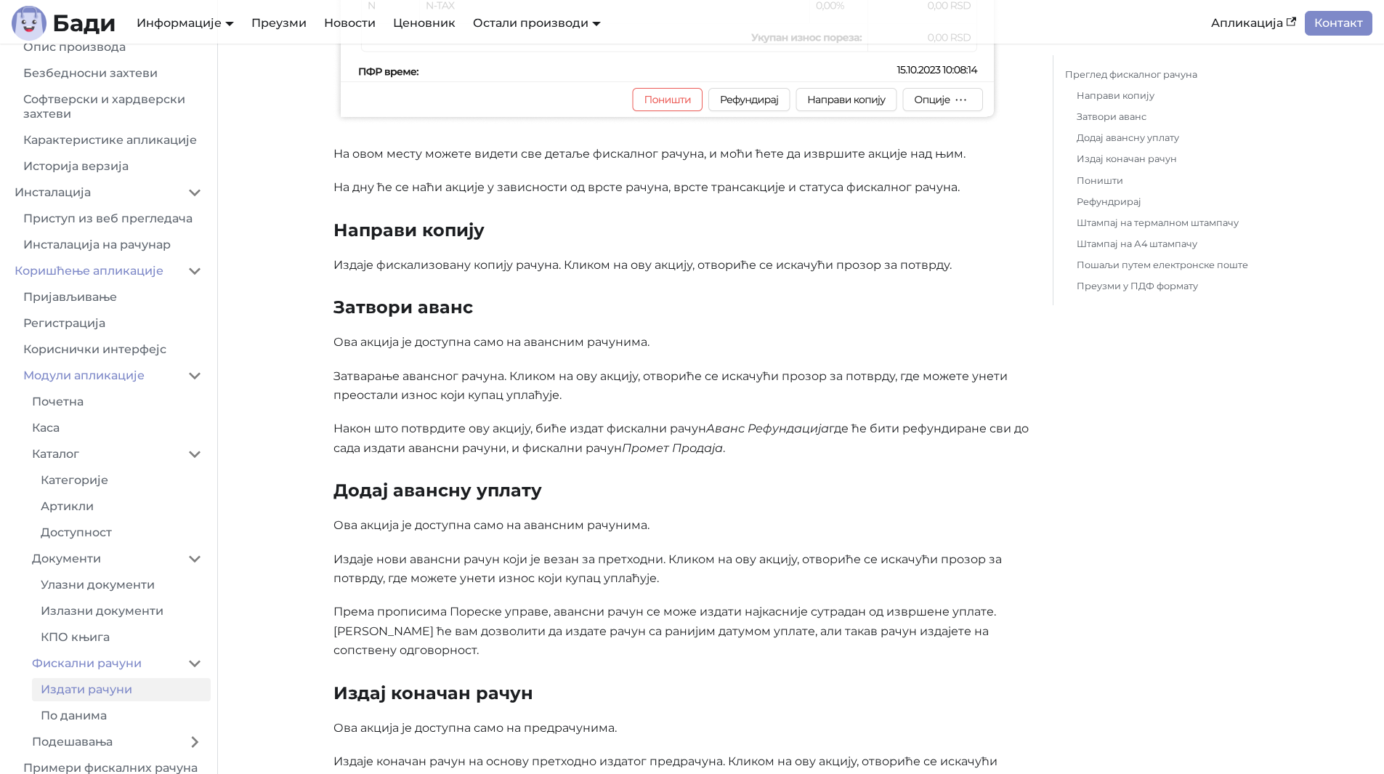
scroll to position [1744, 0]
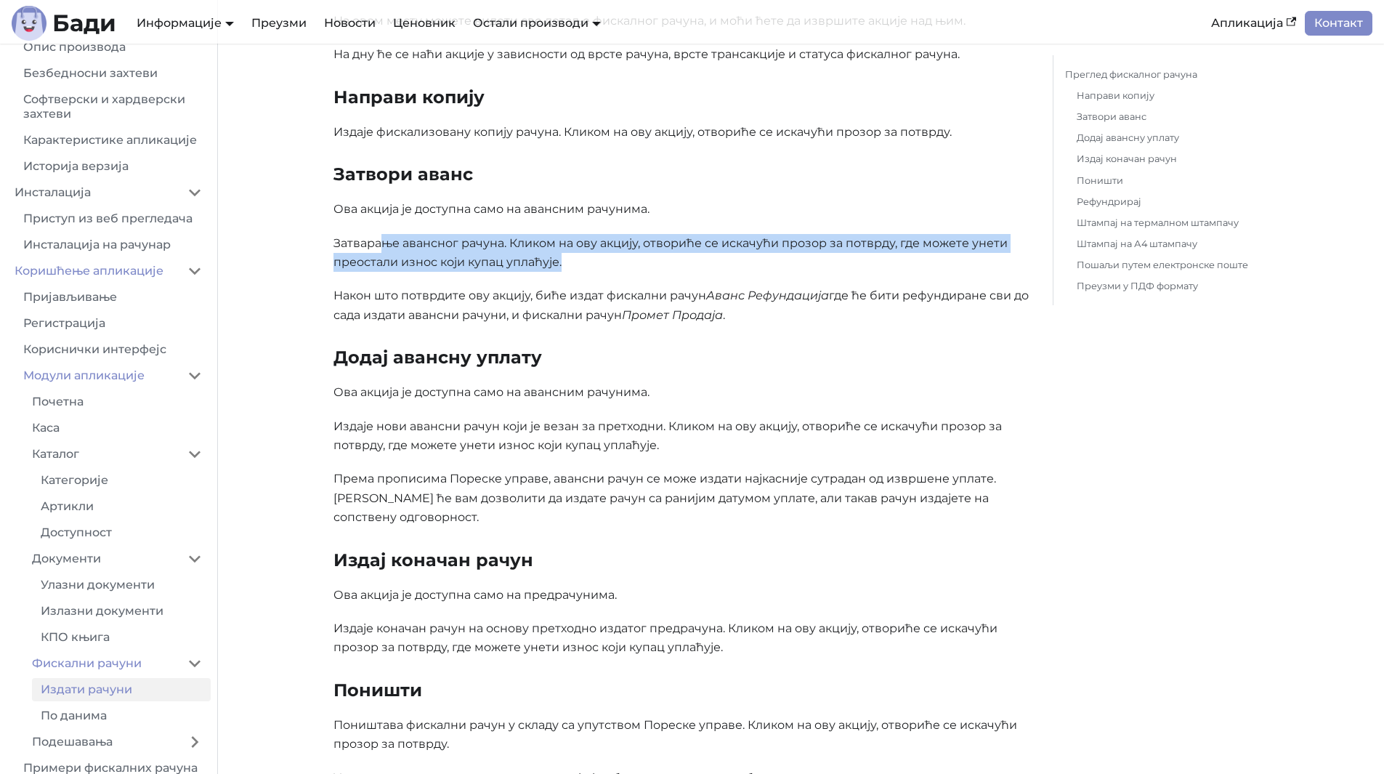
drag, startPoint x: 385, startPoint y: 251, endPoint x: 723, endPoint y: 264, distance: 338.1
click at [723, 264] on p "Затварање авансног рачуна. Кликом на ову акцију, отвориће се искачући прозор за…" at bounding box center [681, 253] width 696 height 39
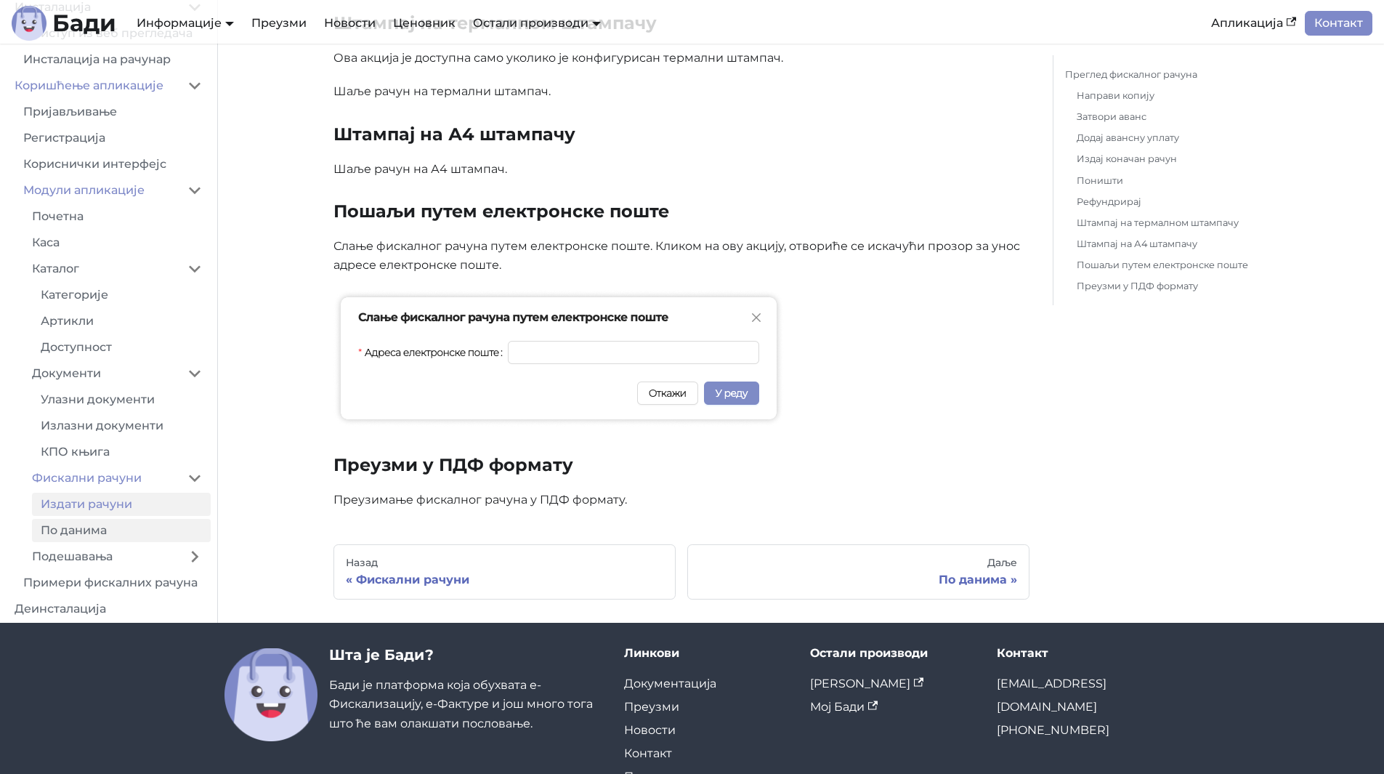
scroll to position [145, 0]
click at [126, 551] on link "Подешавања" at bounding box center [100, 552] width 155 height 23
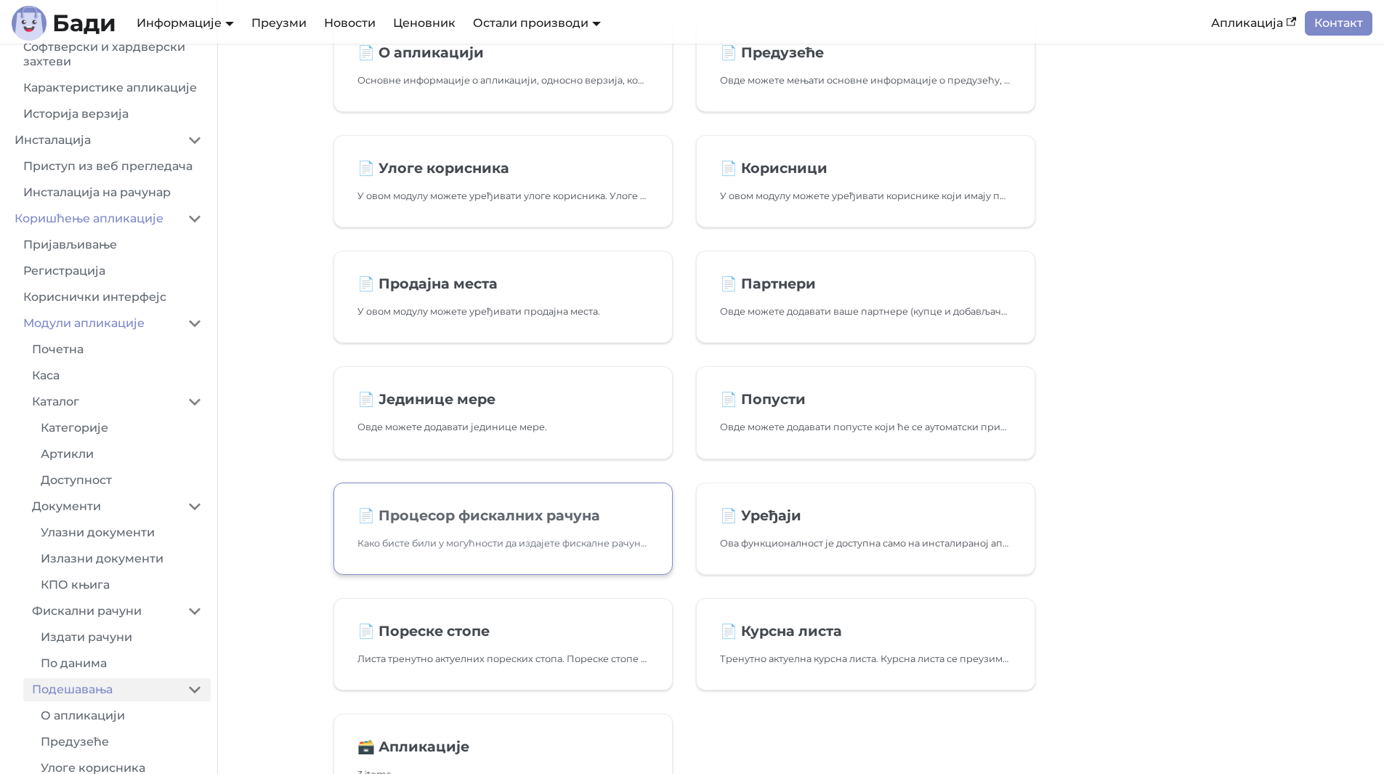
scroll to position [145, 0]
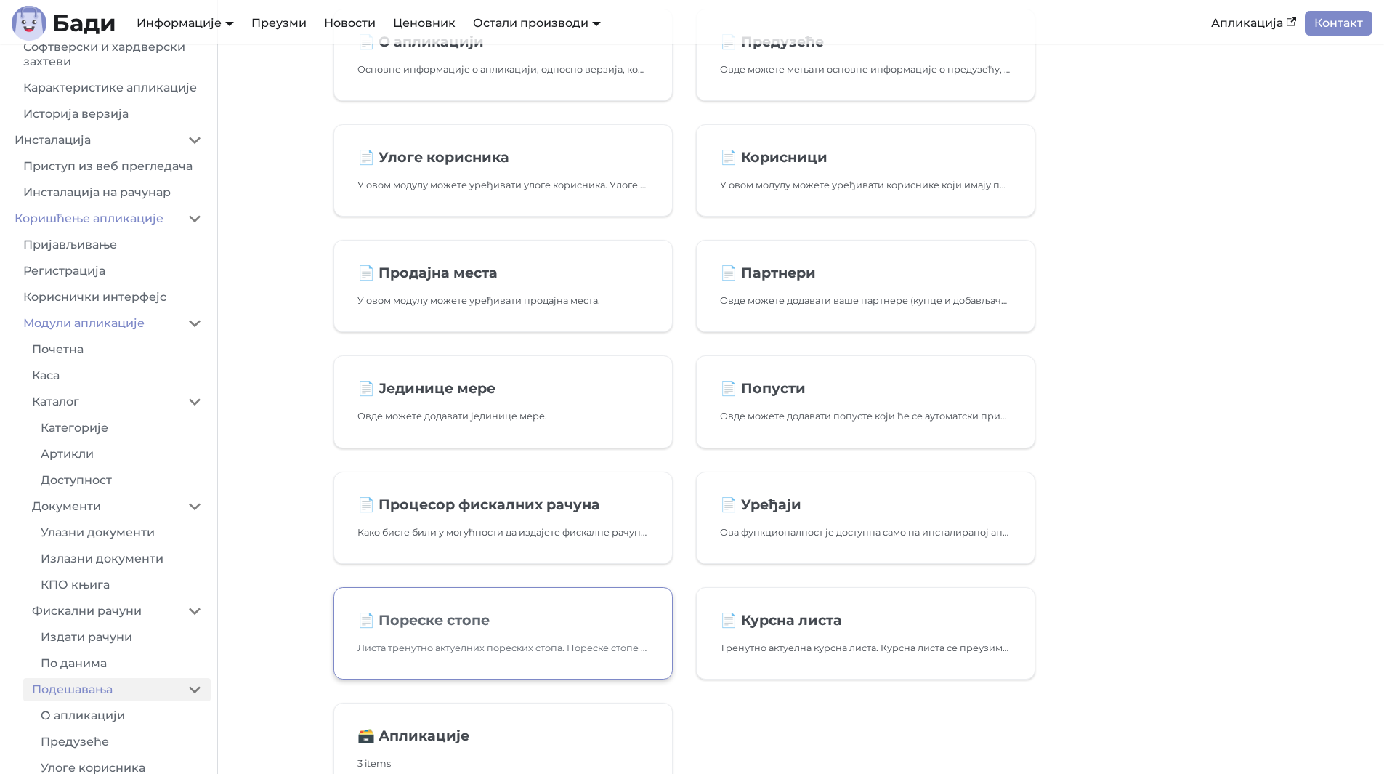
click at [564, 647] on p "Листа тренутно актуелних пореских стопа. Пореске стопе се преузимају са сервера…" at bounding box center [502, 647] width 291 height 15
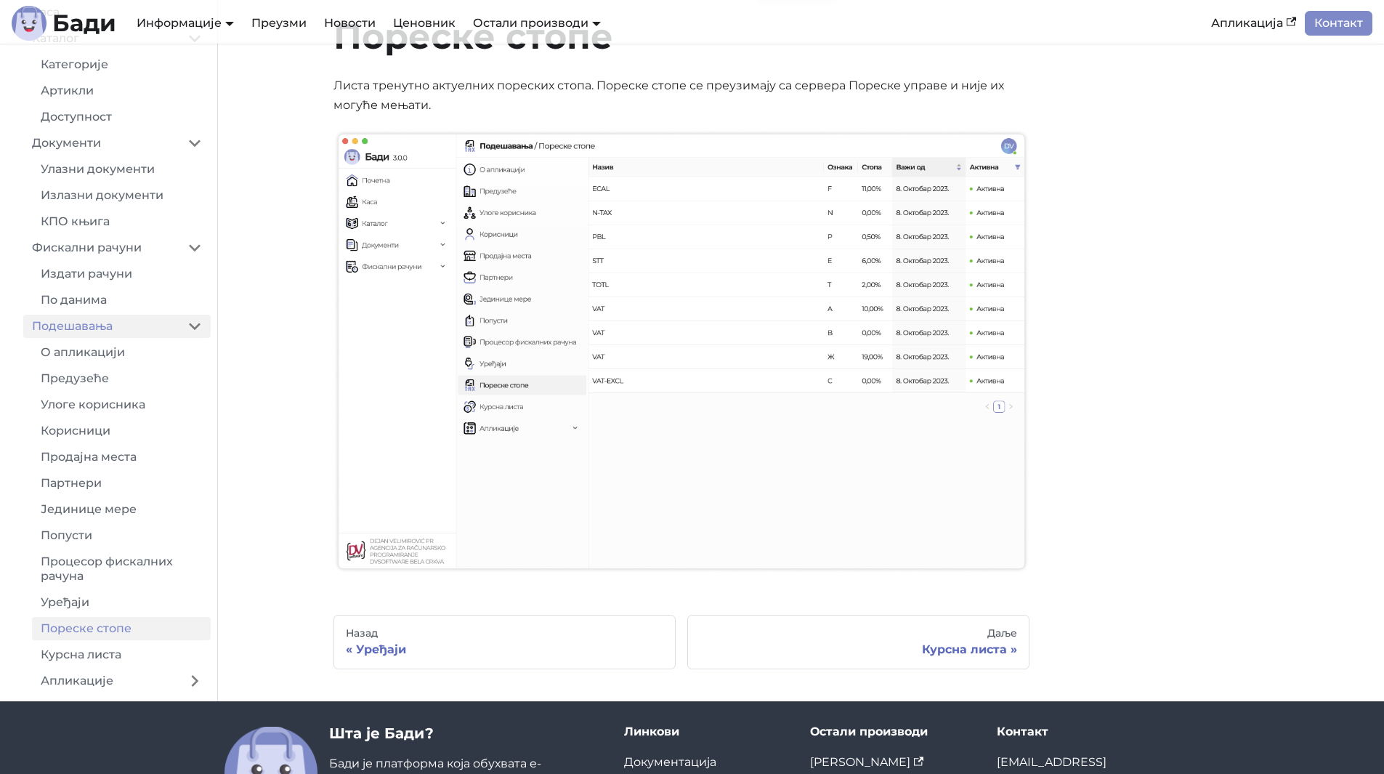
scroll to position [499, 0]
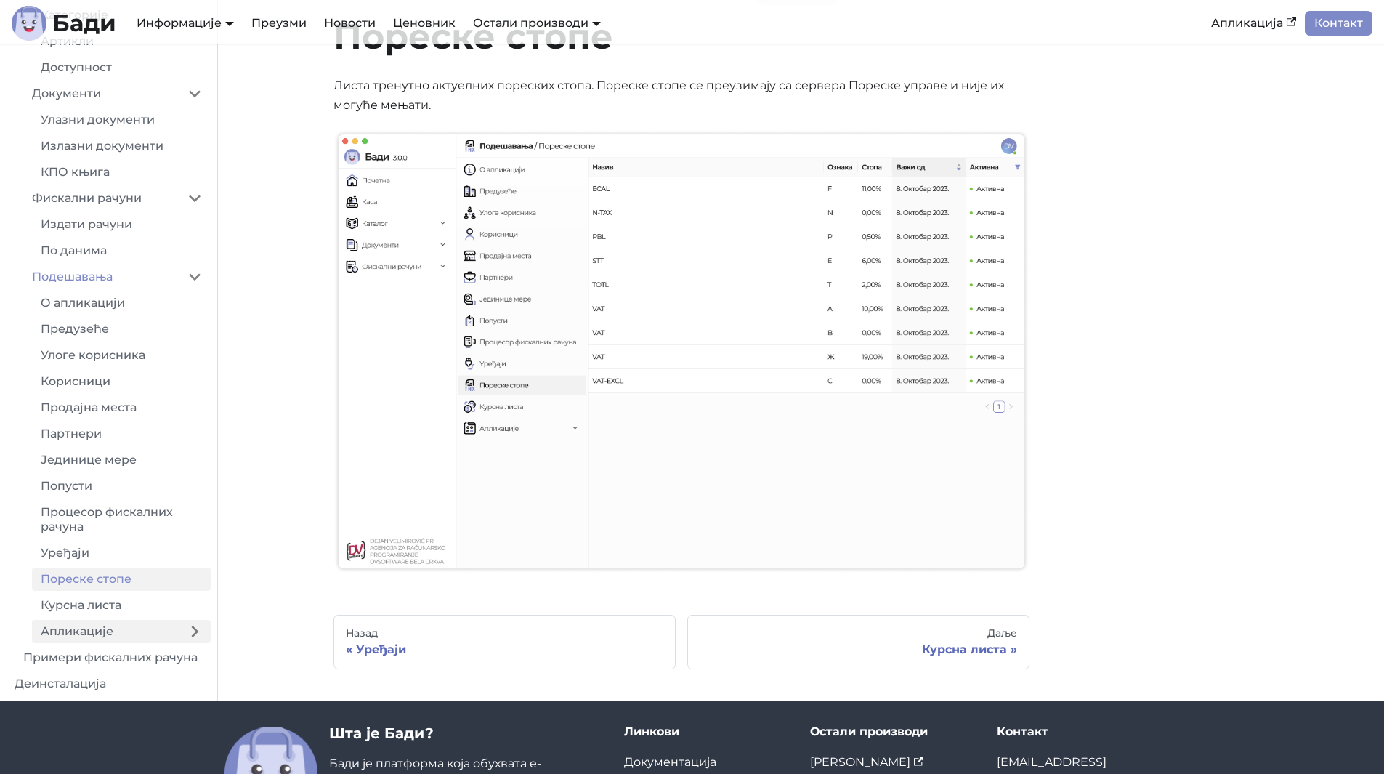
click at [145, 626] on link "Апликације" at bounding box center [105, 631] width 147 height 23
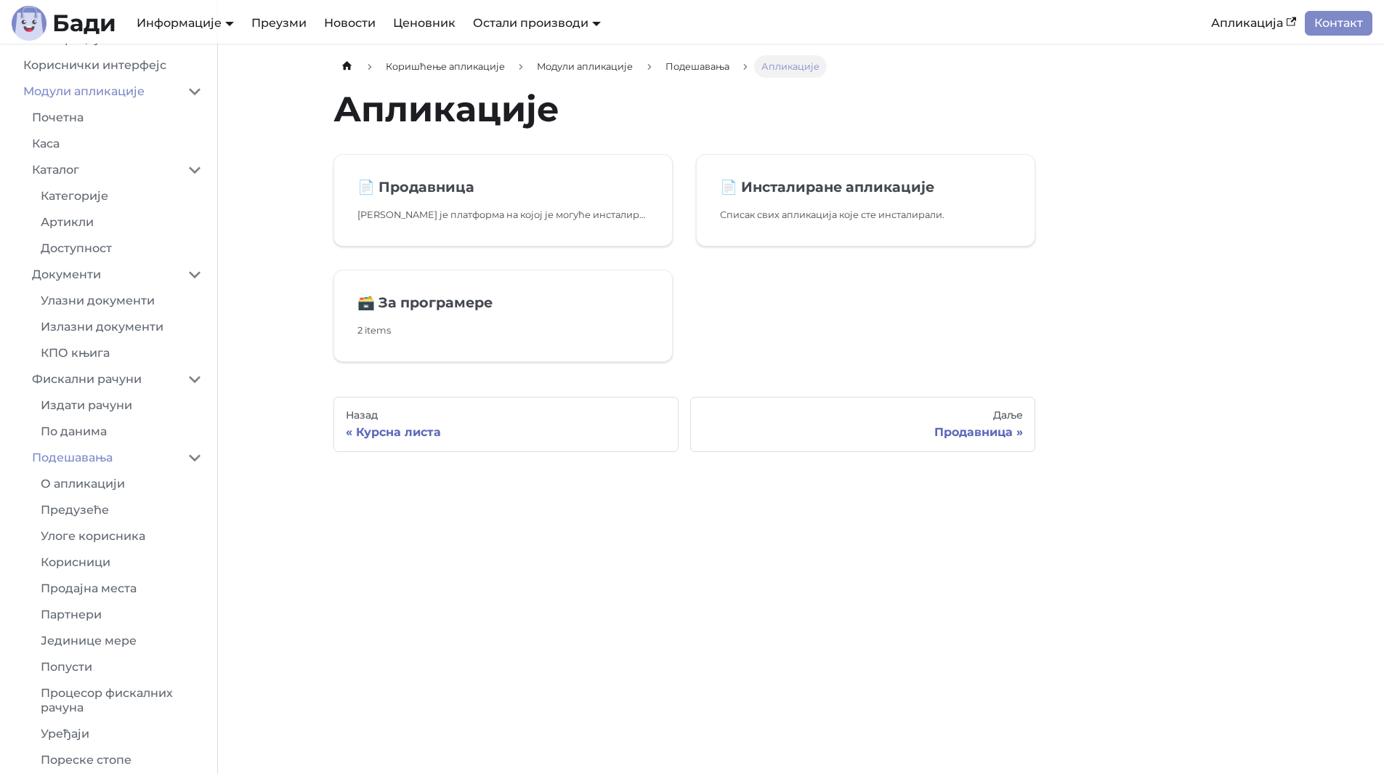
scroll to position [374, 0]
click at [84, 158] on link "Каса" at bounding box center [116, 145] width 187 height 23
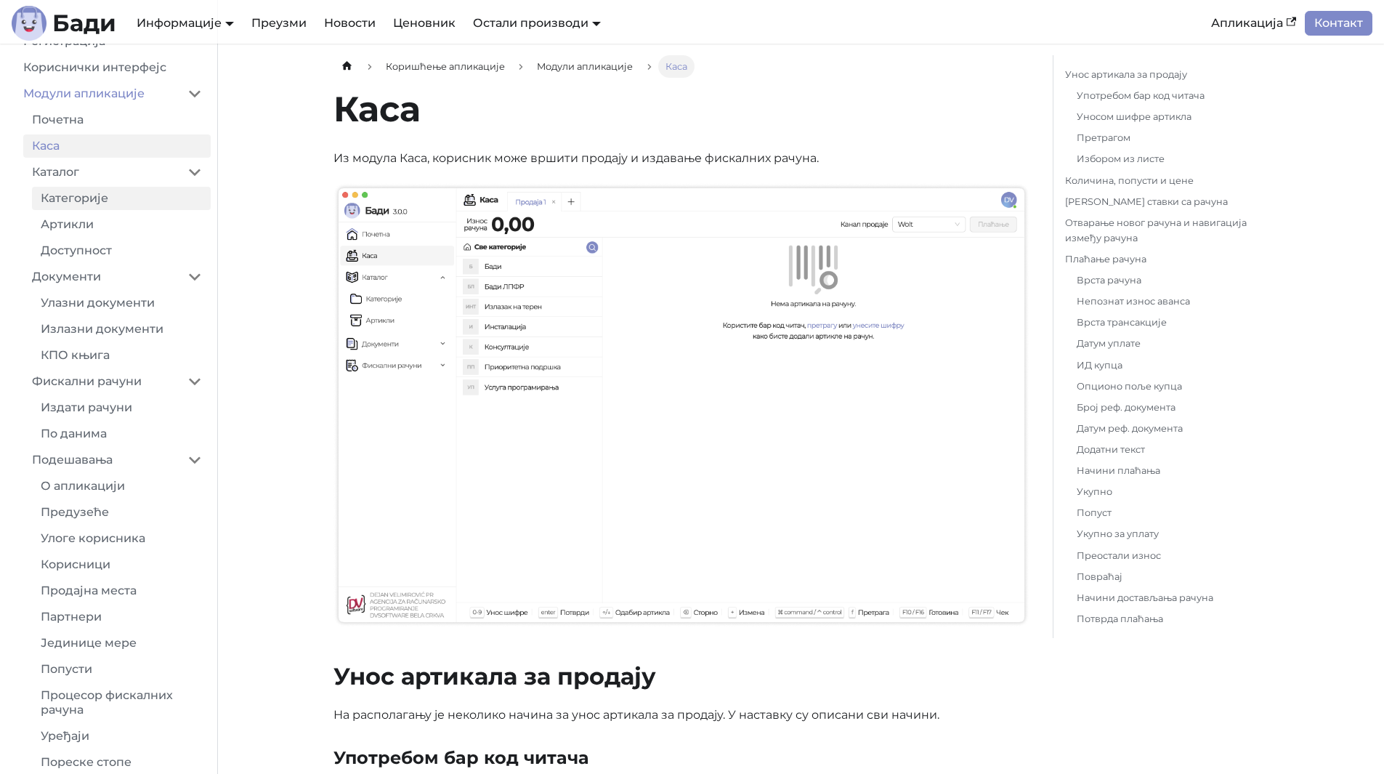
click at [124, 210] on link "Категорије" at bounding box center [121, 198] width 179 height 23
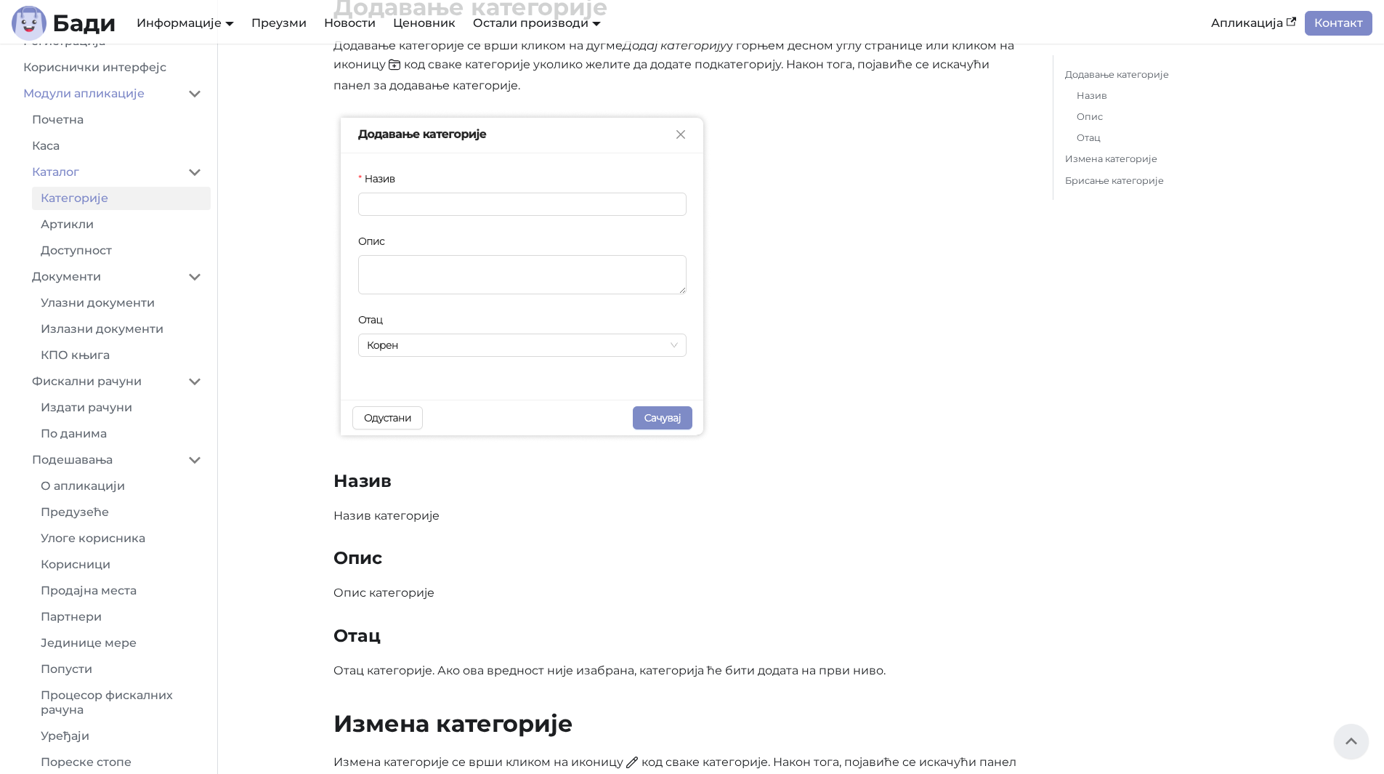
scroll to position [527, 0]
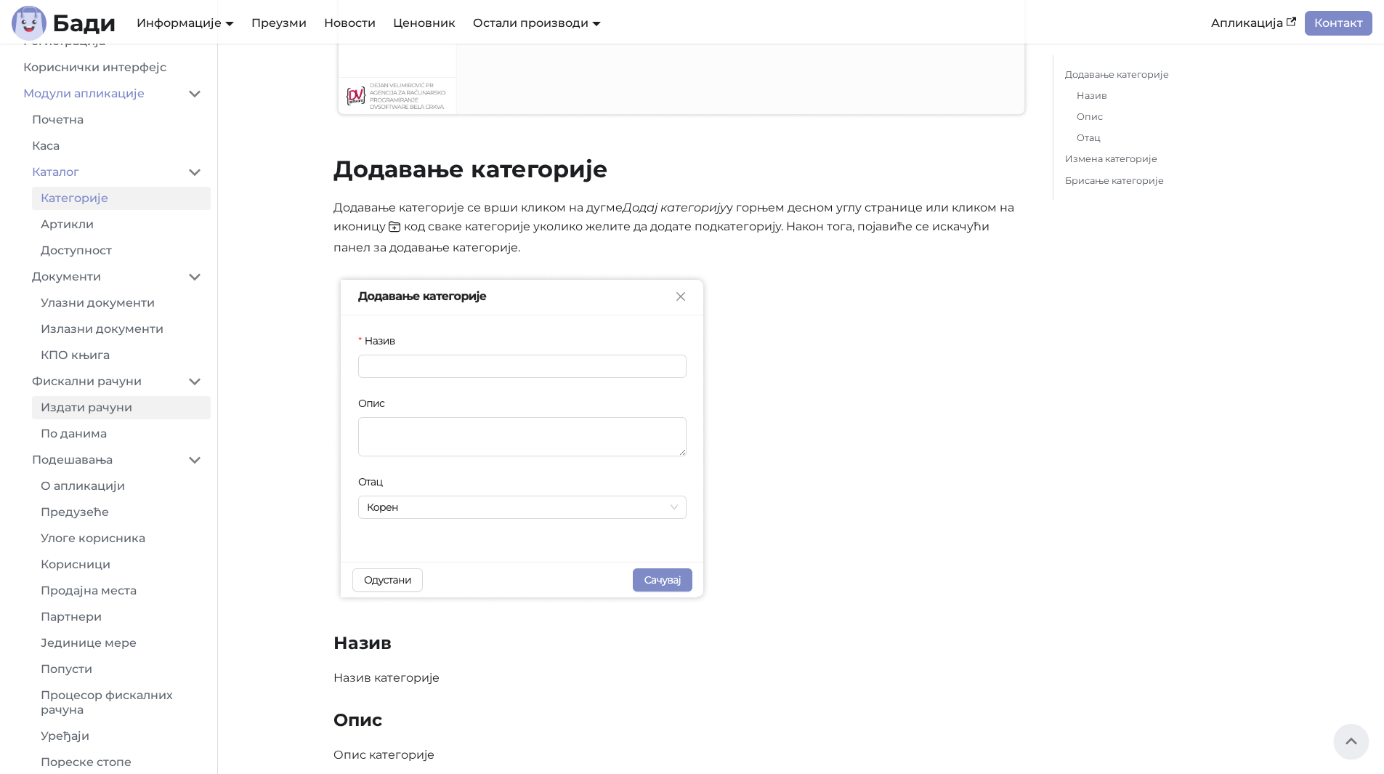
click at [115, 416] on link "Издати рачуни" at bounding box center [121, 407] width 179 height 23
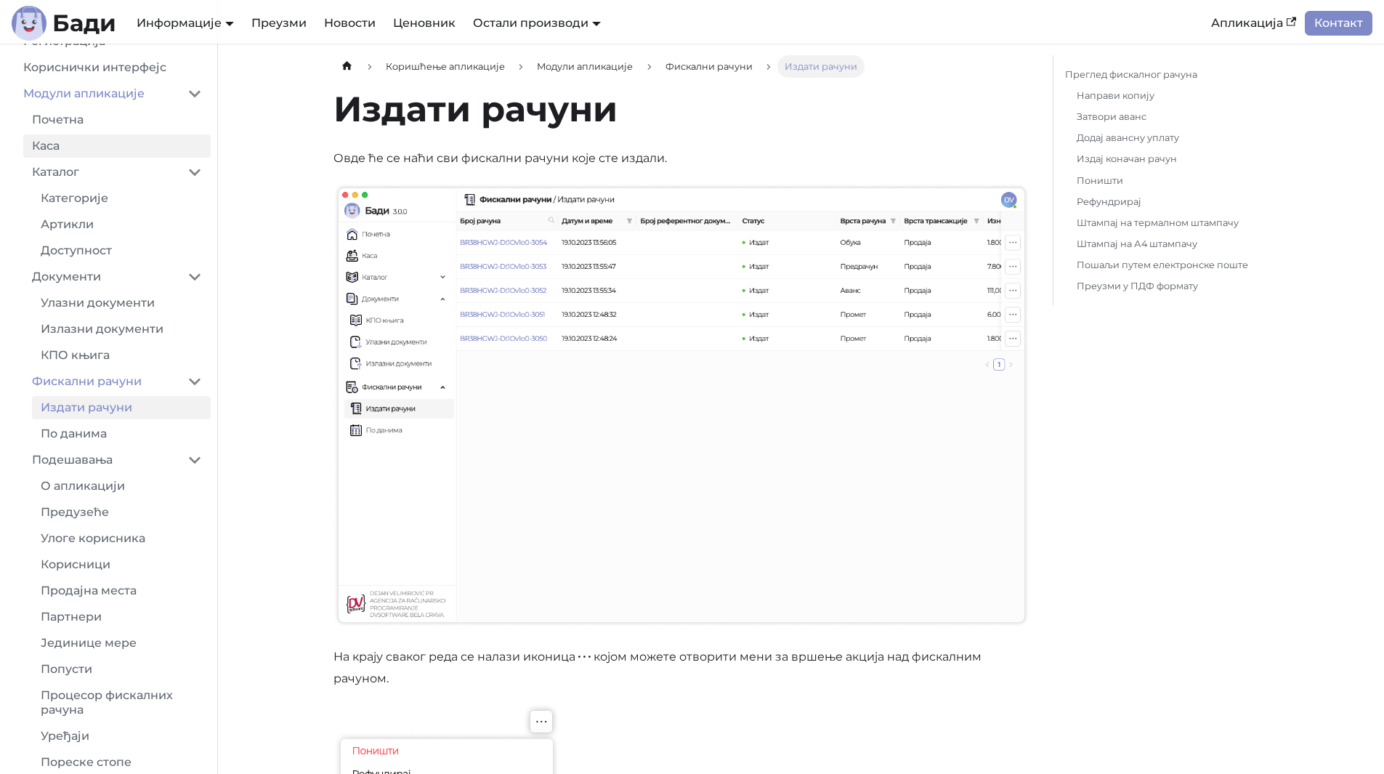
click at [92, 152] on link "Каса" at bounding box center [116, 145] width 187 height 23
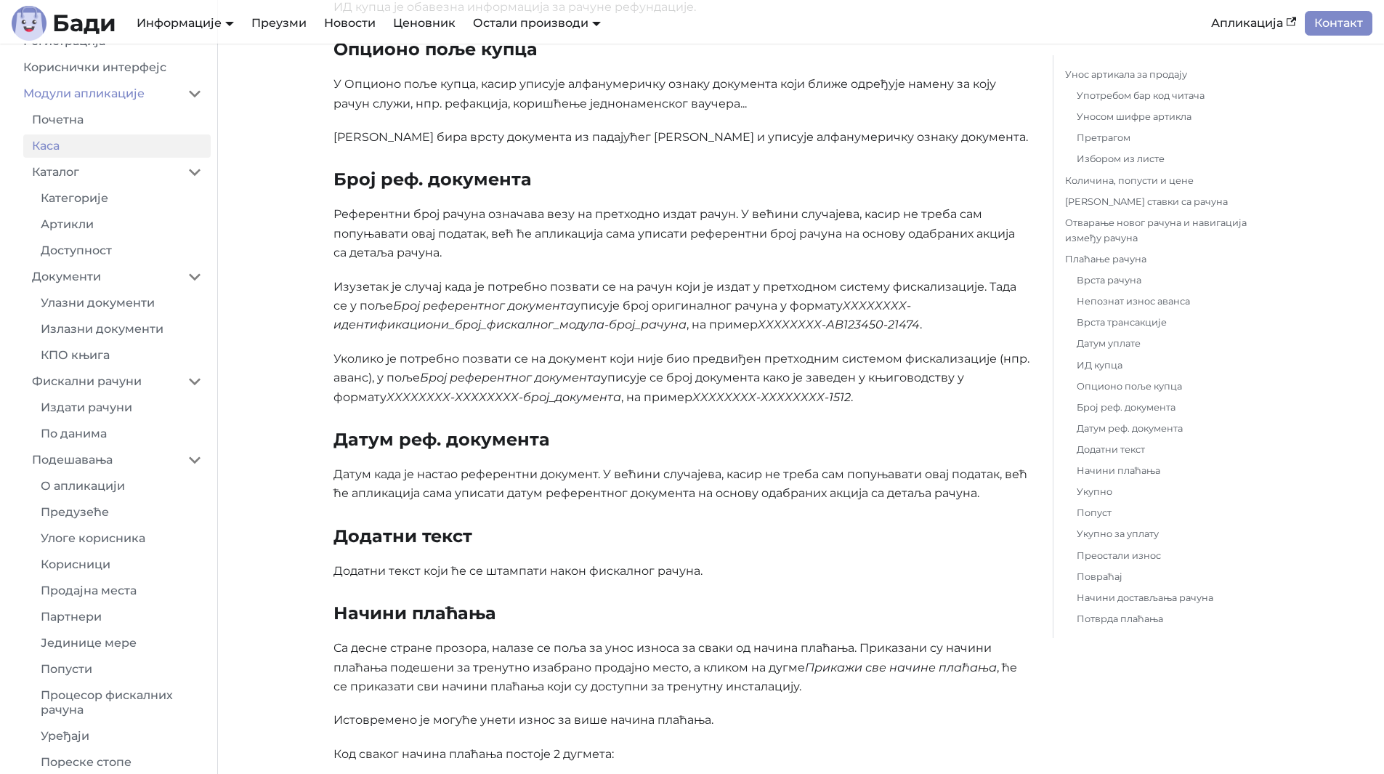
scroll to position [4868, 0]
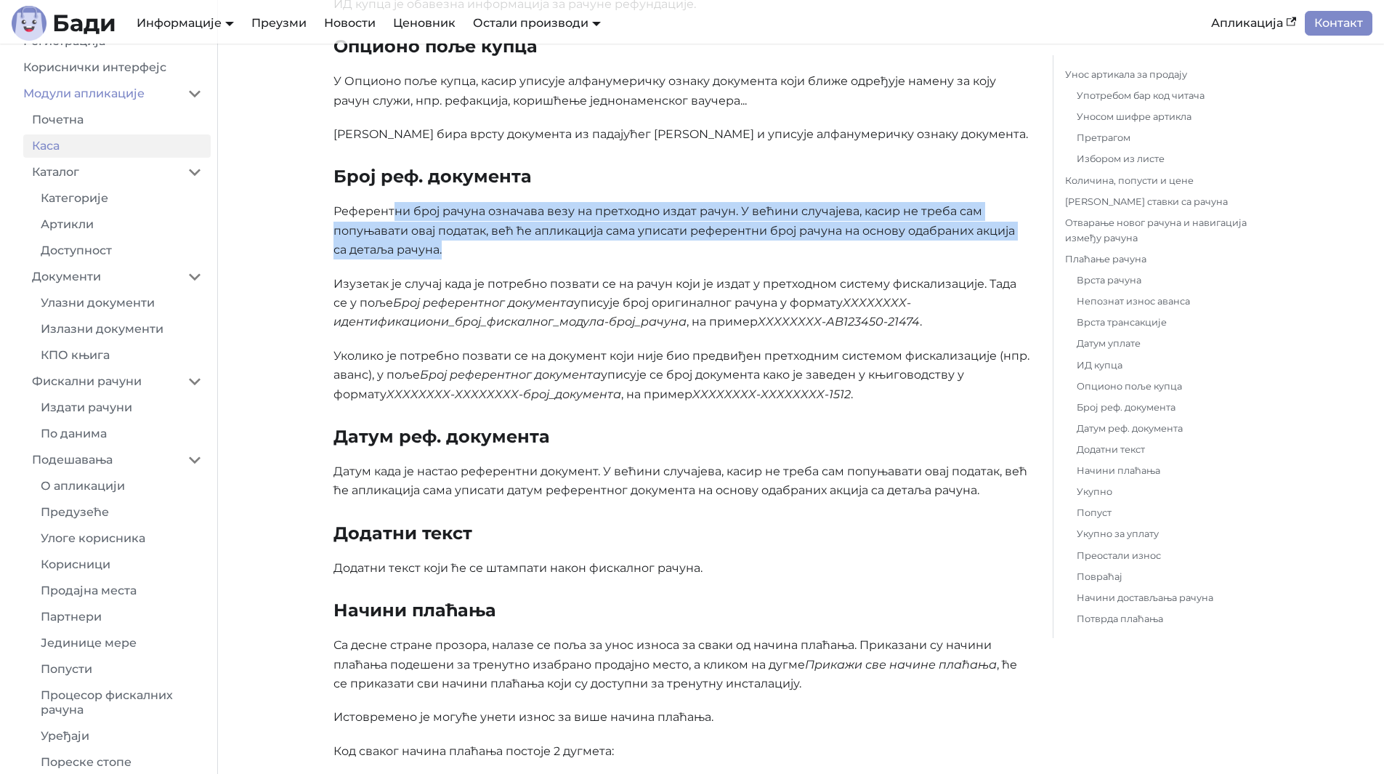
drag, startPoint x: 396, startPoint y: 216, endPoint x: 759, endPoint y: 241, distance: 364.1
click at [759, 241] on p "Референтни број рачуна означава везу на претходно издат рачун. У већини случаје…" at bounding box center [681, 230] width 696 height 57
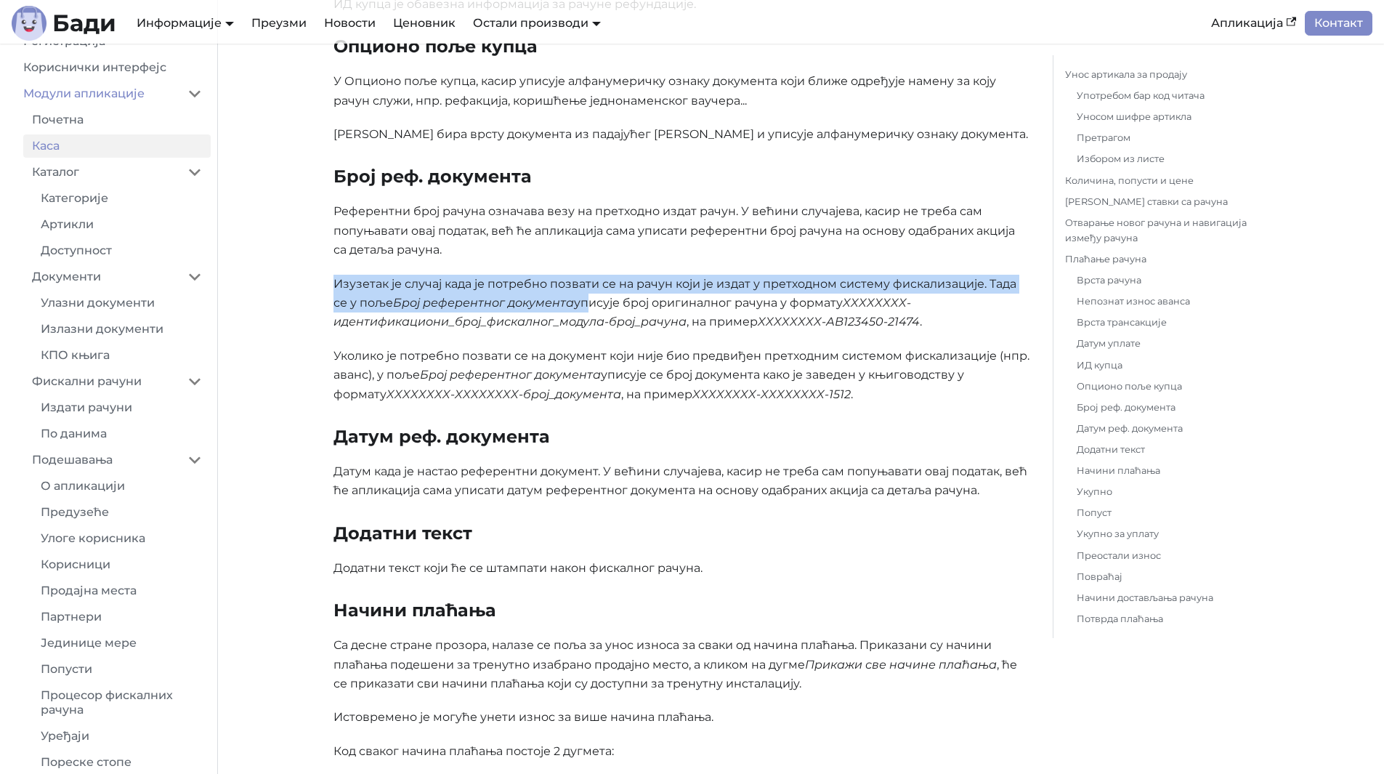
drag, startPoint x: 338, startPoint y: 291, endPoint x: 585, endPoint y: 301, distance: 247.2
click at [585, 301] on p "Изузетак је случај када је потребно позвати се на рачун који је издат у претход…" at bounding box center [681, 303] width 696 height 57
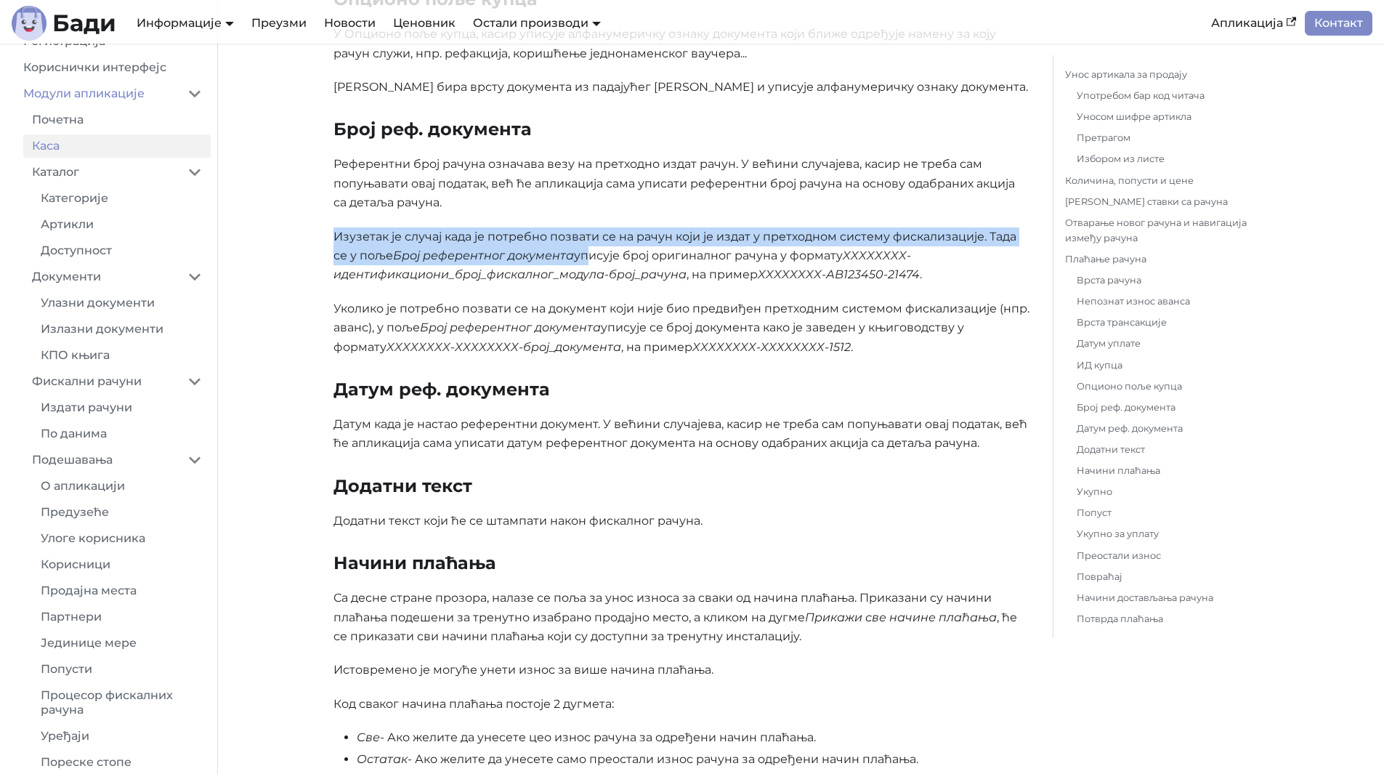
scroll to position [4940, 0]
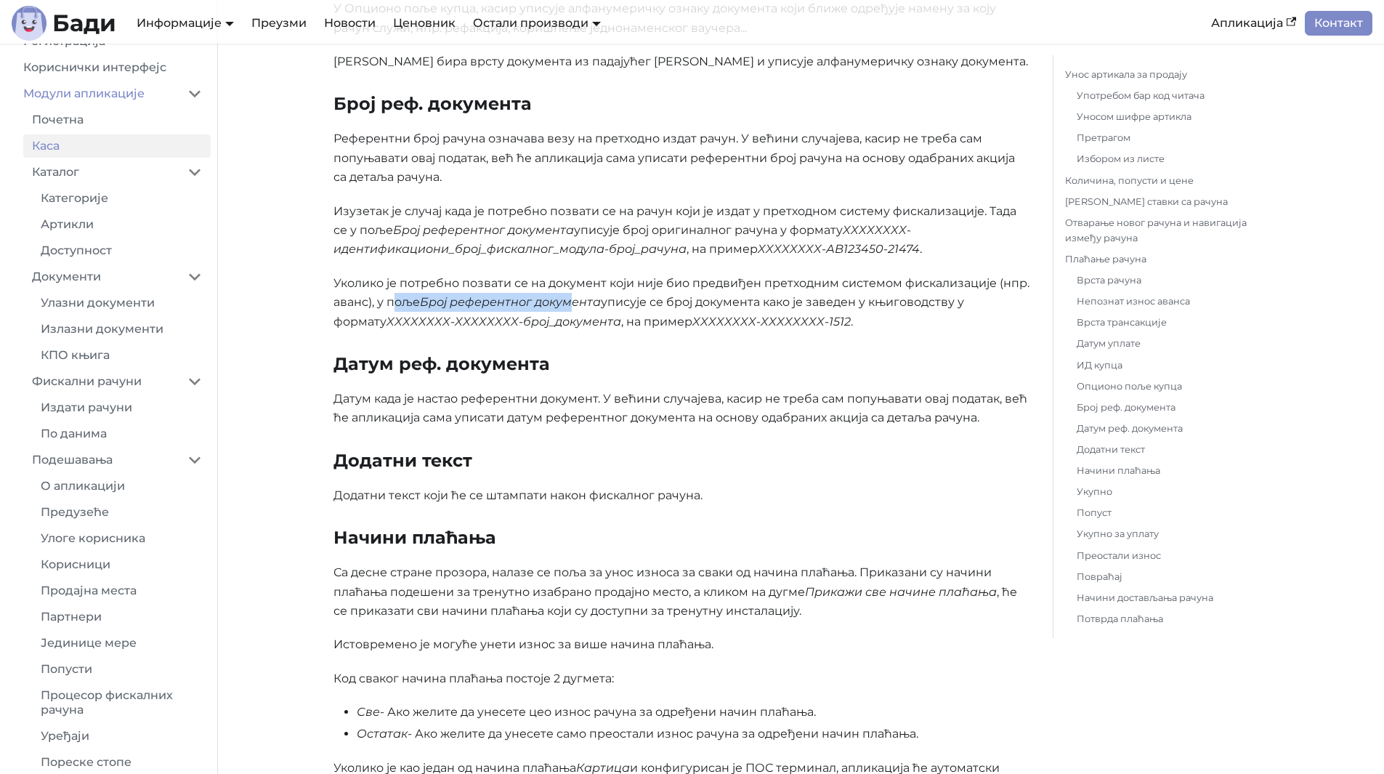
drag, startPoint x: 395, startPoint y: 304, endPoint x: 575, endPoint y: 306, distance: 179.4
click at [575, 306] on p "Уколико је потребно позвати се на документ који није био предвиђен претходним с…" at bounding box center [681, 302] width 696 height 57
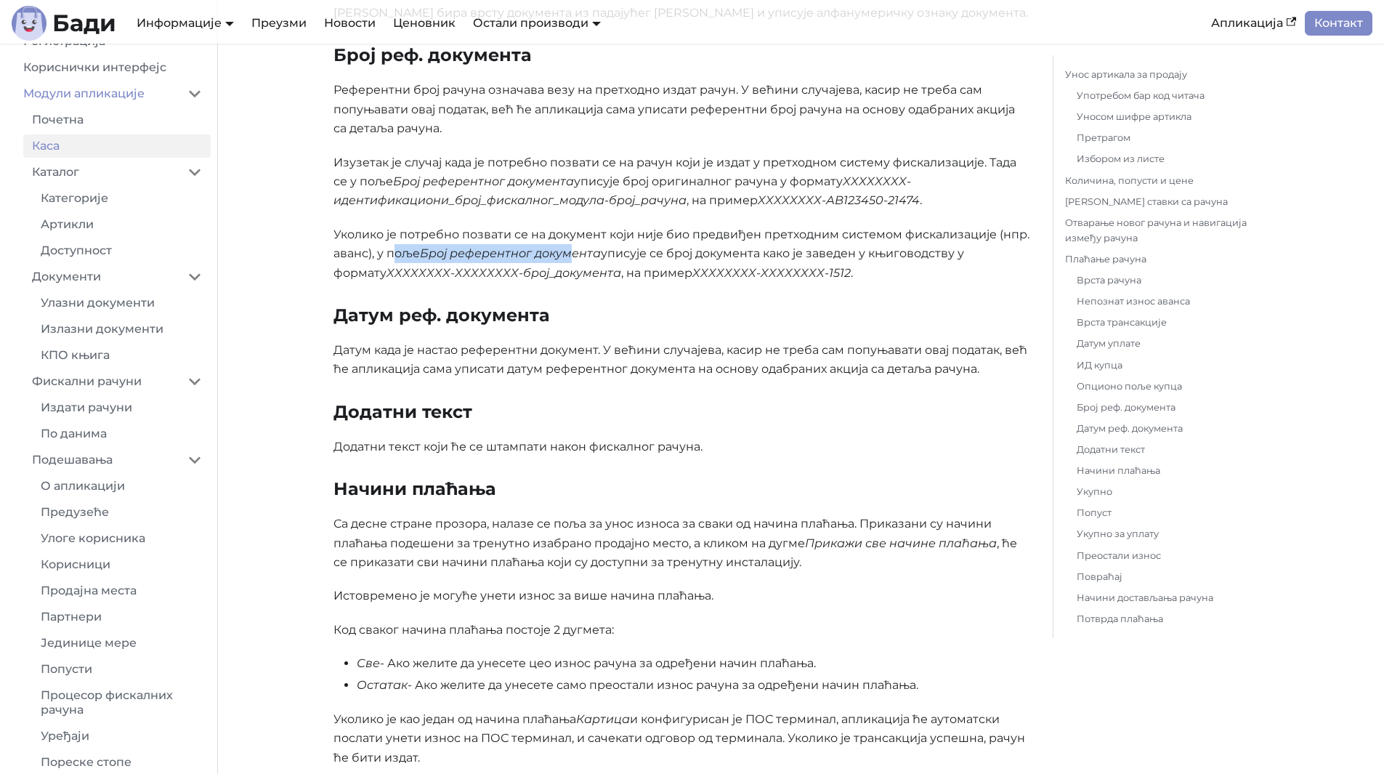
scroll to position [5013, 0]
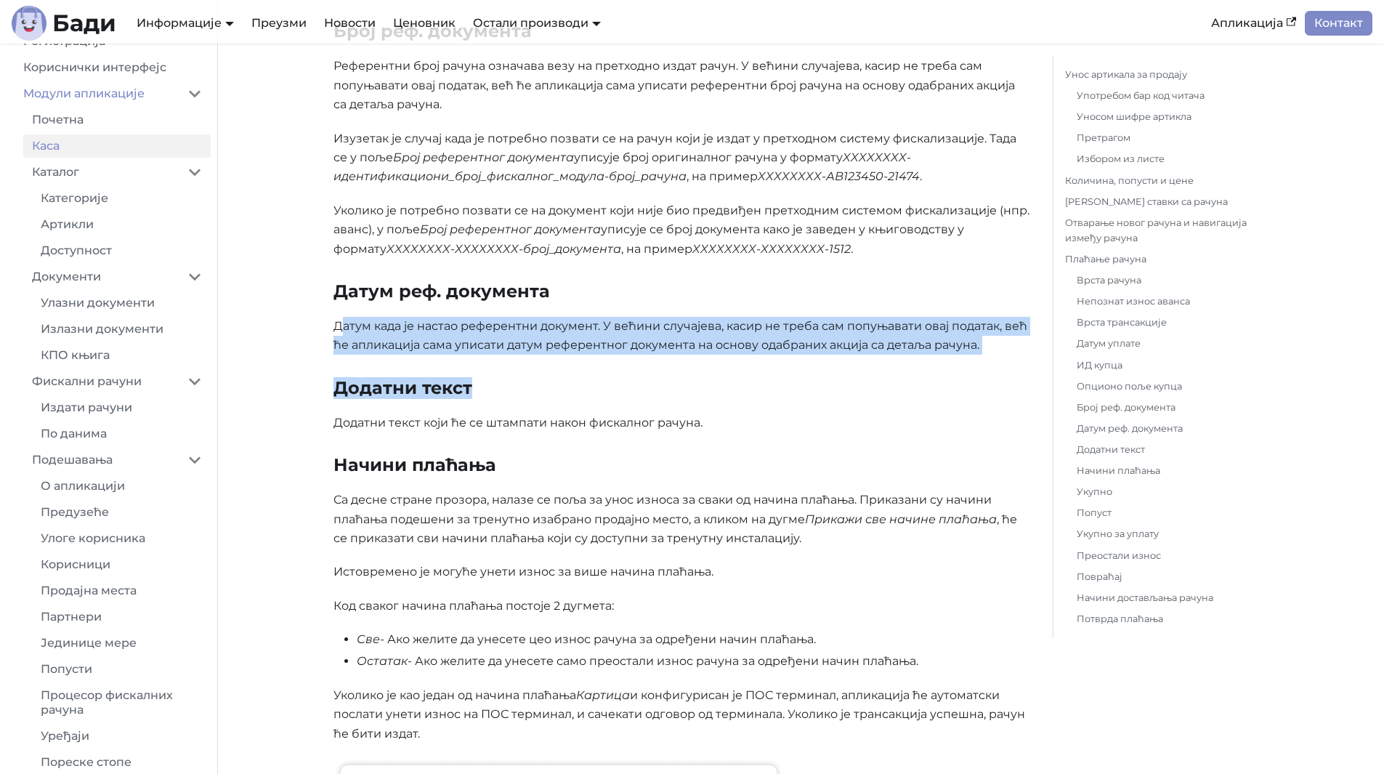
drag, startPoint x: 343, startPoint y: 325, endPoint x: 604, endPoint y: 357, distance: 263.5
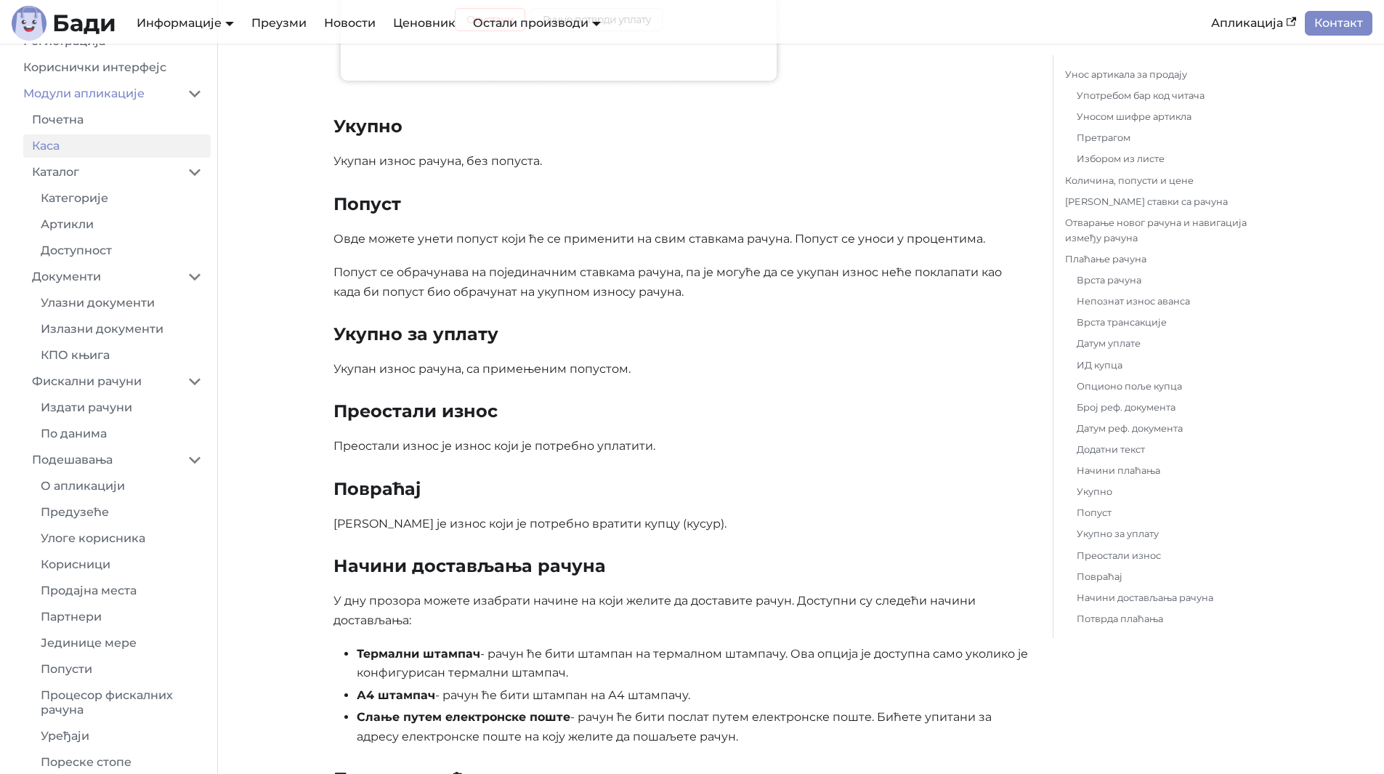
scroll to position [5957, 0]
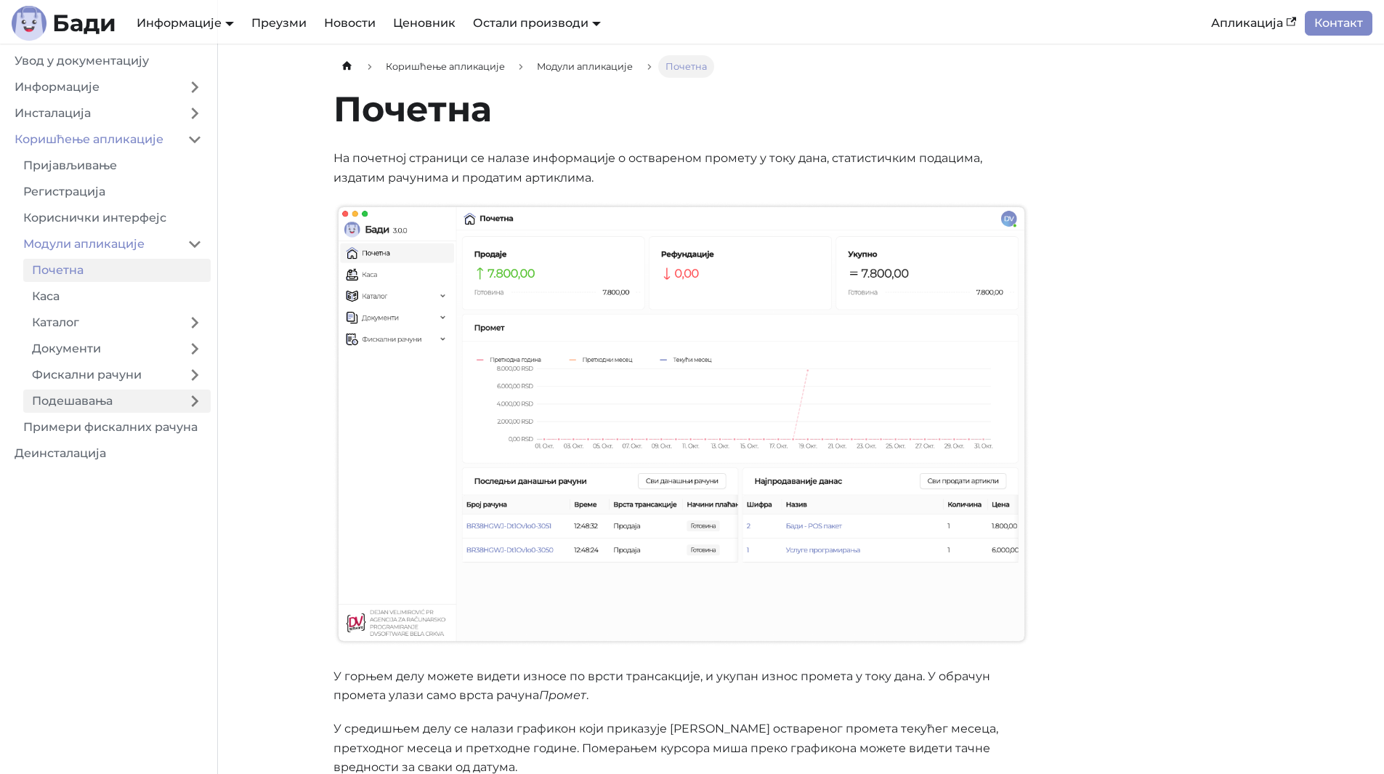
click at [118, 408] on link "Подешавања" at bounding box center [100, 400] width 155 height 23
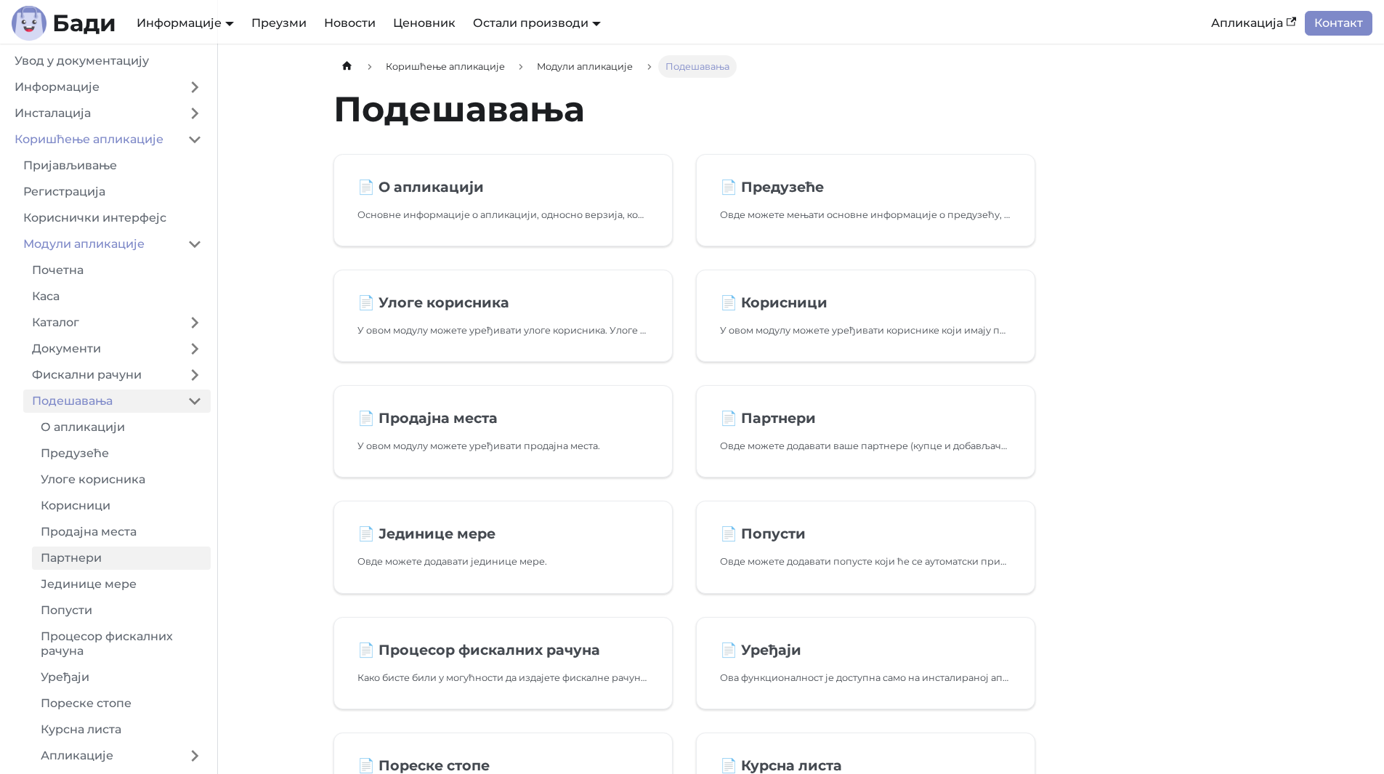
scroll to position [52, 0]
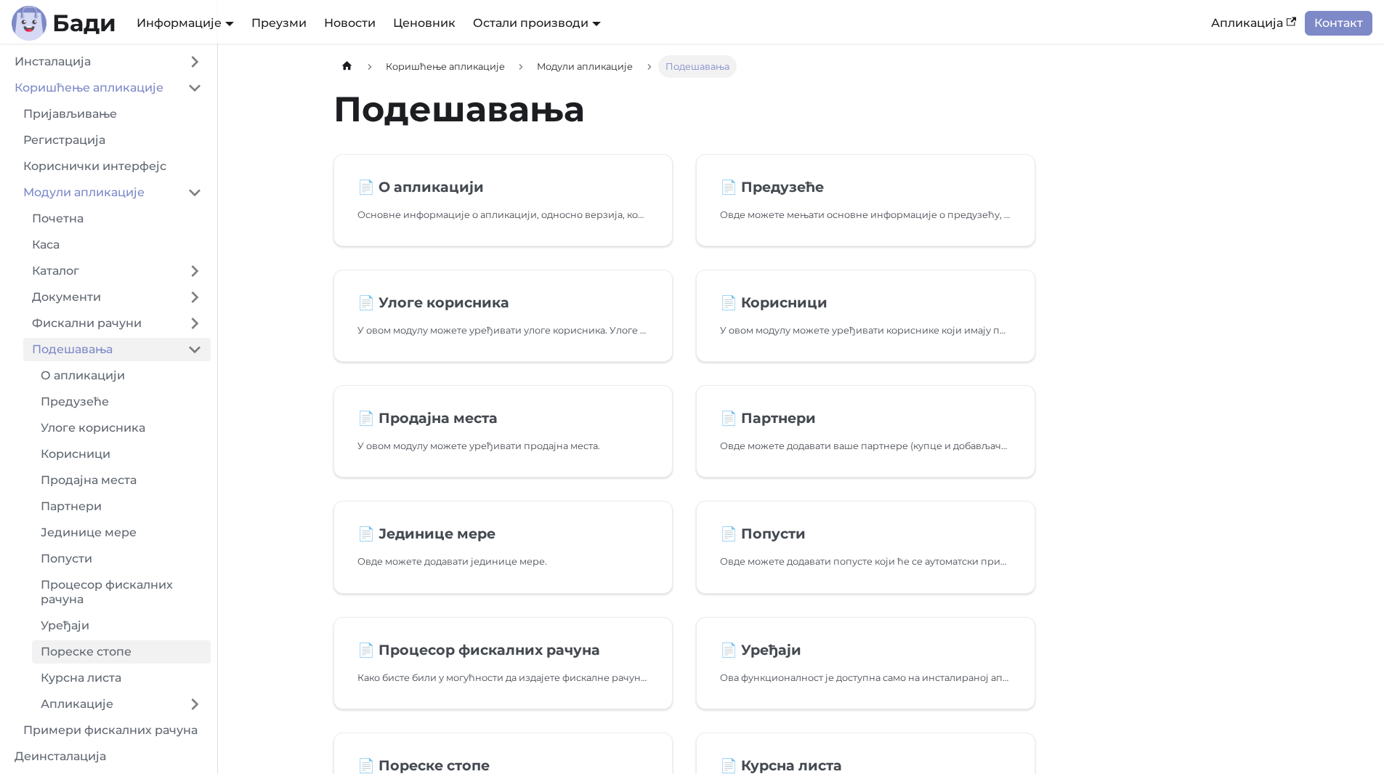
click at [83, 660] on link "Пореске стопе" at bounding box center [121, 651] width 179 height 23
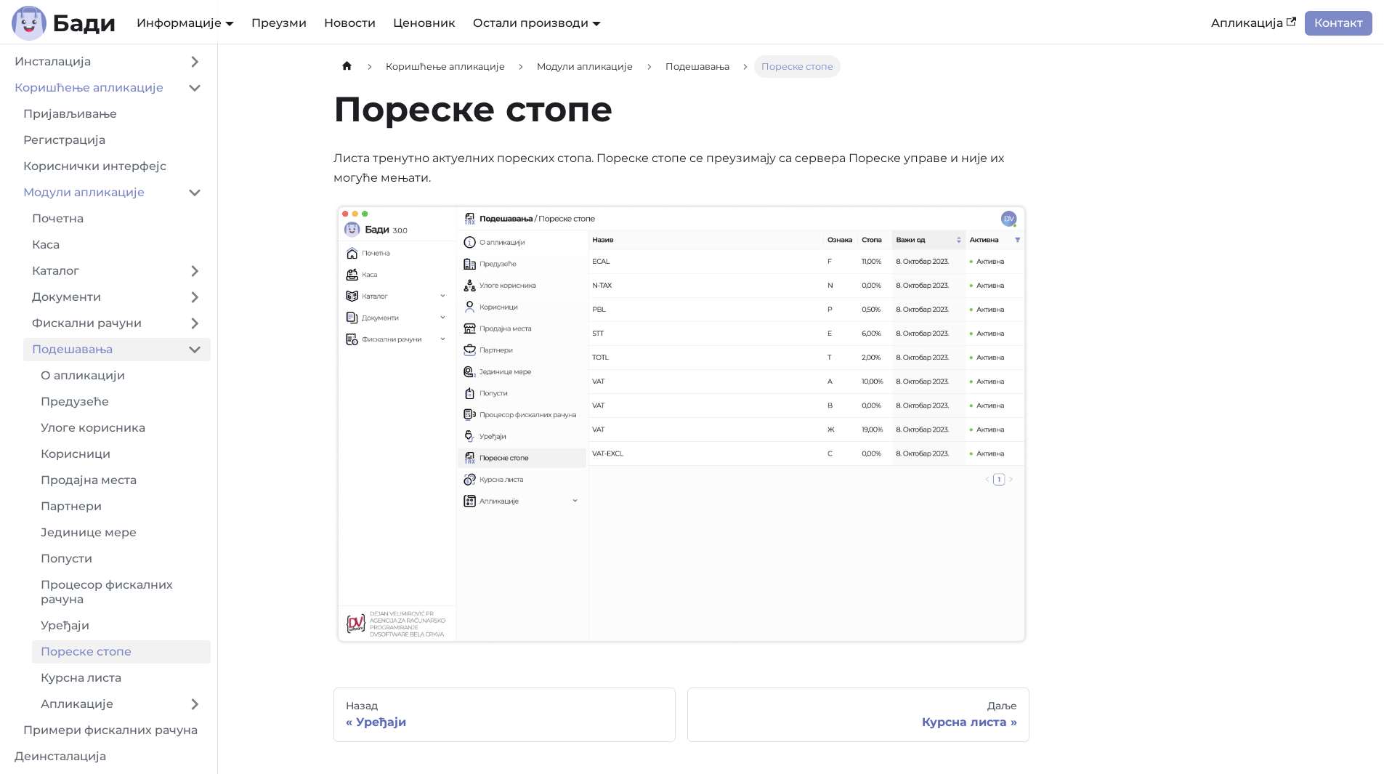
click at [113, 355] on link "Подешавања" at bounding box center [100, 349] width 155 height 23
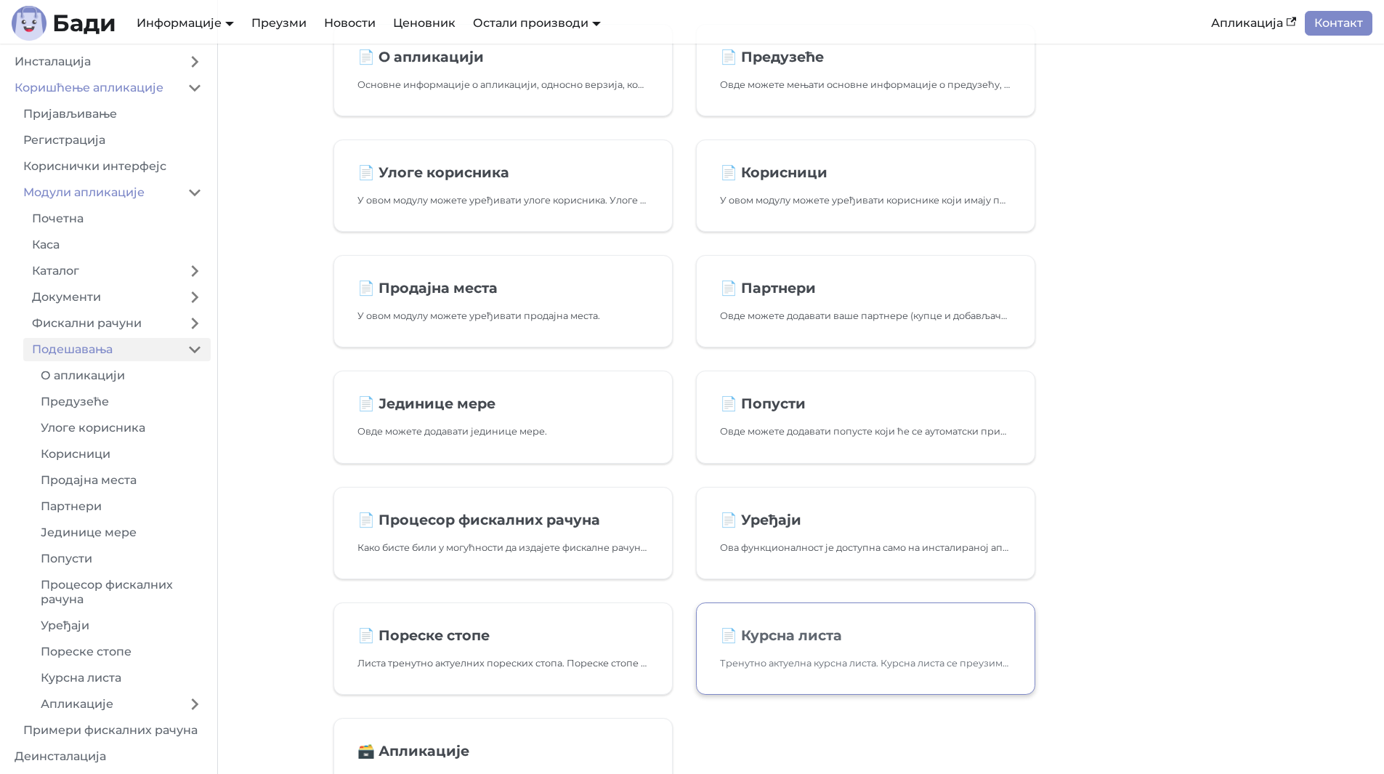
scroll to position [145, 0]
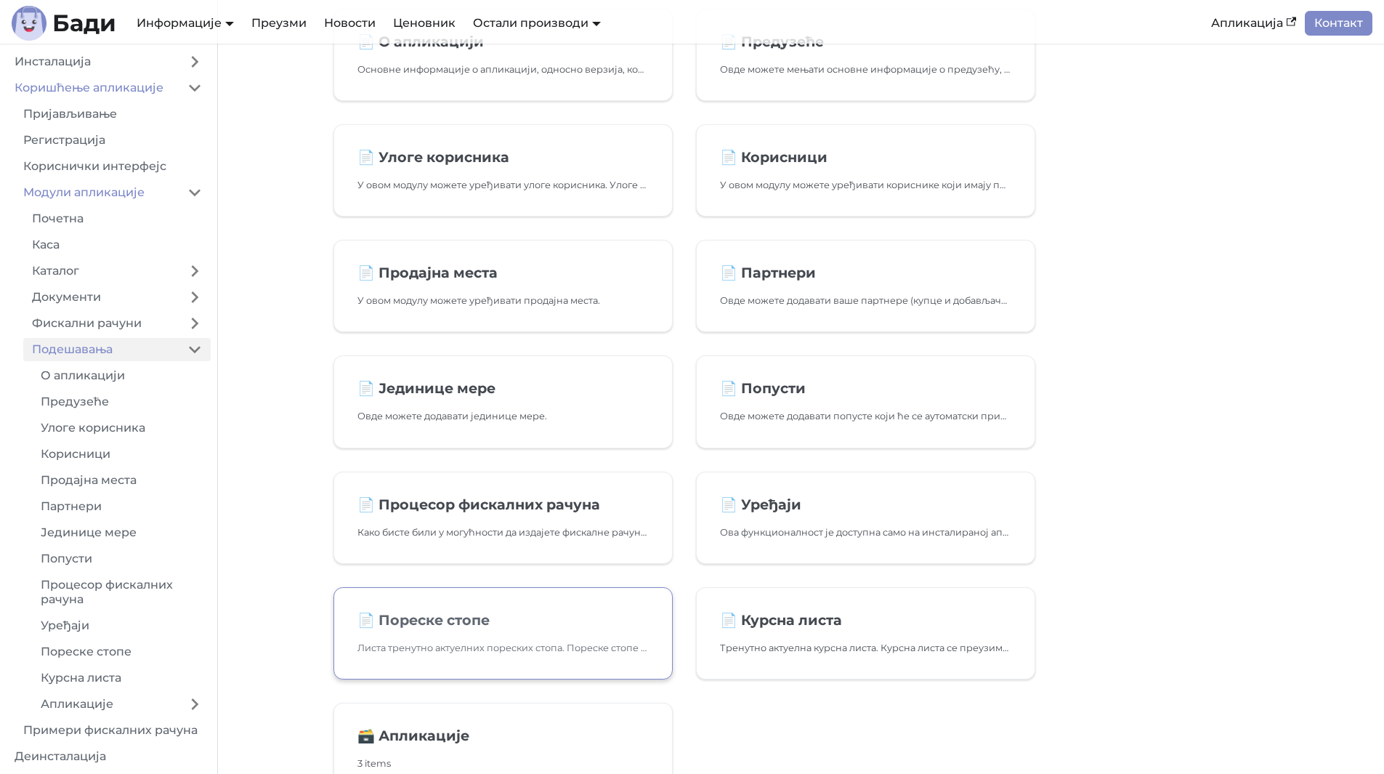
click at [551, 649] on p "Листа тренутно актуелних пореских стопа. Пореске стопе се преузимају са сервера…" at bounding box center [502, 647] width 291 height 15
